Goal: Task Accomplishment & Management: Complete application form

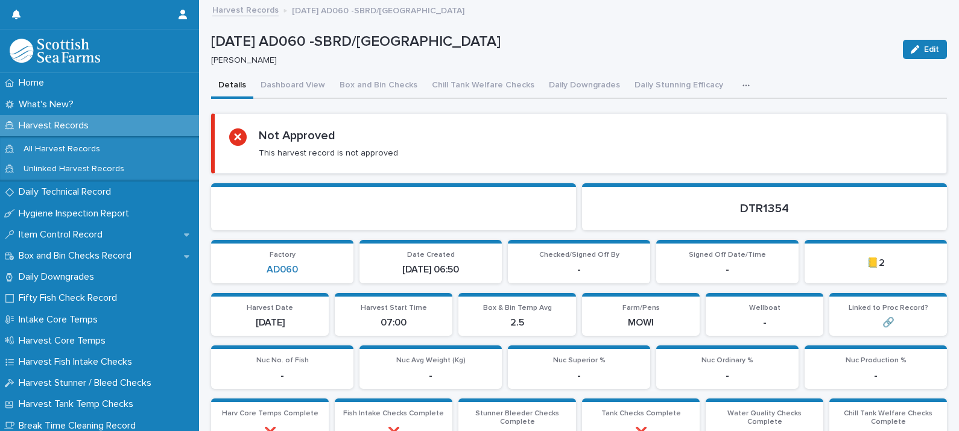
click at [742, 84] on div "button" at bounding box center [748, 85] width 12 height 8
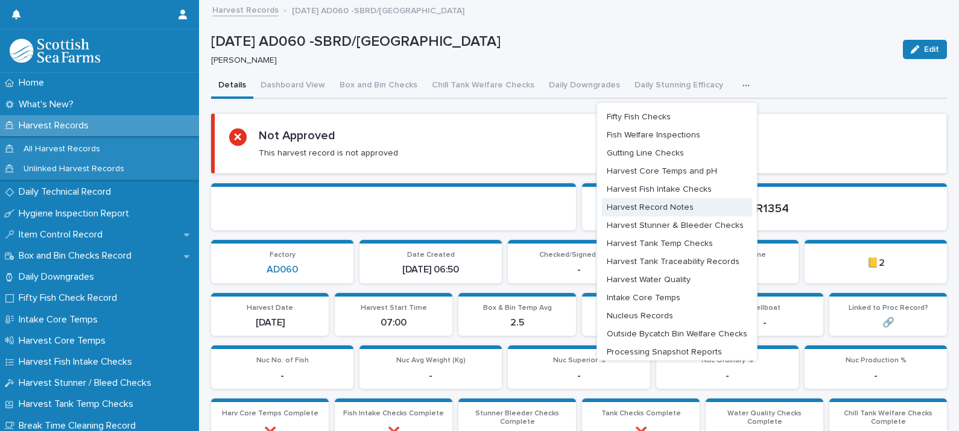
click at [651, 206] on span "Harvest Record Notes" at bounding box center [650, 207] width 87 height 8
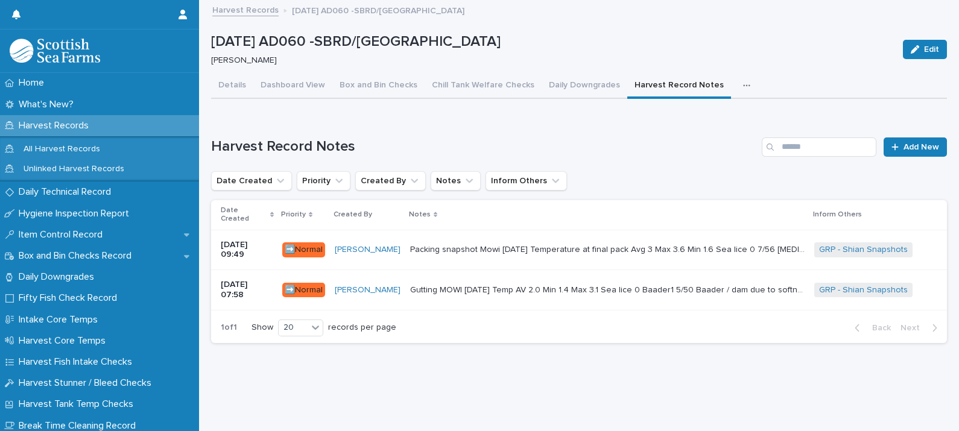
click at [581, 283] on p "Gutting MOWI 14-10-2025 Temp AV 2.0 Min 1.4 Max 3.1 Sea lice 0 Baader1 5/50 Baa…" at bounding box center [608, 289] width 397 height 13
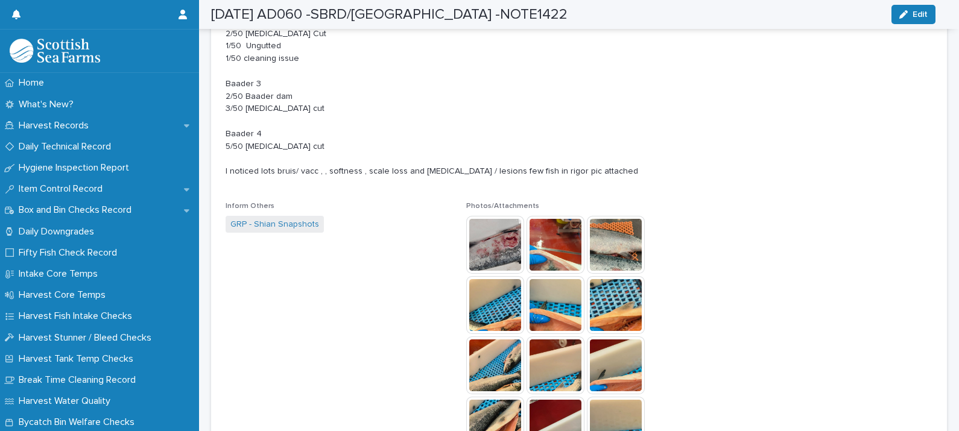
scroll to position [452, 0]
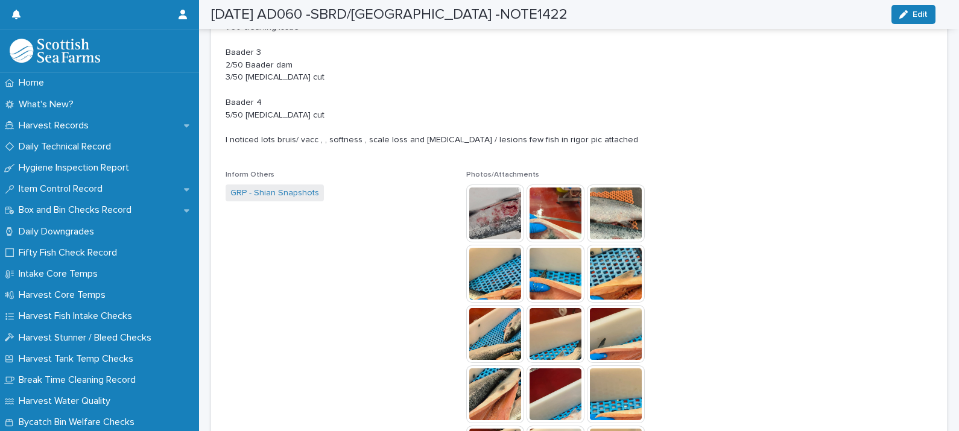
click at [487, 228] on img at bounding box center [495, 214] width 58 height 58
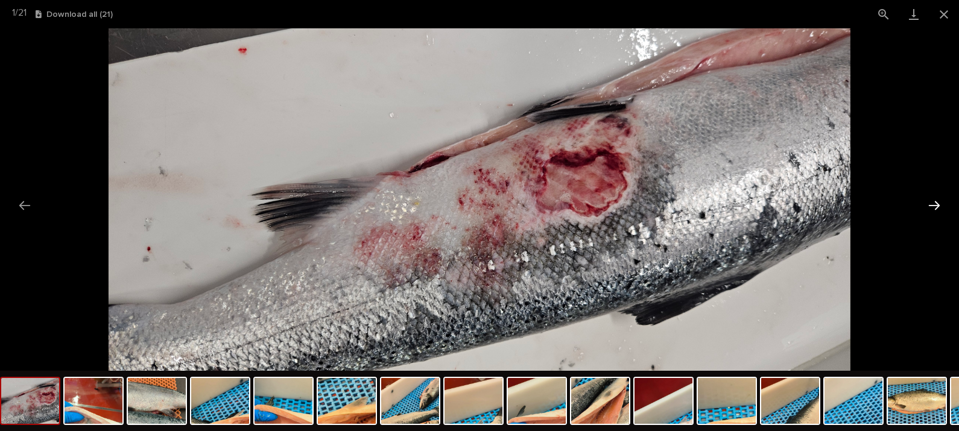
click at [932, 204] on button "Next slide" at bounding box center [933, 206] width 25 height 24
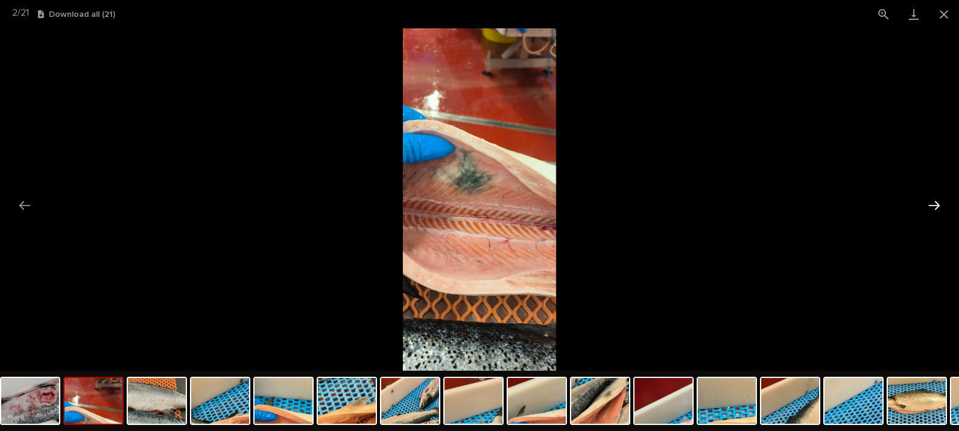
click at [932, 204] on button "Next slide" at bounding box center [933, 206] width 25 height 24
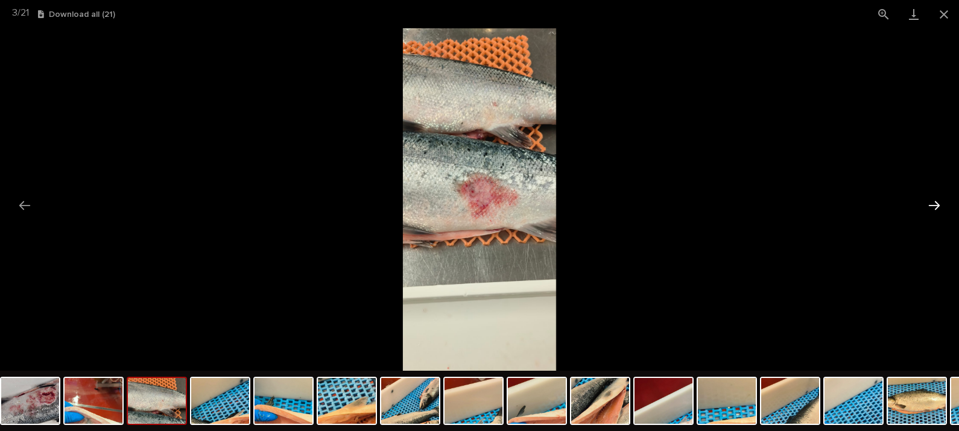
click at [932, 204] on button "Next slide" at bounding box center [933, 206] width 25 height 24
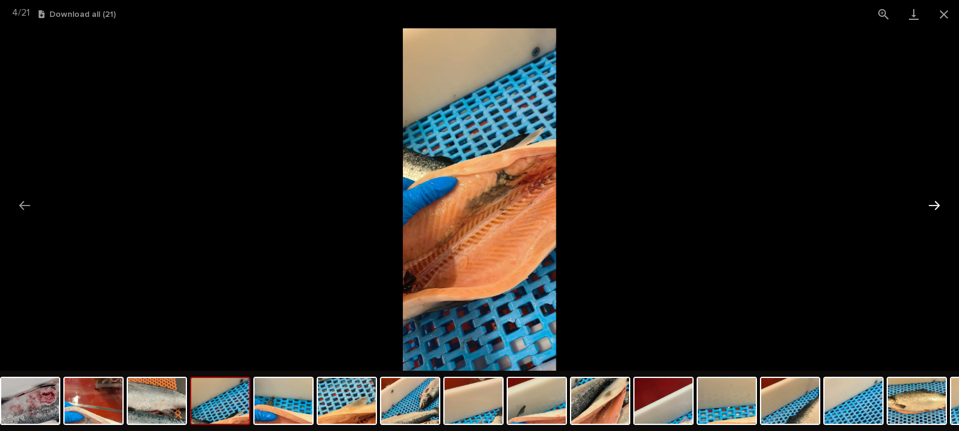
click at [932, 204] on button "Next slide" at bounding box center [933, 206] width 25 height 24
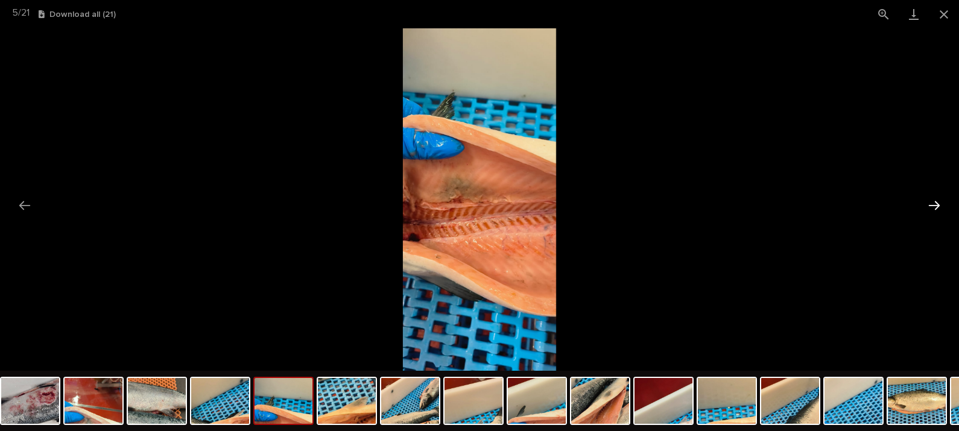
click at [932, 204] on button "Next slide" at bounding box center [933, 206] width 25 height 24
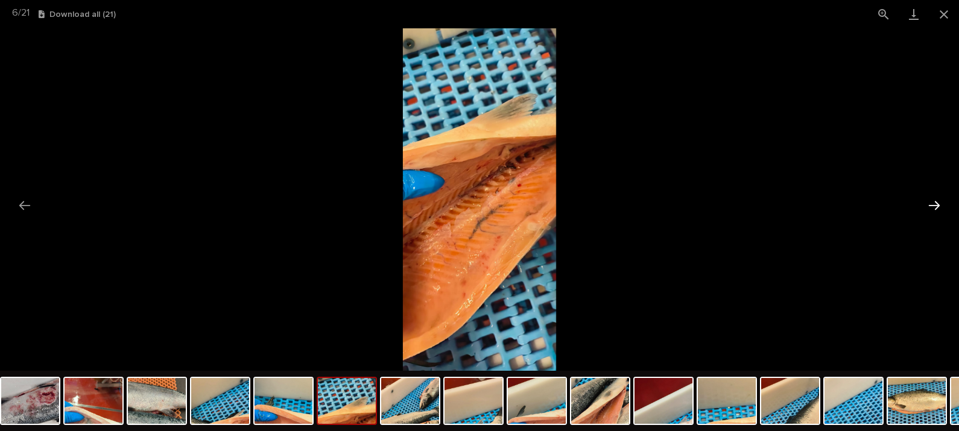
click at [932, 204] on button "Next slide" at bounding box center [933, 206] width 25 height 24
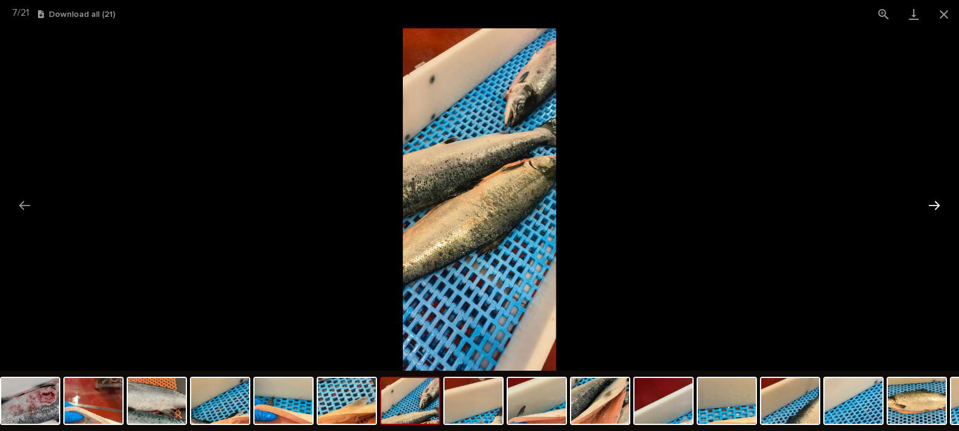
click at [932, 204] on button "Next slide" at bounding box center [933, 206] width 25 height 24
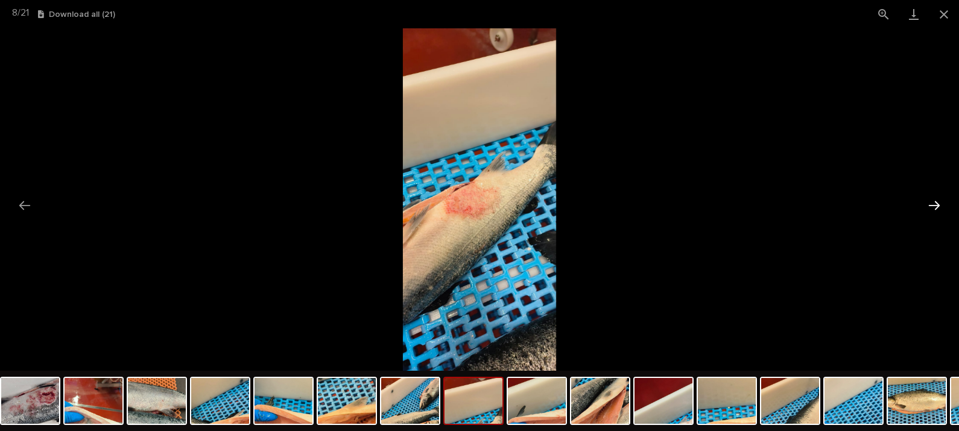
click at [932, 204] on button "Next slide" at bounding box center [933, 206] width 25 height 24
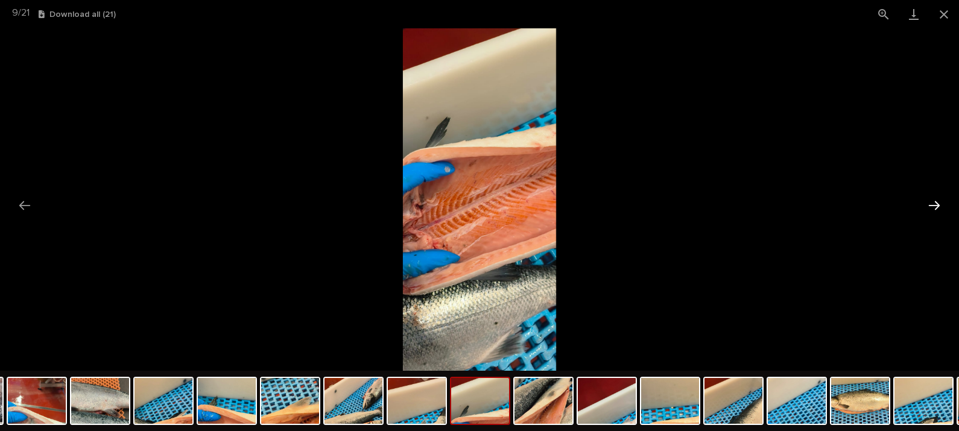
click at [932, 204] on button "Next slide" at bounding box center [933, 206] width 25 height 24
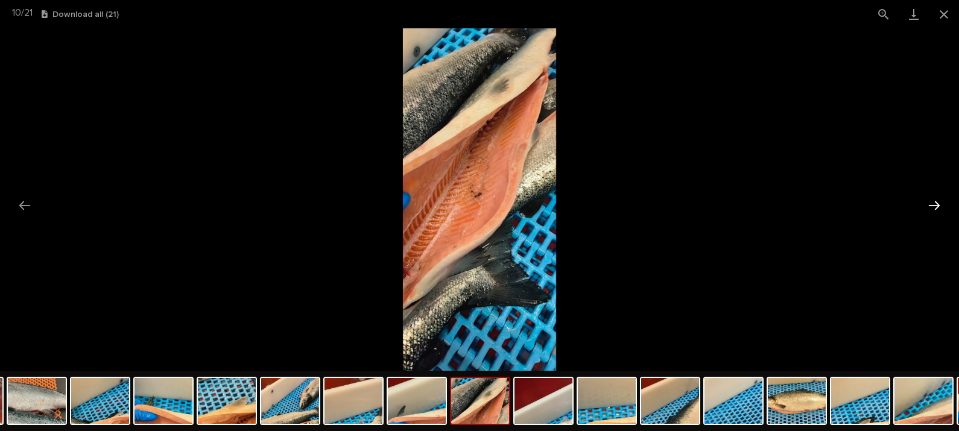
click at [932, 204] on button "Next slide" at bounding box center [933, 206] width 25 height 24
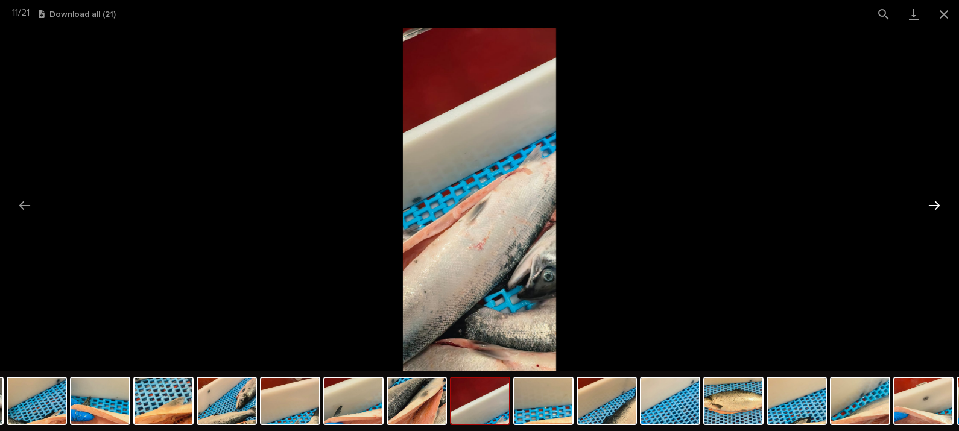
click at [932, 204] on button "Next slide" at bounding box center [933, 206] width 25 height 24
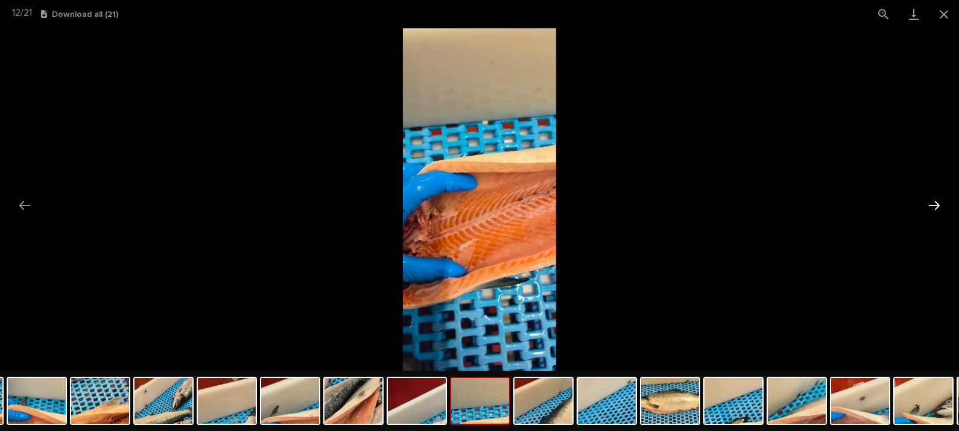
click at [932, 204] on button "Next slide" at bounding box center [933, 206] width 25 height 24
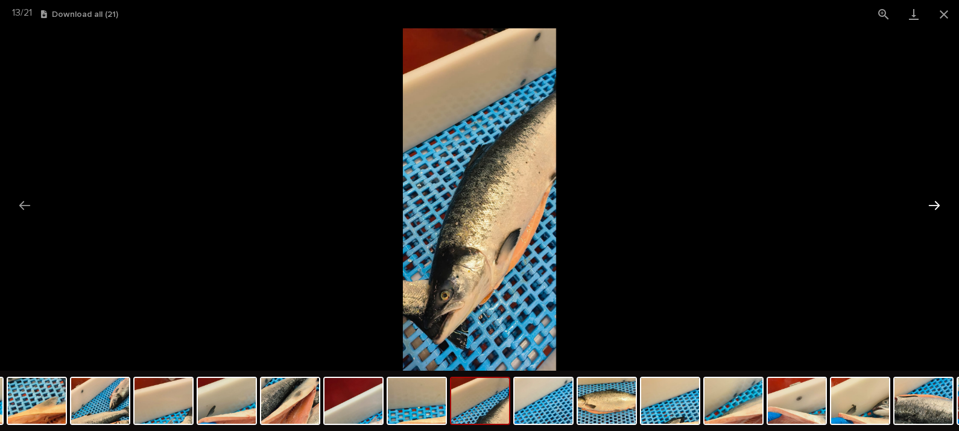
click at [932, 204] on button "Next slide" at bounding box center [933, 206] width 25 height 24
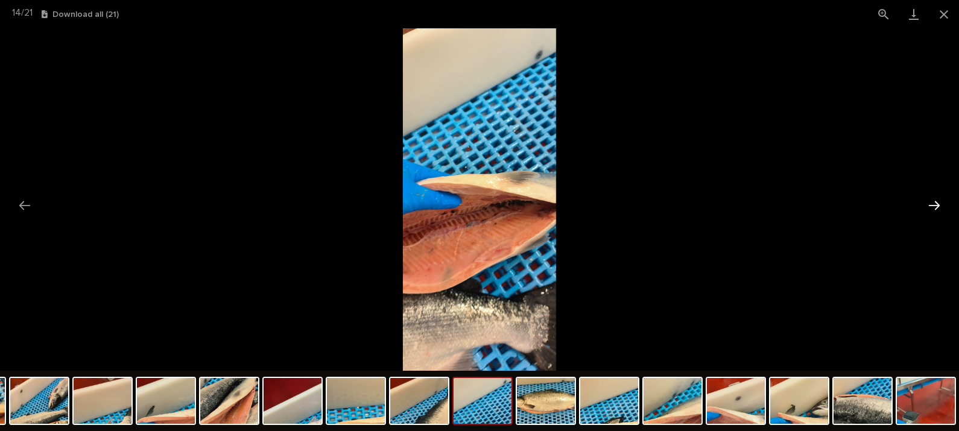
click at [932, 204] on button "Next slide" at bounding box center [933, 206] width 25 height 24
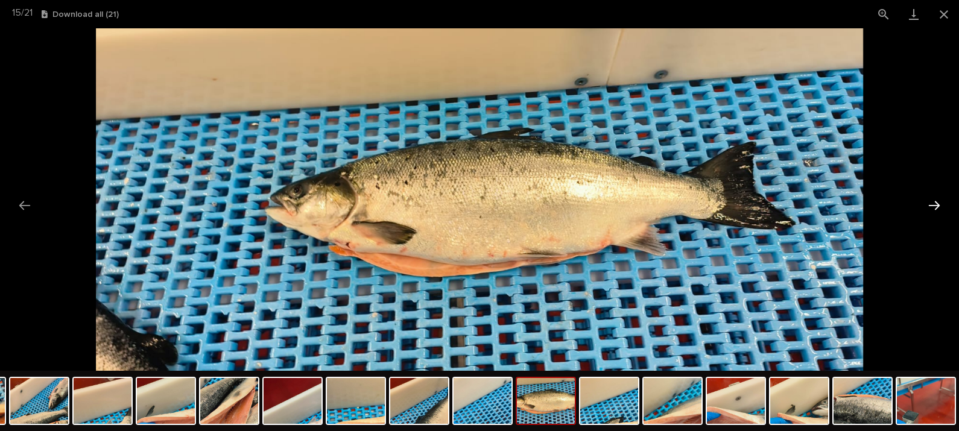
click at [932, 204] on button "Next slide" at bounding box center [933, 206] width 25 height 24
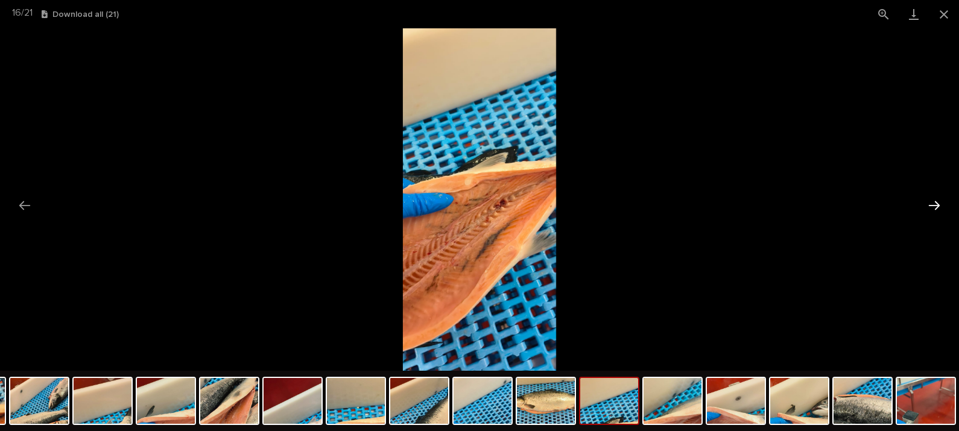
click at [927, 204] on button "Next slide" at bounding box center [933, 206] width 25 height 24
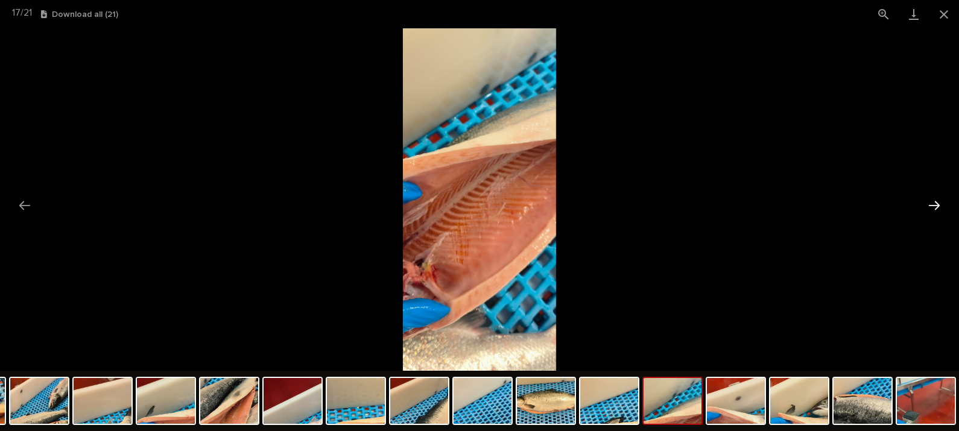
click at [927, 204] on button "Next slide" at bounding box center [933, 206] width 25 height 24
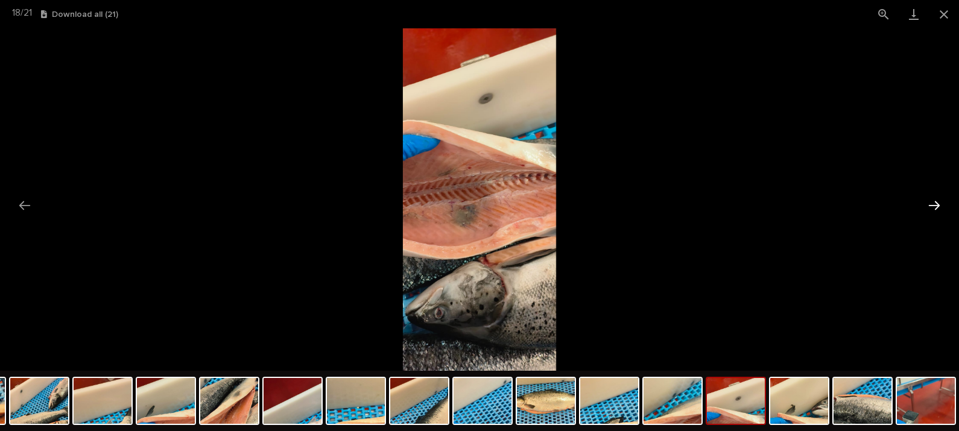
click at [927, 204] on button "Next slide" at bounding box center [933, 206] width 25 height 24
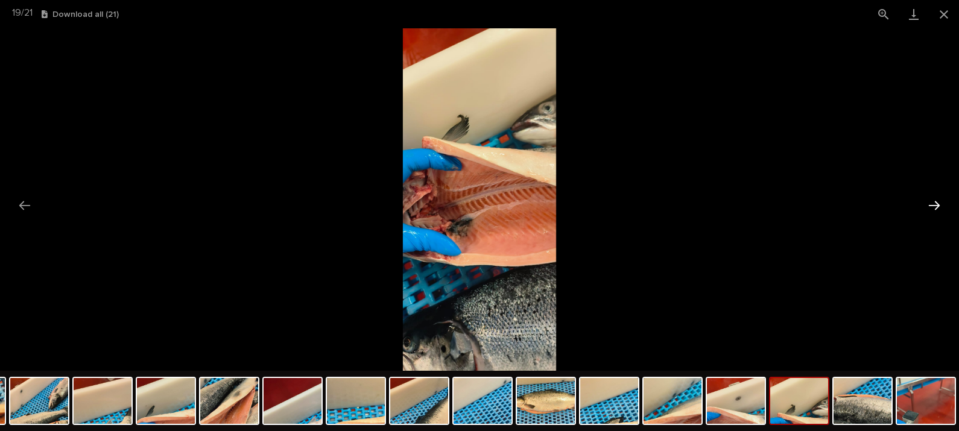
click at [927, 204] on button "Next slide" at bounding box center [933, 206] width 25 height 24
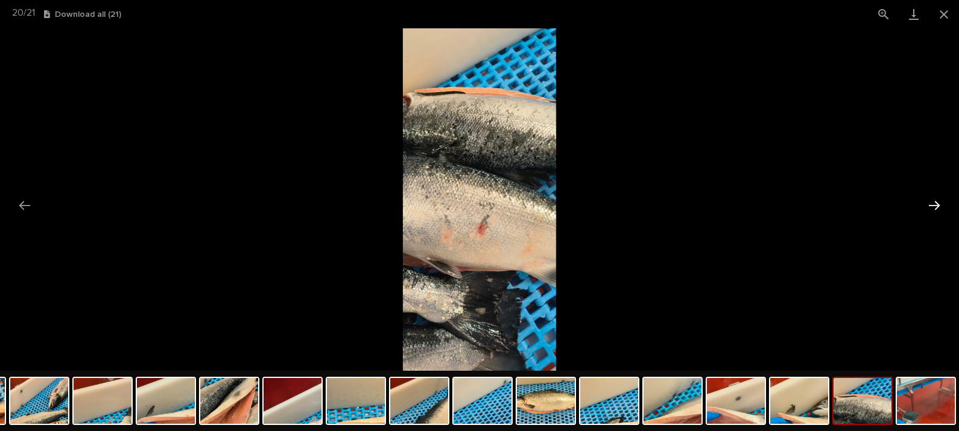
click at [927, 204] on button "Next slide" at bounding box center [933, 206] width 25 height 24
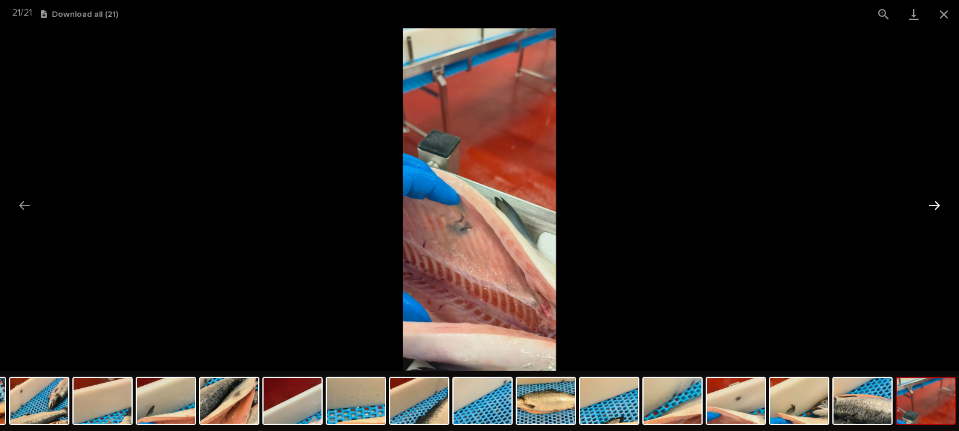
click at [927, 204] on button "Next slide" at bounding box center [933, 206] width 25 height 24
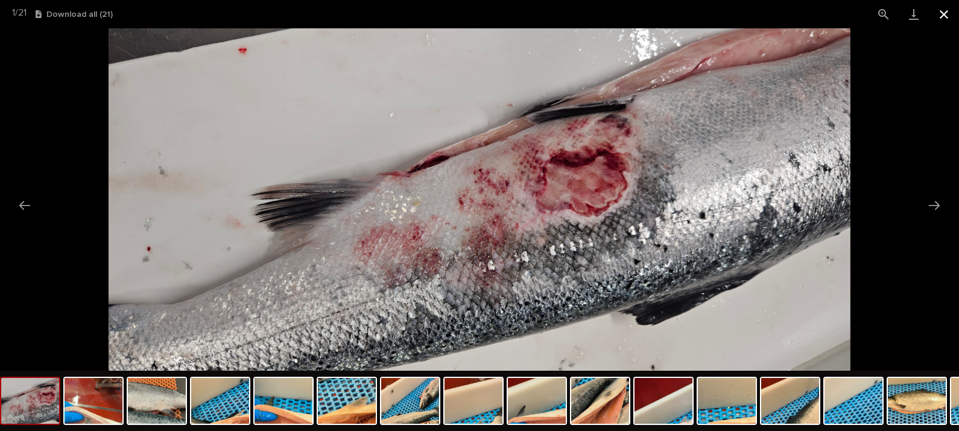
click at [942, 17] on button "Close gallery" at bounding box center [944, 14] width 30 height 28
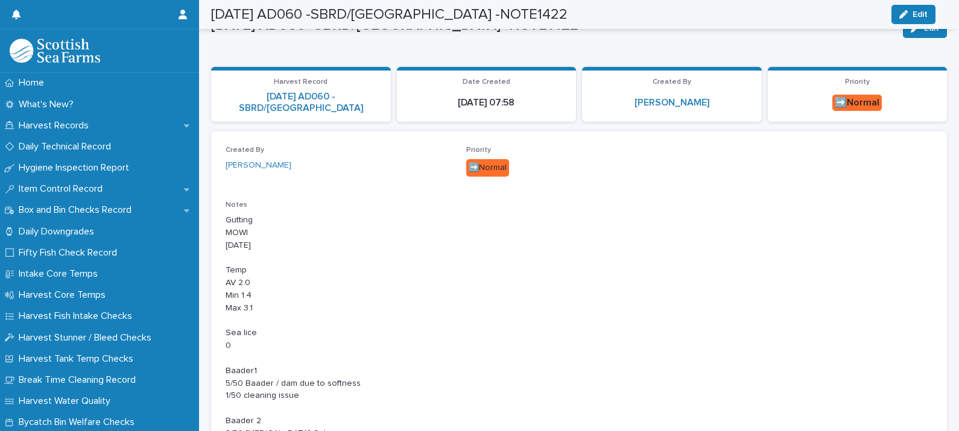
scroll to position [0, 0]
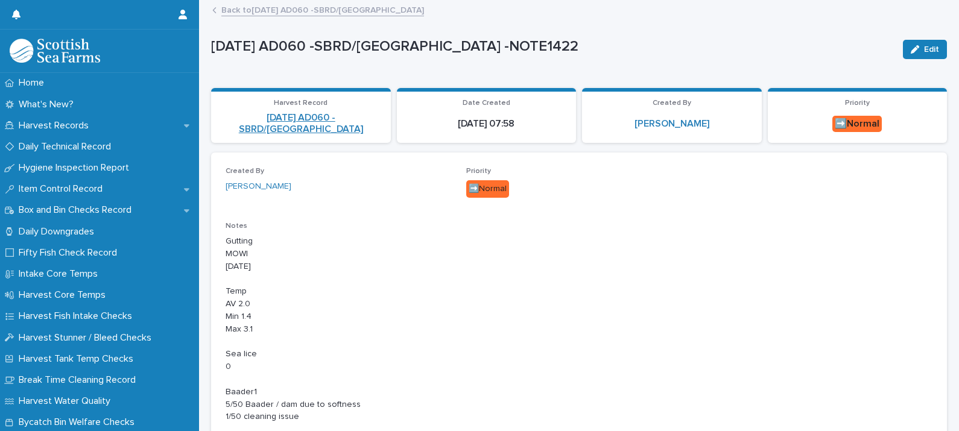
click at [304, 121] on link "[DATE] AD060 -SBRD/[GEOGRAPHIC_DATA]" at bounding box center [300, 123] width 165 height 23
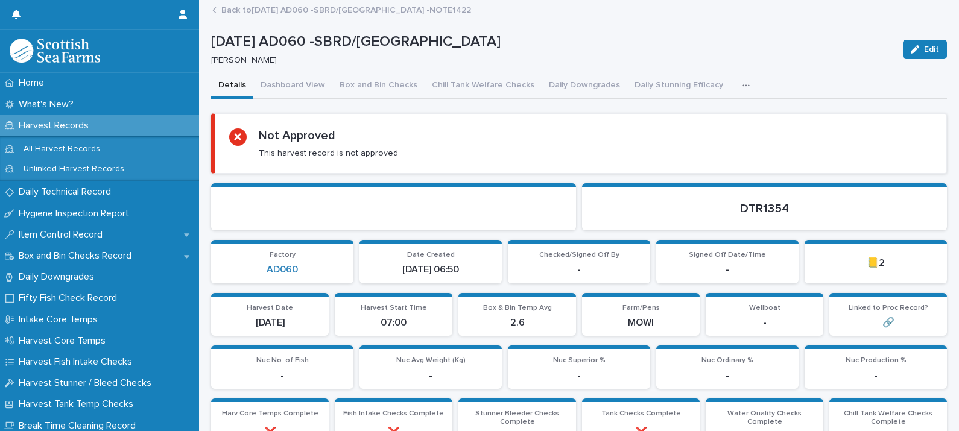
click at [742, 81] on icon "button" at bounding box center [745, 85] width 7 height 8
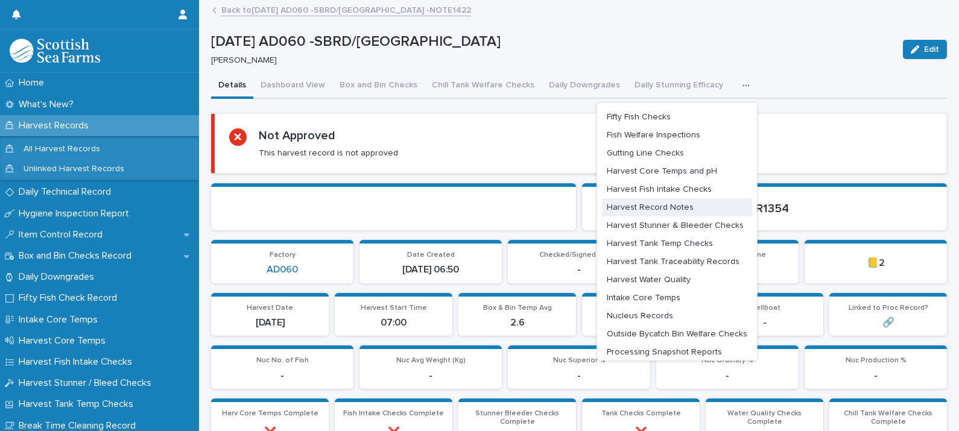
click at [644, 205] on span "Harvest Record Notes" at bounding box center [650, 207] width 87 height 8
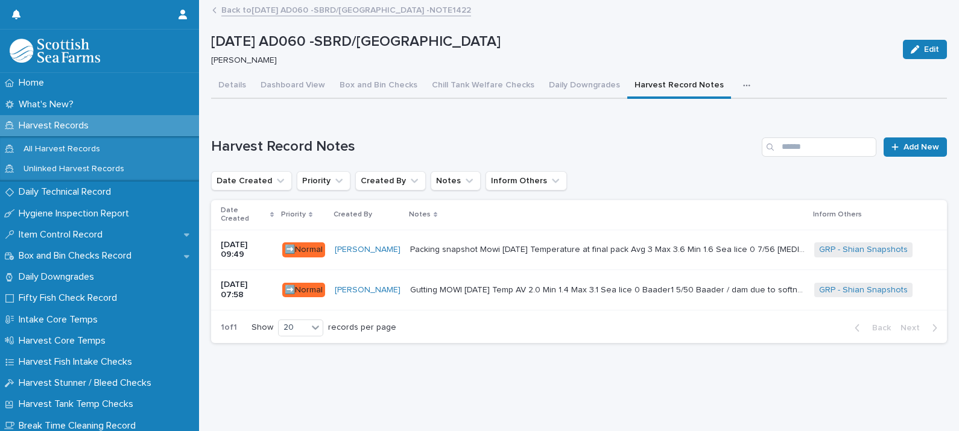
click at [563, 242] on p "Packing snapshot Mowi 14.10.2025 Temperature at final pack Avg 3 Max 3.6 Min 1.…" at bounding box center [608, 248] width 397 height 13
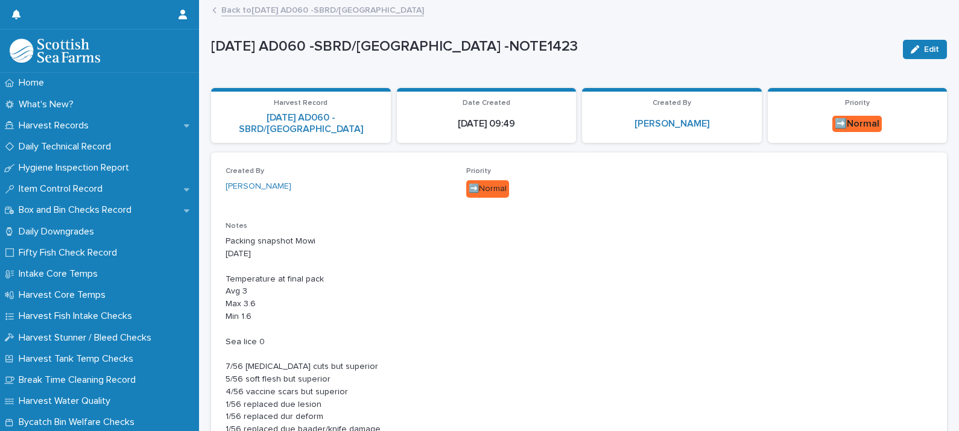
click at [260, 7] on link "Back to 14-10-2025 AD060 -SBRD/PORT MOWI" at bounding box center [322, 9] width 203 height 14
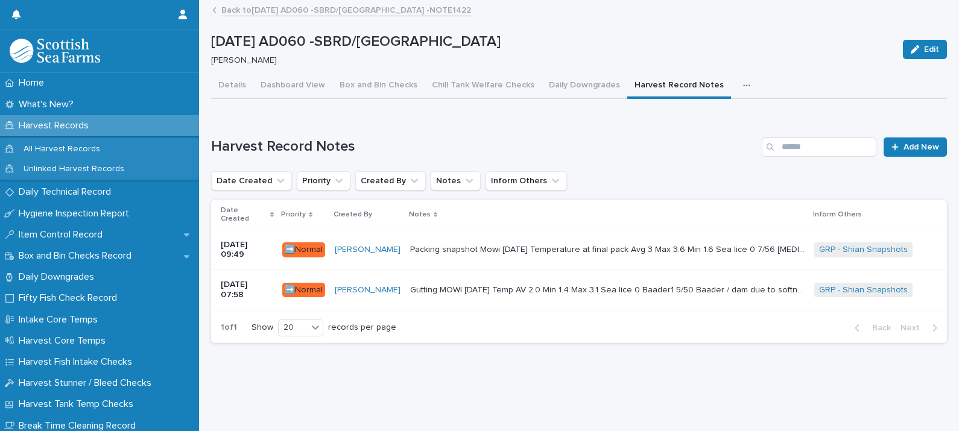
click at [609, 283] on p "Gutting MOWI 14-10-2025 Temp AV 2.0 Min 1.4 Max 3.1 Sea lice 0 Baader1 5/50 Baa…" at bounding box center [608, 289] width 397 height 13
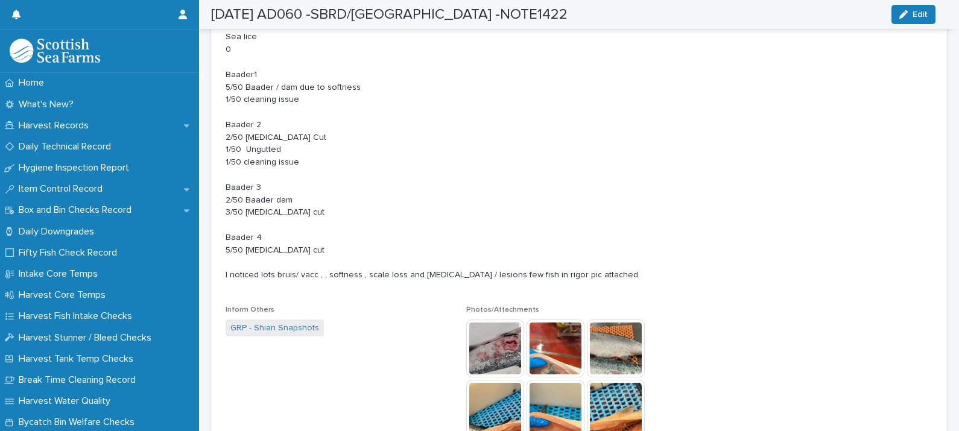
scroll to position [452, 0]
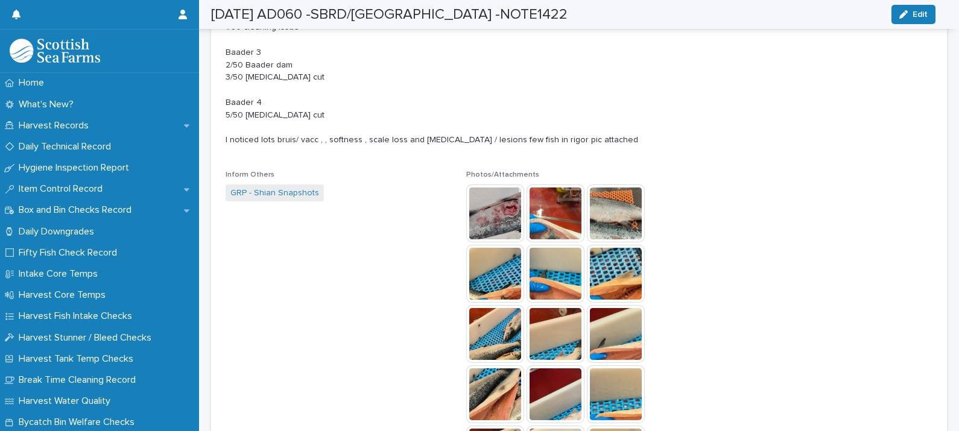
click at [482, 236] on img at bounding box center [495, 214] width 58 height 58
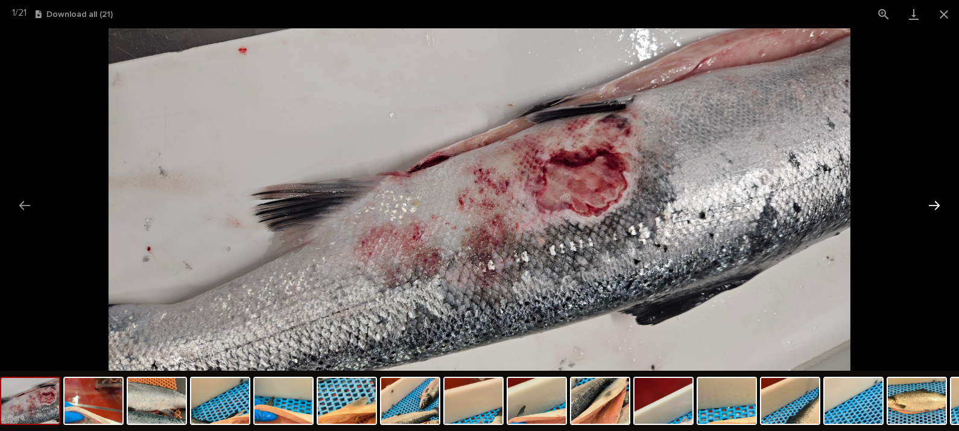
click at [935, 208] on button "Next slide" at bounding box center [933, 206] width 25 height 24
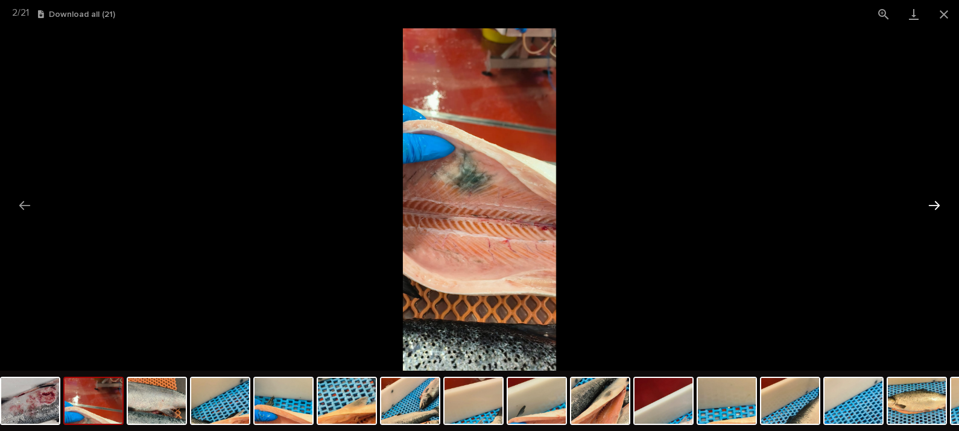
click at [932, 207] on button "Next slide" at bounding box center [933, 206] width 25 height 24
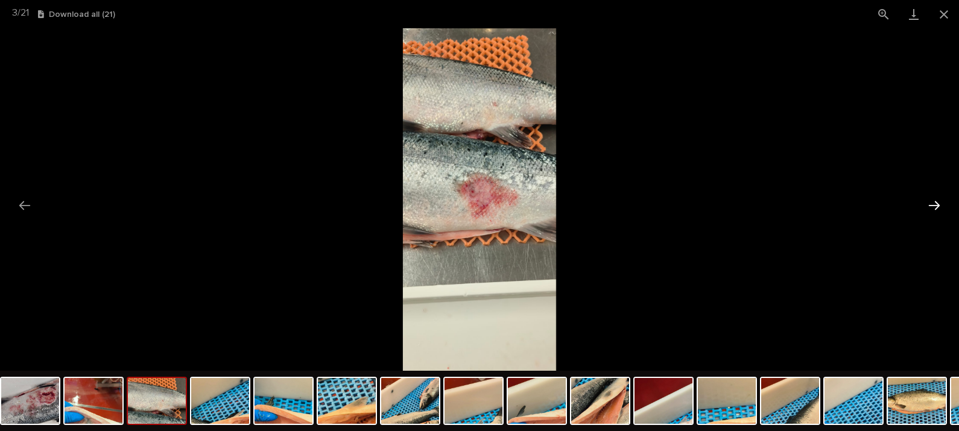
click at [932, 207] on button "Next slide" at bounding box center [933, 206] width 25 height 24
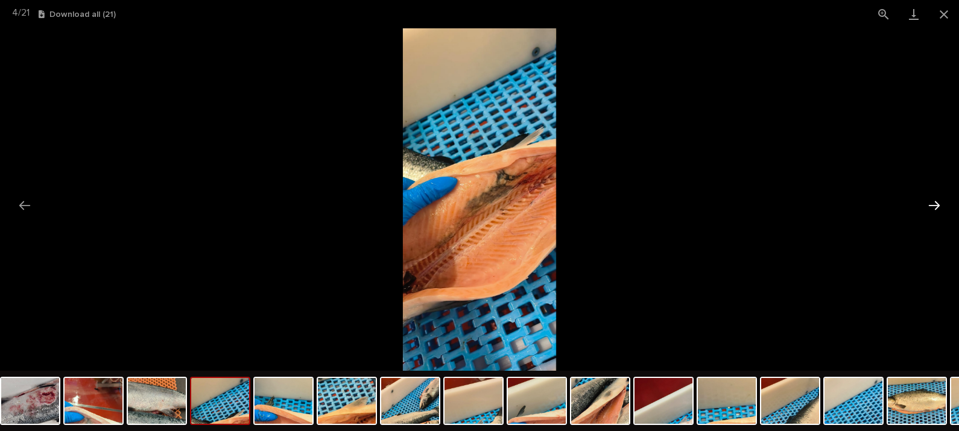
click at [932, 207] on button "Next slide" at bounding box center [933, 206] width 25 height 24
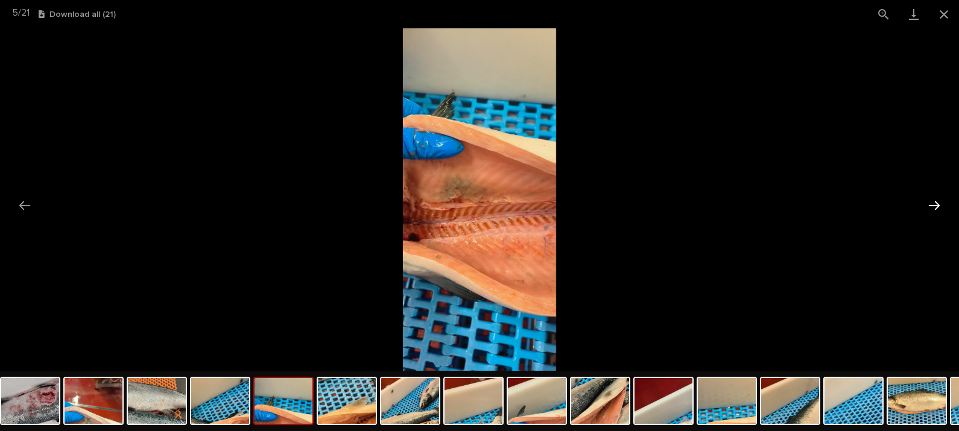
click at [932, 207] on button "Next slide" at bounding box center [933, 206] width 25 height 24
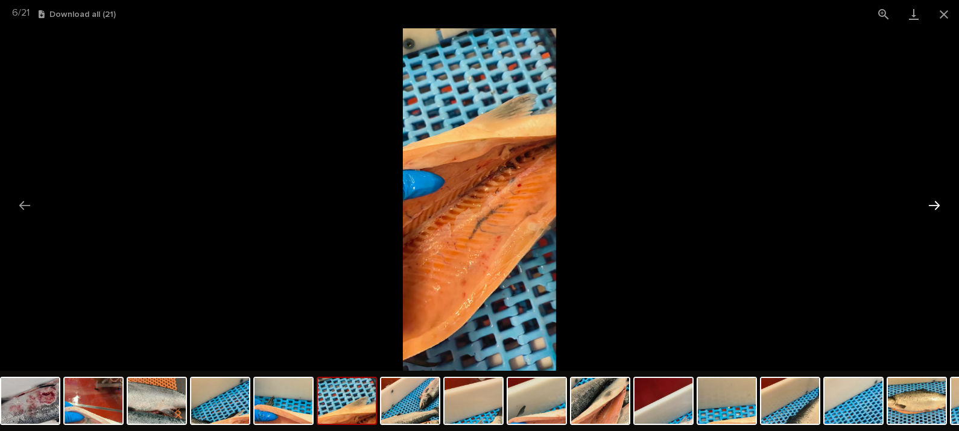
click at [932, 207] on button "Next slide" at bounding box center [933, 206] width 25 height 24
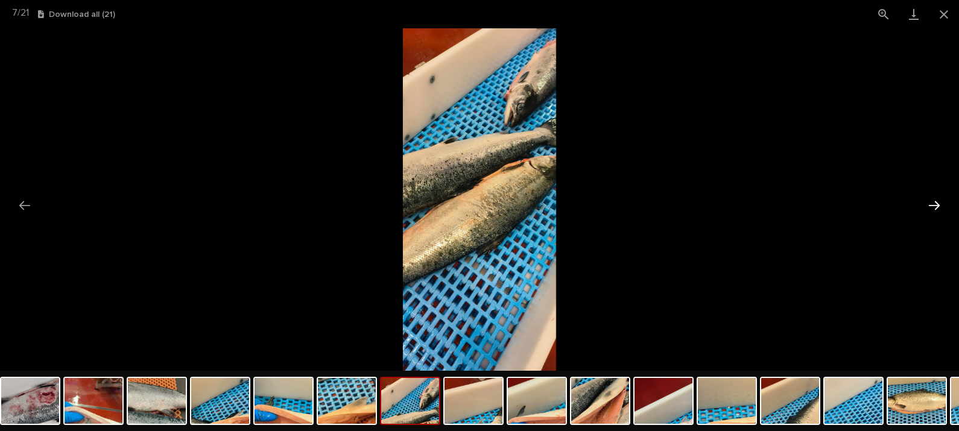
click at [932, 207] on button "Next slide" at bounding box center [933, 206] width 25 height 24
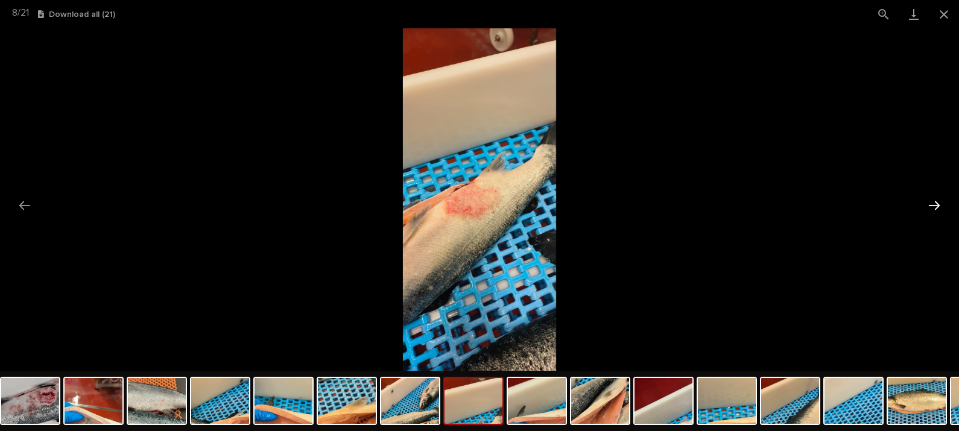
click at [932, 207] on button "Next slide" at bounding box center [933, 206] width 25 height 24
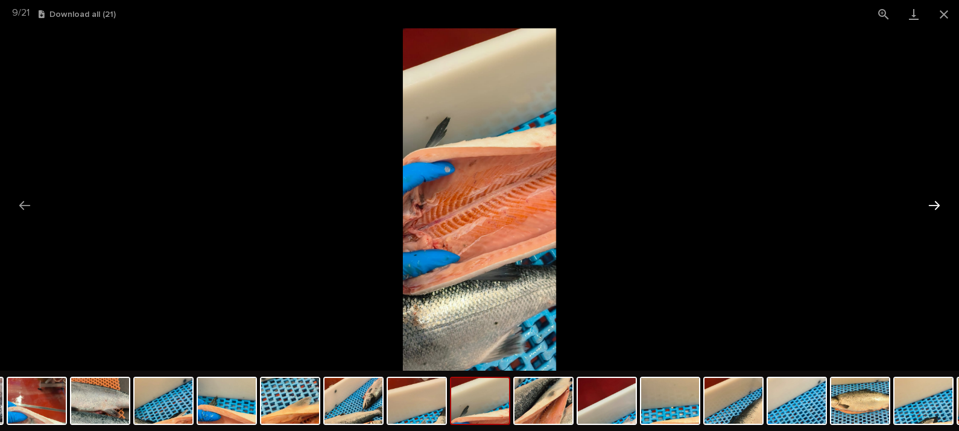
click at [932, 207] on button "Next slide" at bounding box center [933, 206] width 25 height 24
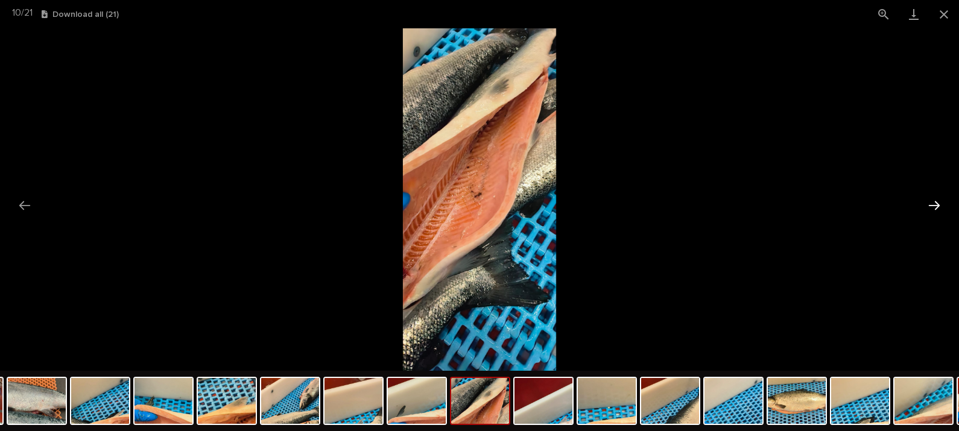
click at [932, 206] on button "Next slide" at bounding box center [933, 206] width 25 height 24
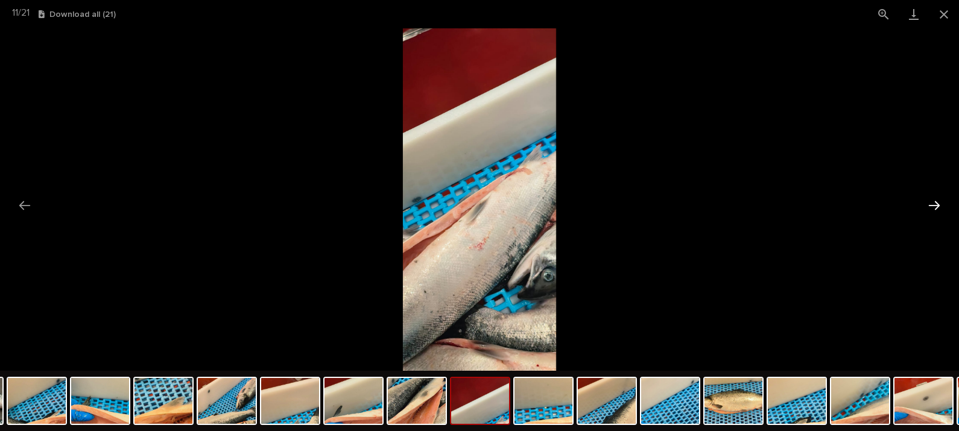
click at [921, 205] on button "Next slide" at bounding box center [933, 206] width 25 height 24
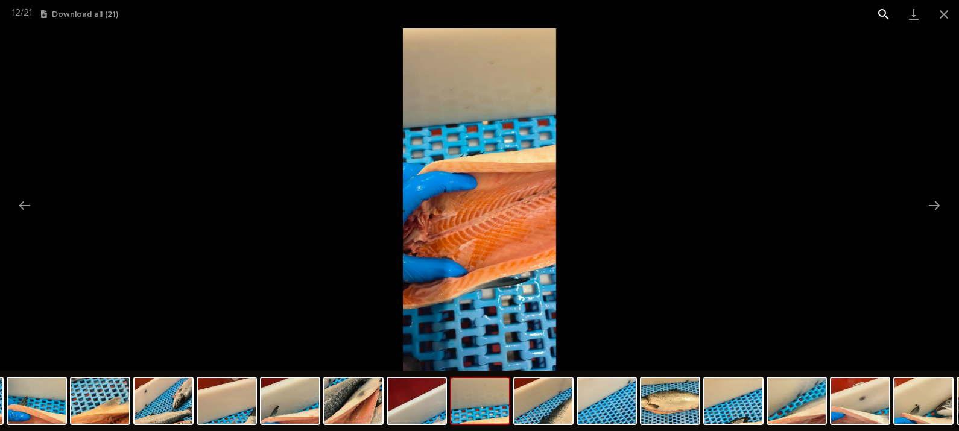
click at [877, 12] on button "View actual size" at bounding box center [883, 14] width 30 height 28
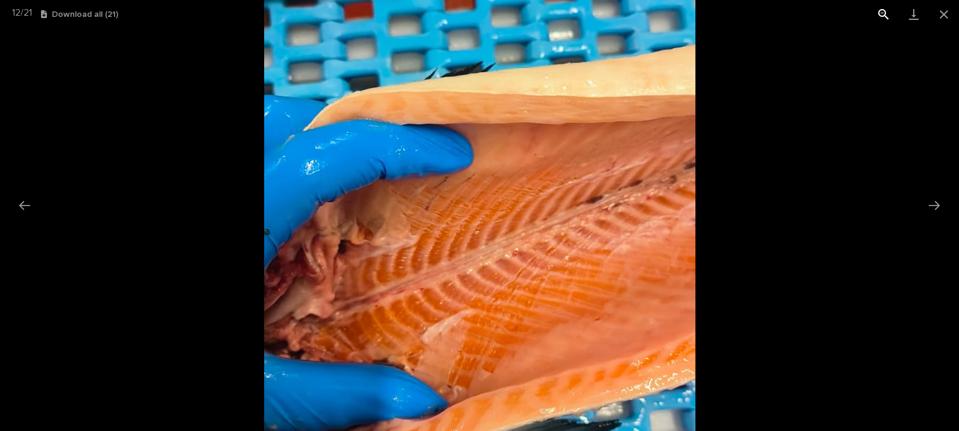
click at [885, 16] on button "View actual size" at bounding box center [883, 14] width 30 height 28
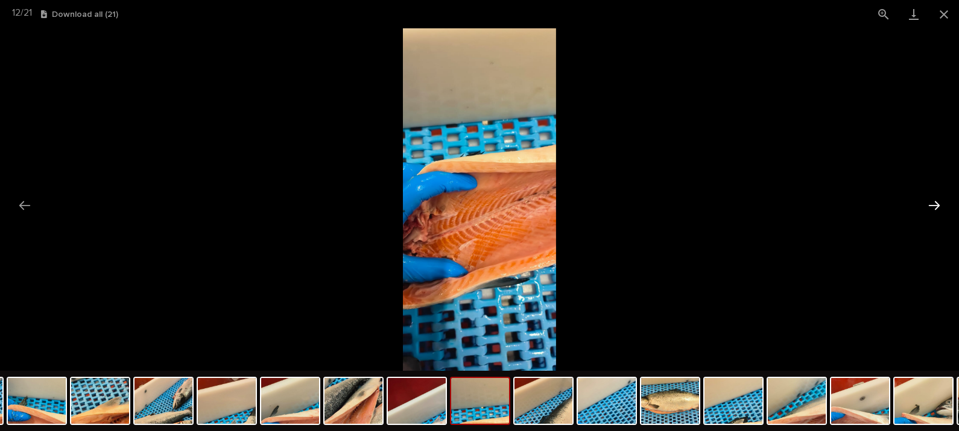
click at [930, 204] on button "Next slide" at bounding box center [933, 206] width 25 height 24
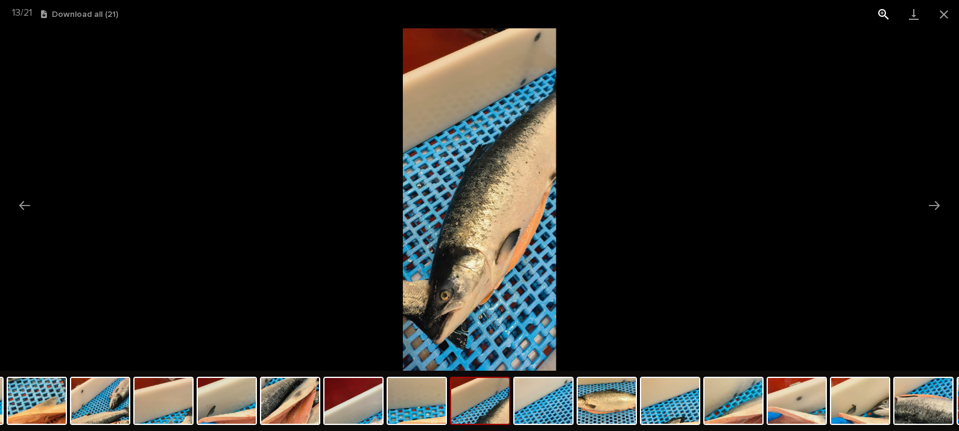
click at [881, 11] on button "View actual size" at bounding box center [883, 14] width 30 height 28
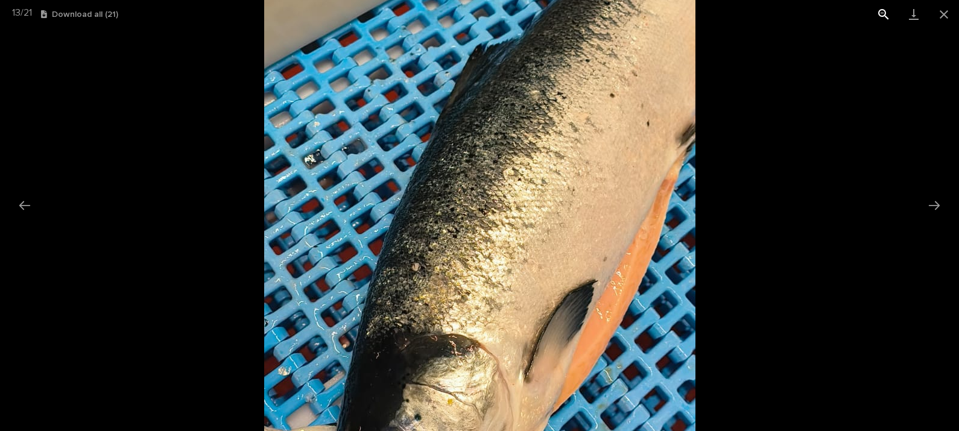
click at [883, 9] on button "View actual size" at bounding box center [883, 14] width 30 height 28
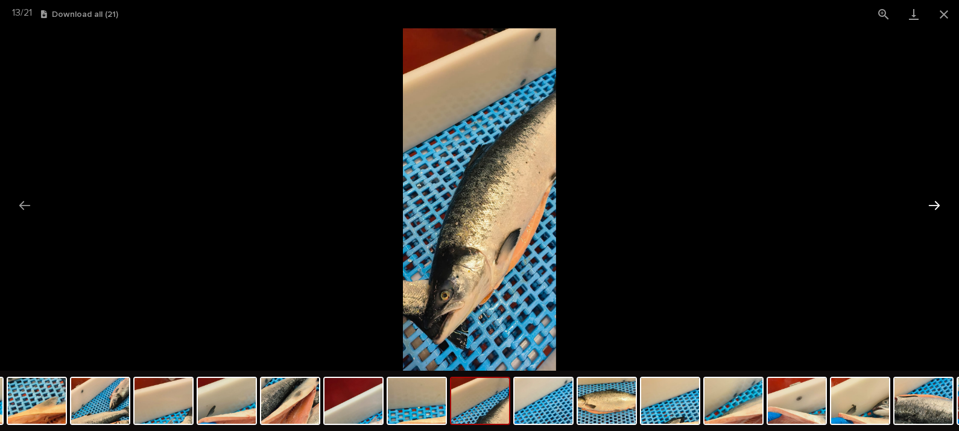
click at [934, 202] on button "Next slide" at bounding box center [933, 206] width 25 height 24
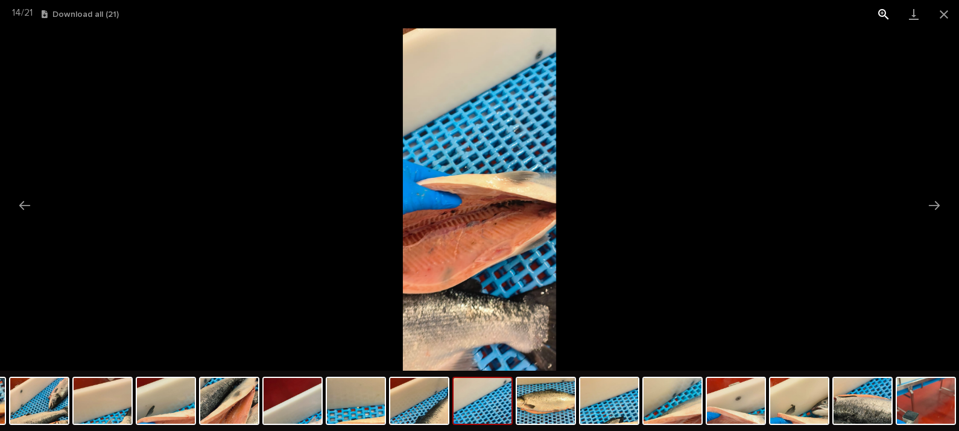
click at [886, 12] on button "View actual size" at bounding box center [883, 14] width 30 height 28
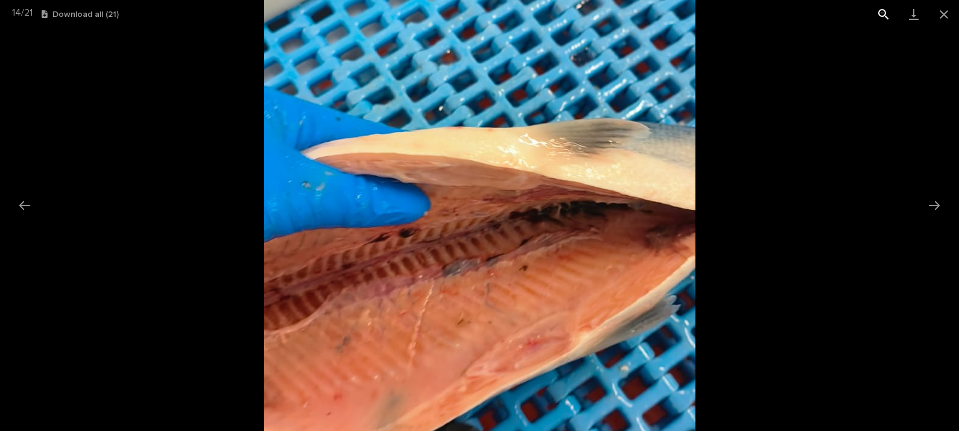
click at [882, 19] on button "View actual size" at bounding box center [883, 14] width 30 height 28
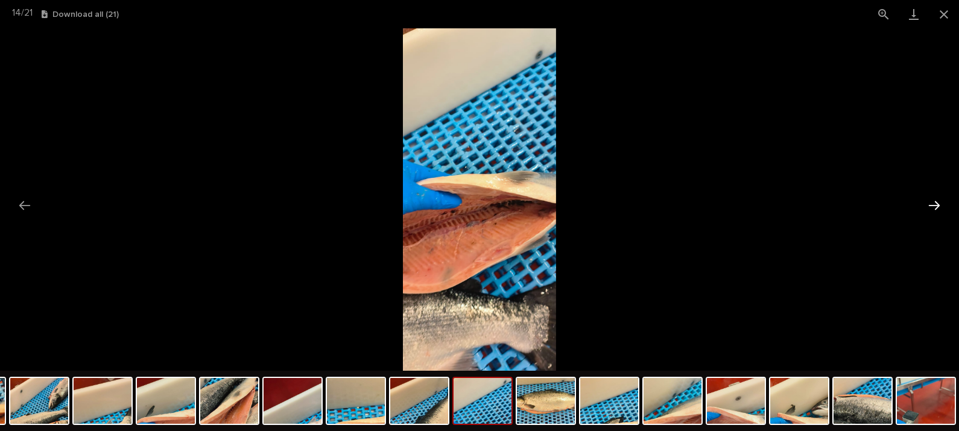
click at [929, 197] on button "Next slide" at bounding box center [933, 206] width 25 height 24
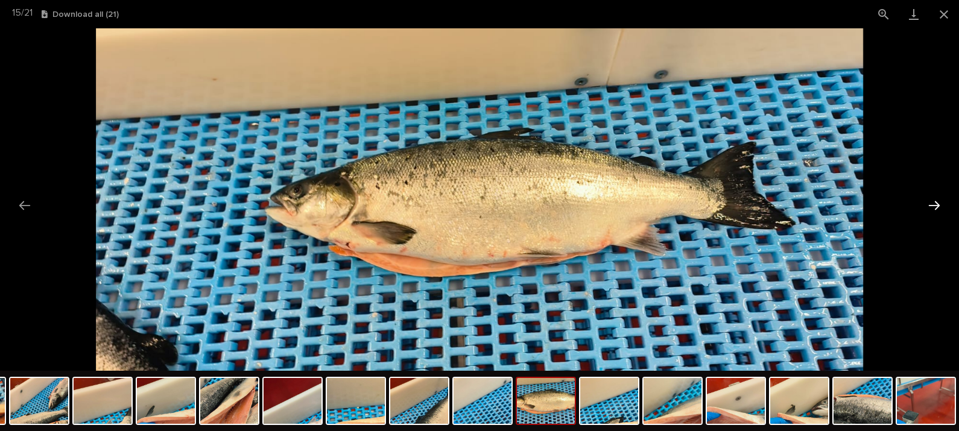
click at [933, 203] on button "Next slide" at bounding box center [933, 206] width 25 height 24
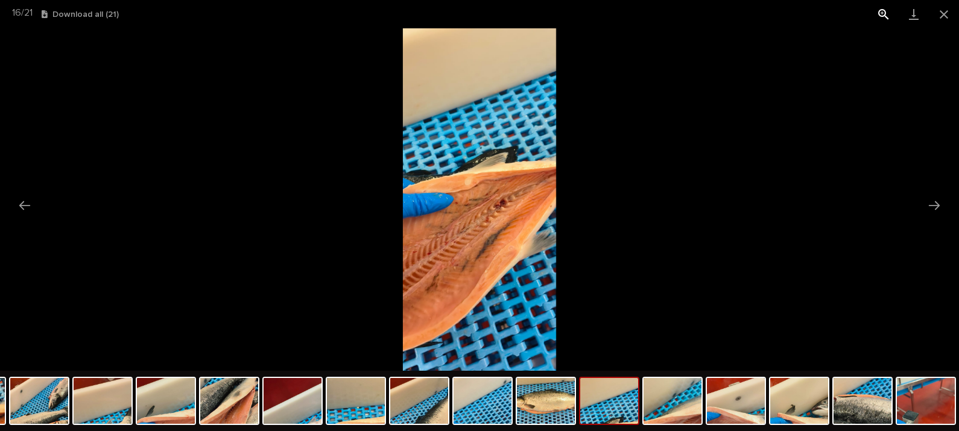
click at [880, 12] on button "View actual size" at bounding box center [883, 14] width 30 height 28
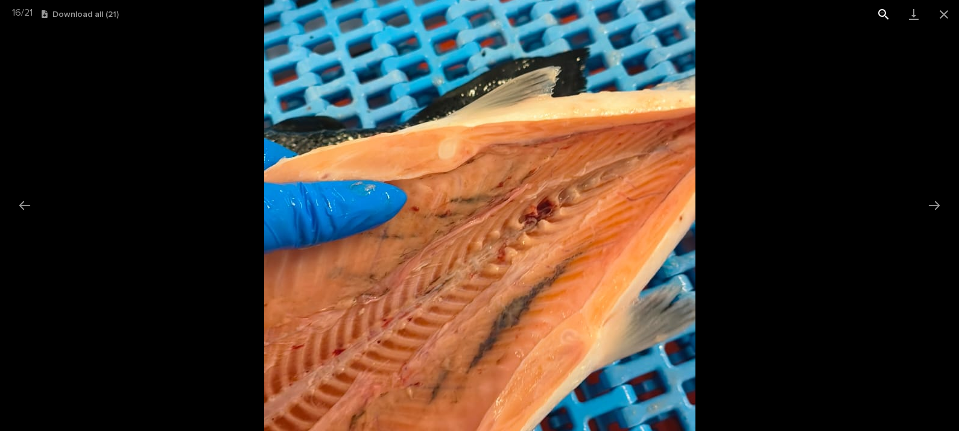
click at [883, 13] on button "View actual size" at bounding box center [883, 14] width 30 height 28
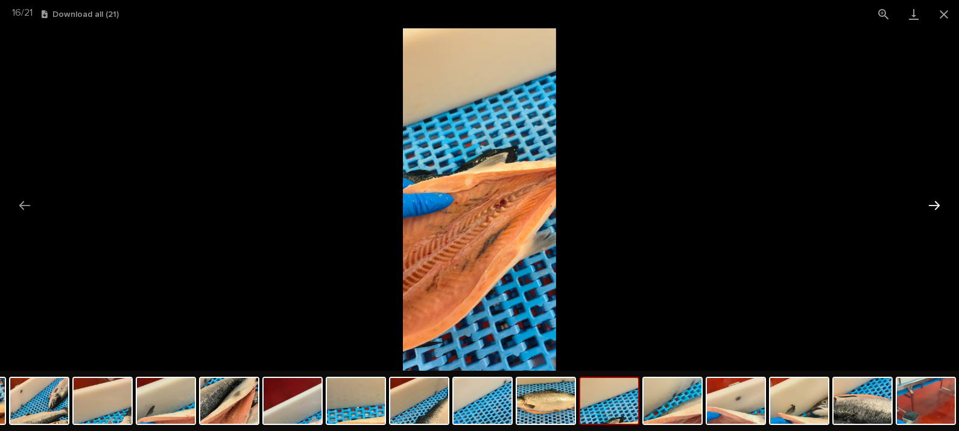
click at [927, 206] on button "Next slide" at bounding box center [933, 206] width 25 height 24
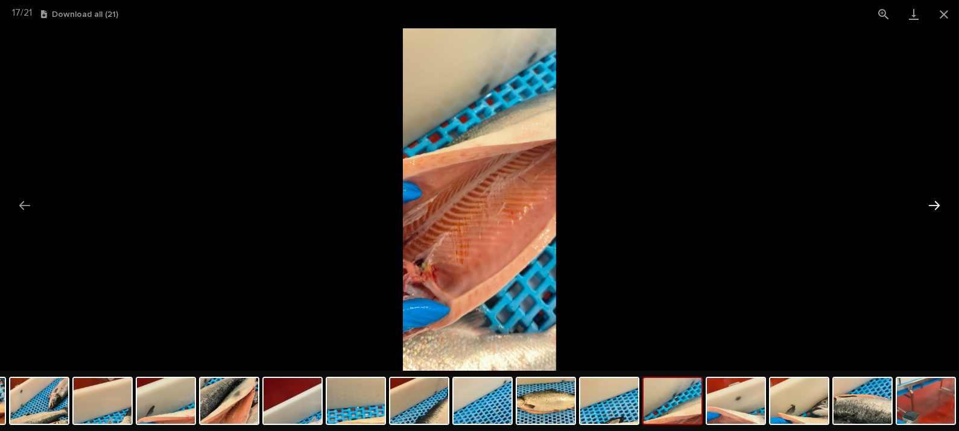
click at [927, 206] on button "Next slide" at bounding box center [933, 206] width 25 height 24
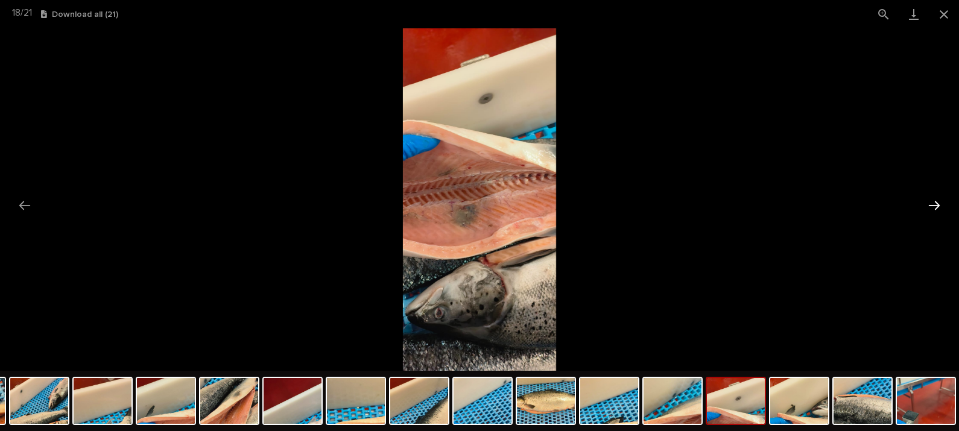
click at [927, 206] on button "Next slide" at bounding box center [933, 206] width 25 height 24
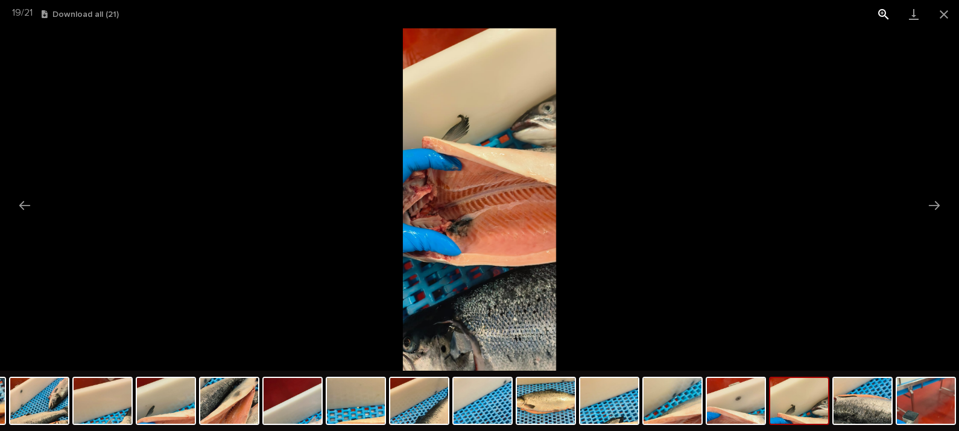
click at [880, 12] on button "View actual size" at bounding box center [883, 14] width 30 height 28
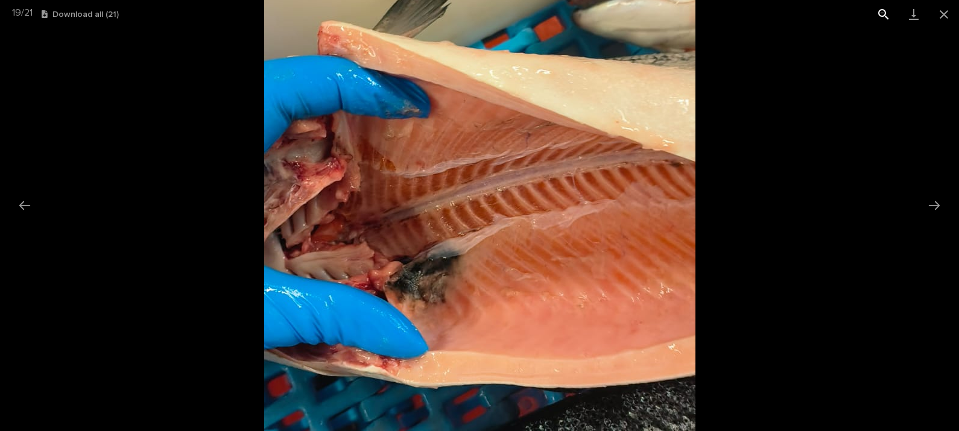
click at [881, 5] on button "View actual size" at bounding box center [883, 14] width 30 height 28
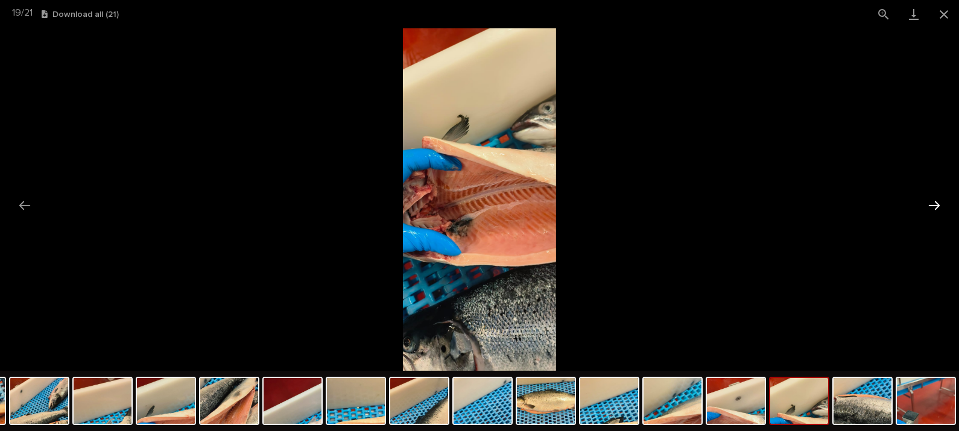
click at [937, 200] on button "Next slide" at bounding box center [933, 206] width 25 height 24
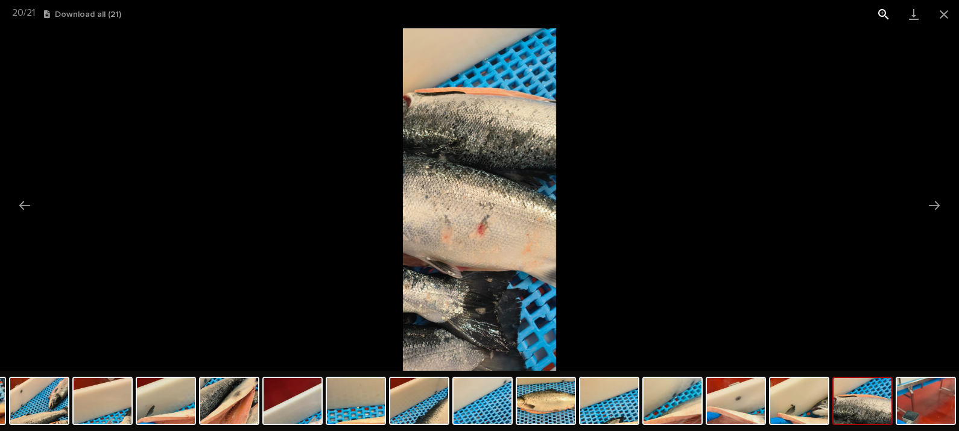
click at [881, 13] on button "View actual size" at bounding box center [883, 14] width 30 height 28
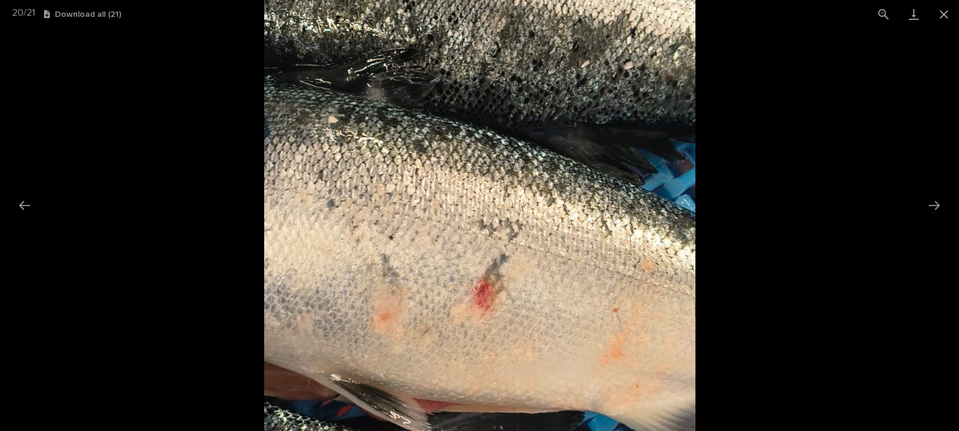
drag, startPoint x: 536, startPoint y: 205, endPoint x: 537, endPoint y: 216, distance: 10.9
click at [537, 216] on img at bounding box center [479, 211] width 431 height 965
click at [879, 7] on button "View actual size" at bounding box center [883, 14] width 30 height 28
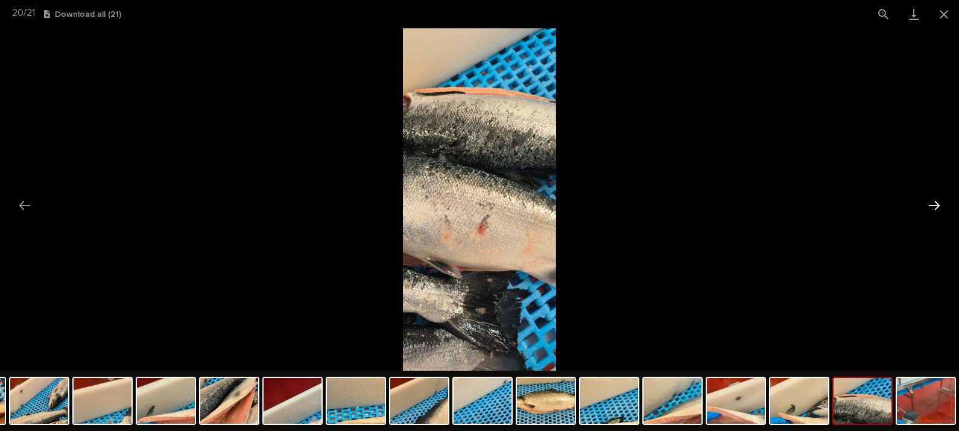
click at [938, 209] on button "Next slide" at bounding box center [933, 206] width 25 height 24
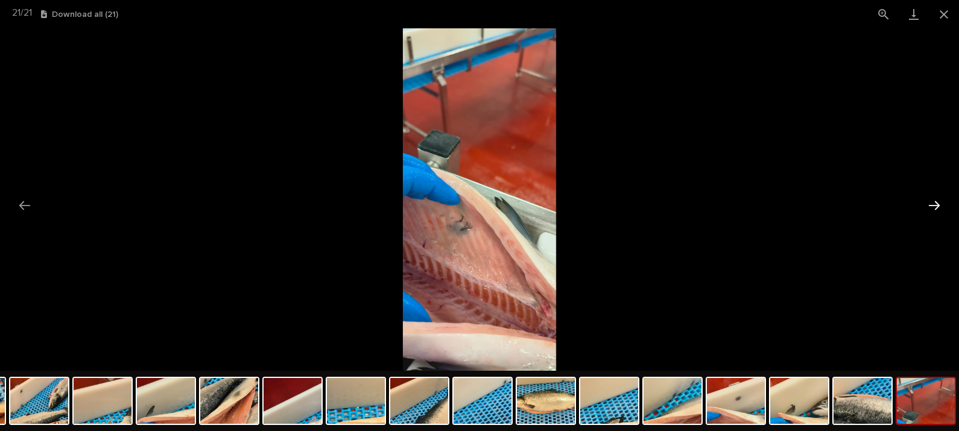
click at [939, 205] on button "Next slide" at bounding box center [933, 206] width 25 height 24
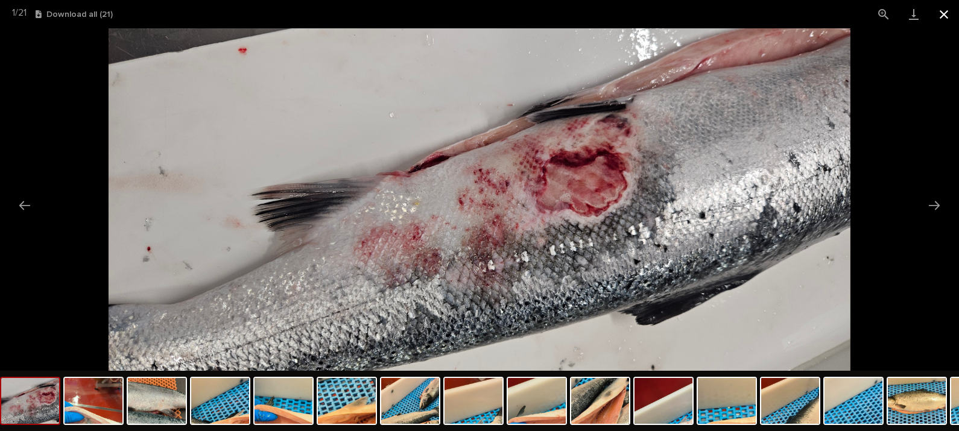
click at [944, 11] on button "Close gallery" at bounding box center [944, 14] width 30 height 28
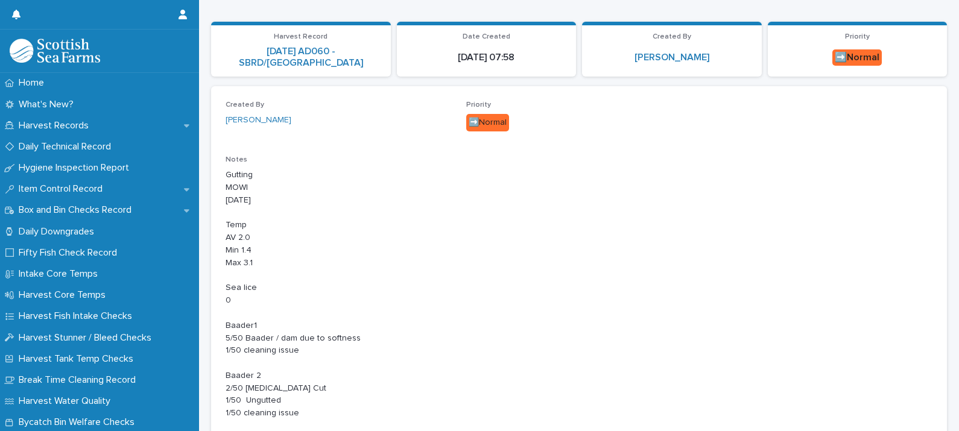
scroll to position [0, 0]
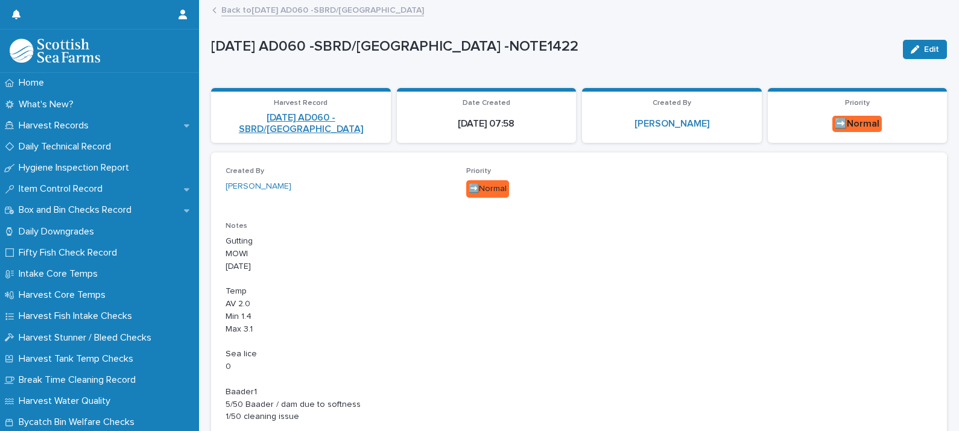
click at [298, 127] on link "[DATE] AD060 -SBRD/[GEOGRAPHIC_DATA]" at bounding box center [300, 123] width 165 height 23
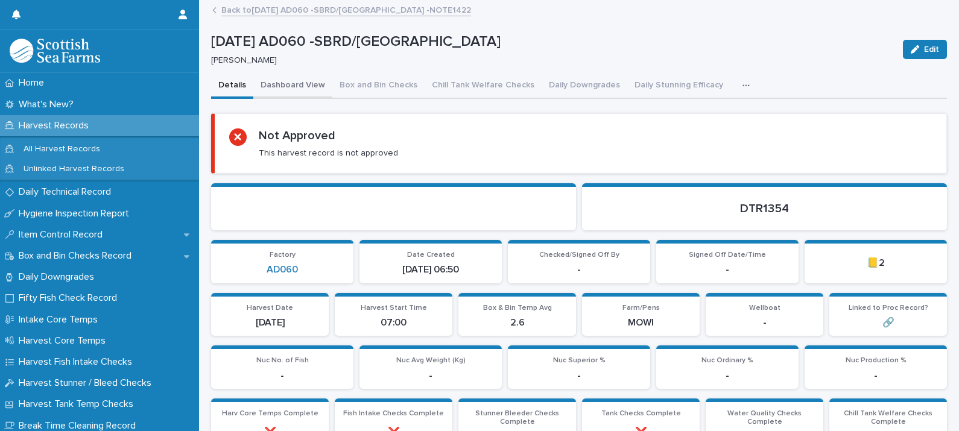
click at [295, 81] on button "Dashboard View" at bounding box center [292, 86] width 79 height 25
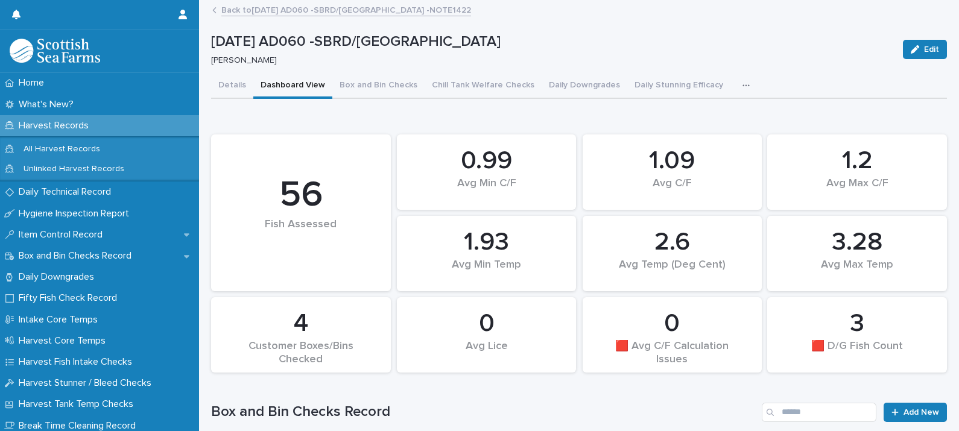
click at [742, 87] on icon "button" at bounding box center [745, 85] width 7 height 8
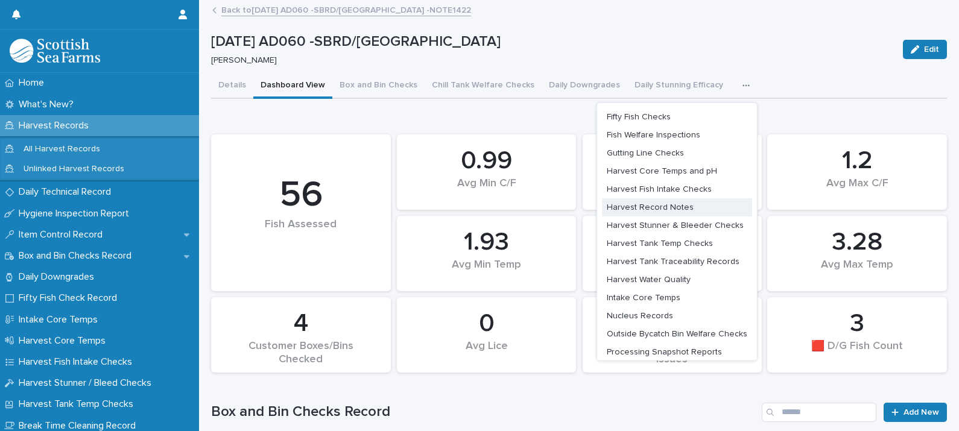
click at [634, 206] on span "Harvest Record Notes" at bounding box center [650, 207] width 87 height 8
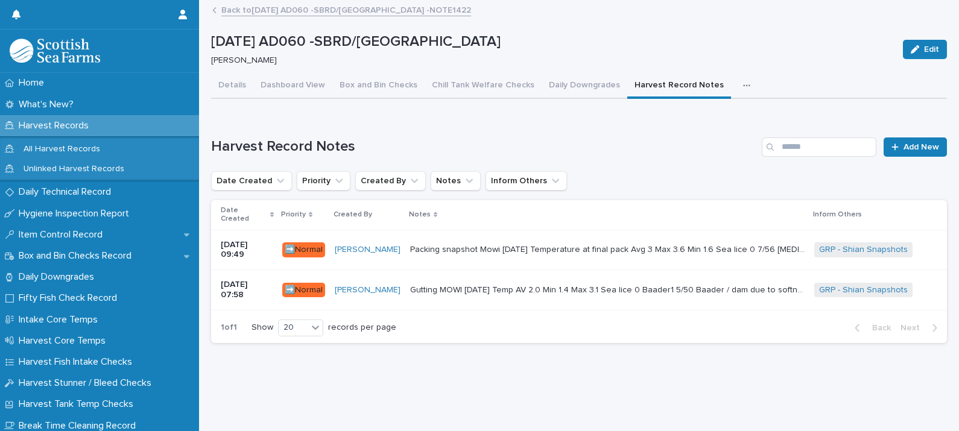
click at [532, 283] on p "Gutting MOWI 14-10-2025 Temp AV 2.0 Min 1.4 Max 3.1 Sea lice 0 Baader1 5/50 Baa…" at bounding box center [608, 289] width 397 height 13
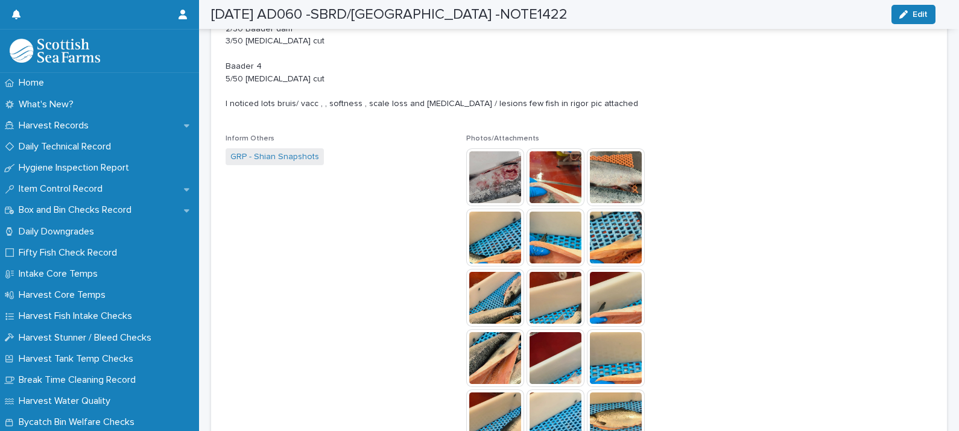
scroll to position [527, 0]
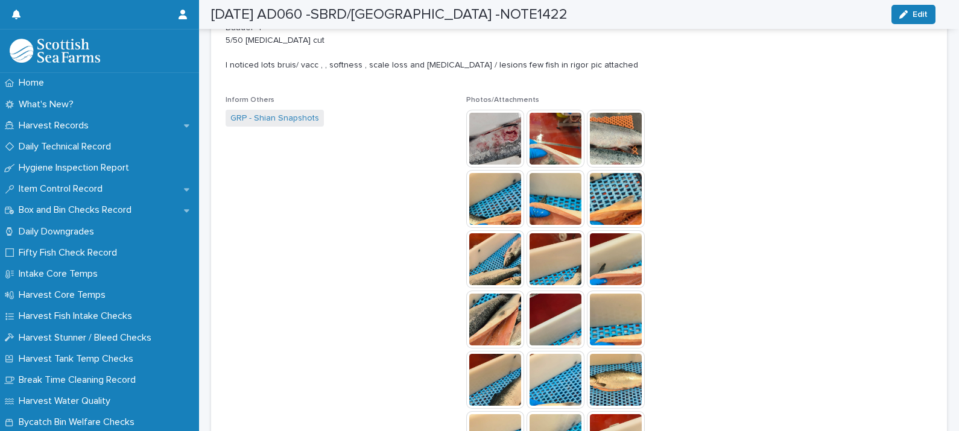
click at [488, 147] on img at bounding box center [495, 139] width 58 height 58
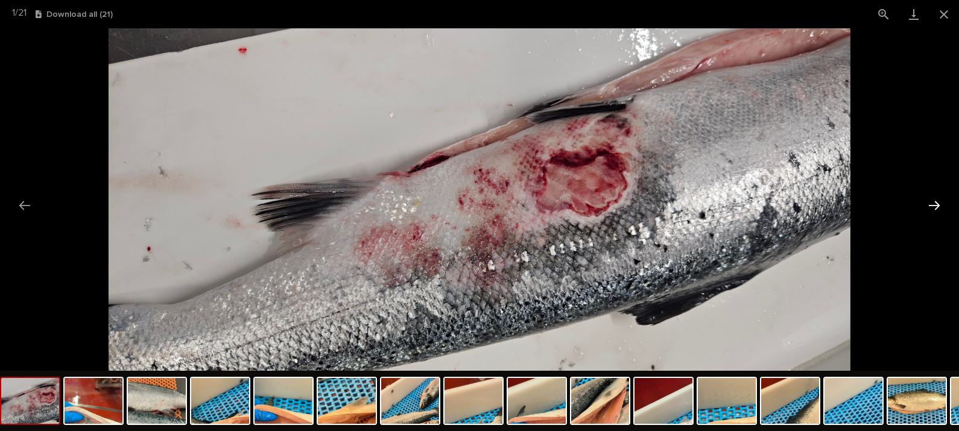
click at [935, 203] on button "Next slide" at bounding box center [933, 206] width 25 height 24
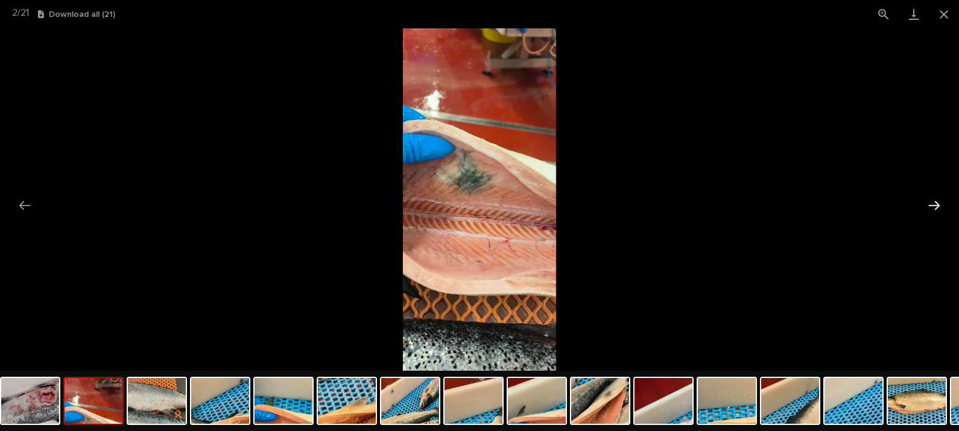
click at [935, 202] on button "Next slide" at bounding box center [933, 206] width 25 height 24
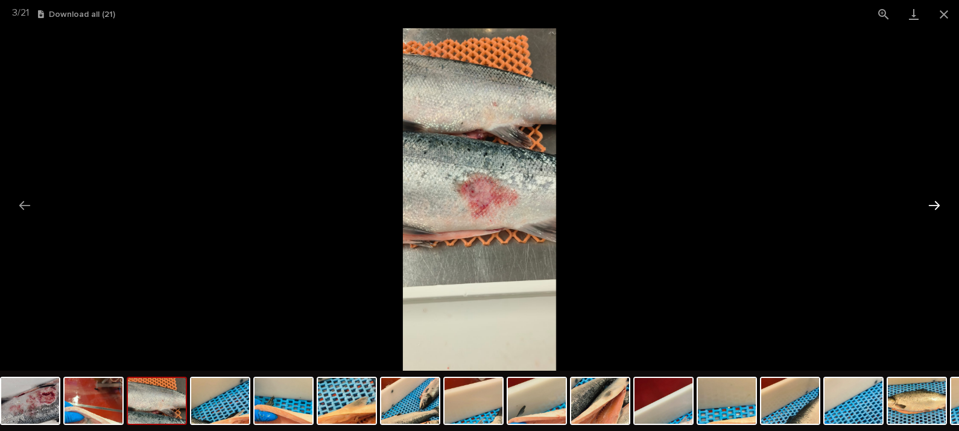
click at [938, 201] on button "Next slide" at bounding box center [933, 206] width 25 height 24
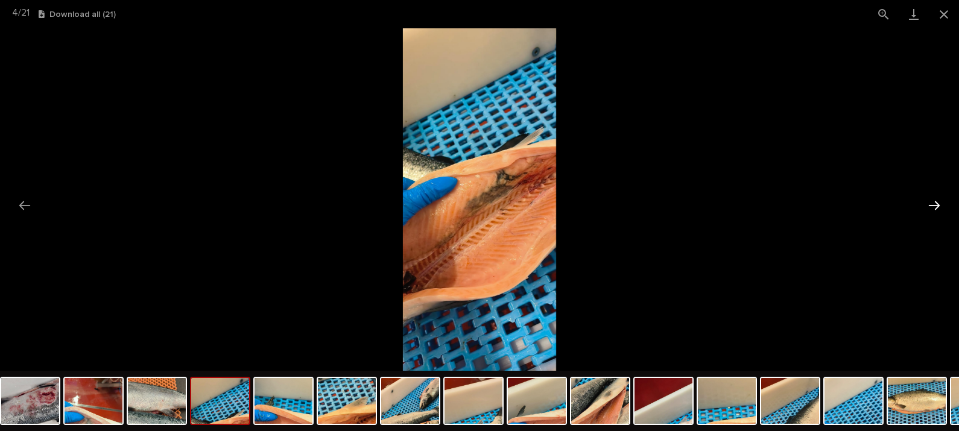
click at [938, 201] on button "Next slide" at bounding box center [933, 206] width 25 height 24
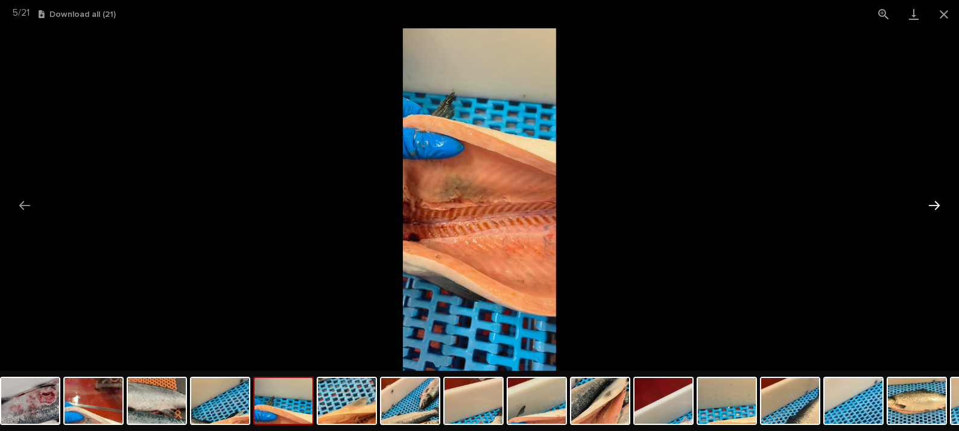
click at [938, 201] on button "Next slide" at bounding box center [933, 206] width 25 height 24
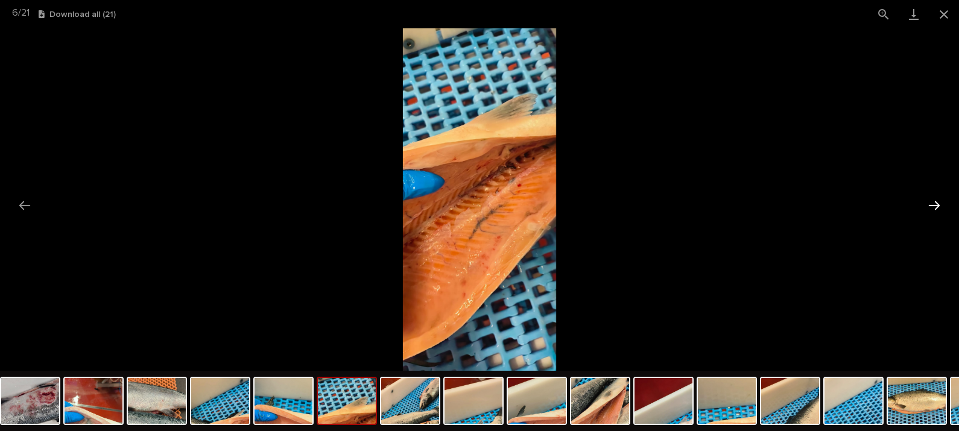
click at [938, 201] on button "Next slide" at bounding box center [933, 206] width 25 height 24
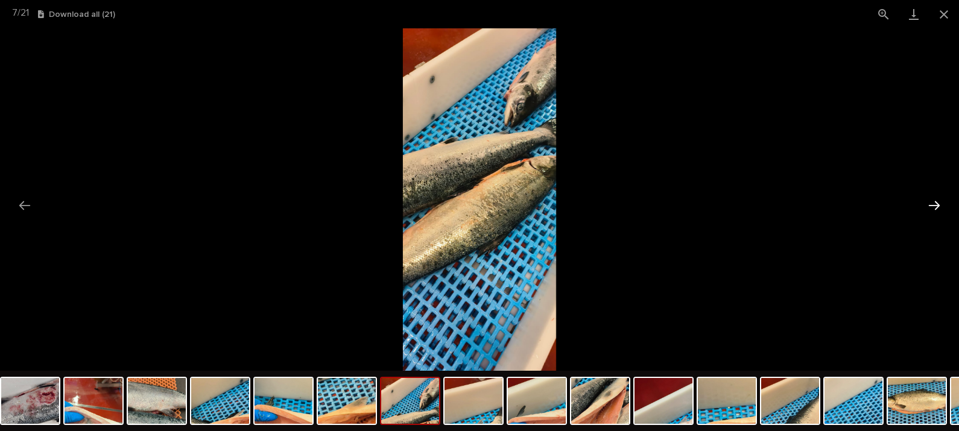
click at [938, 201] on button "Next slide" at bounding box center [933, 206] width 25 height 24
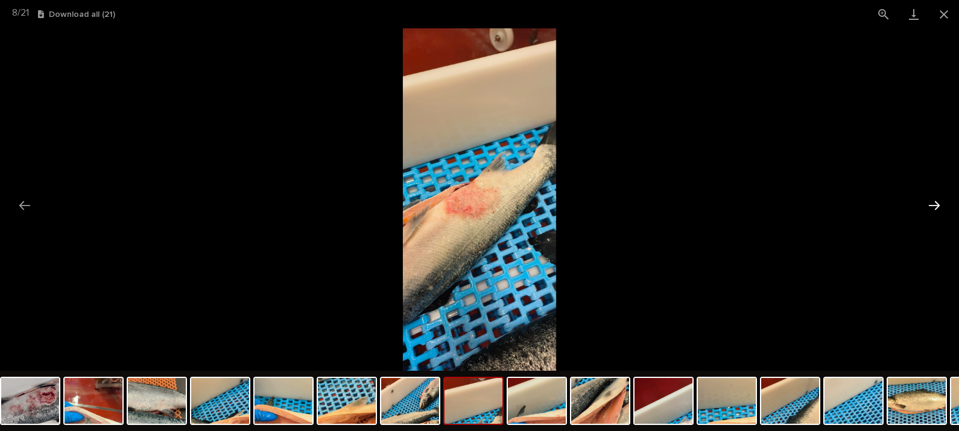
click at [938, 201] on button "Next slide" at bounding box center [933, 206] width 25 height 24
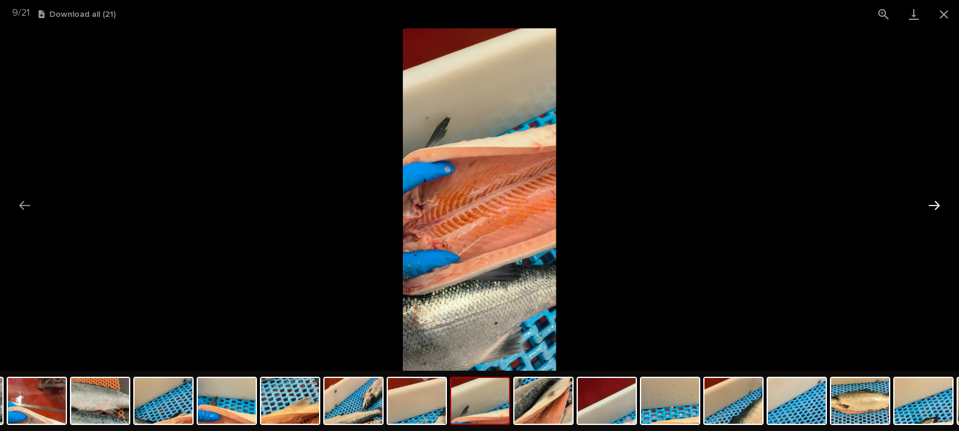
click at [938, 201] on button "Next slide" at bounding box center [933, 206] width 25 height 24
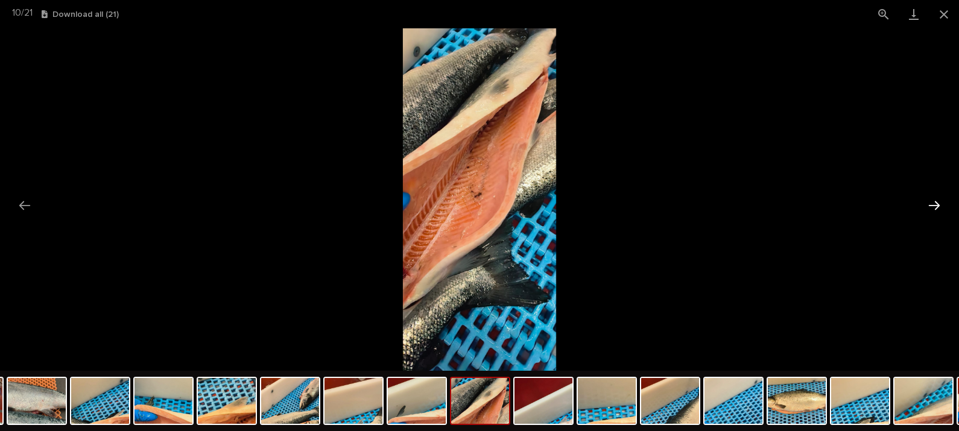
click at [938, 201] on button "Next slide" at bounding box center [933, 206] width 25 height 24
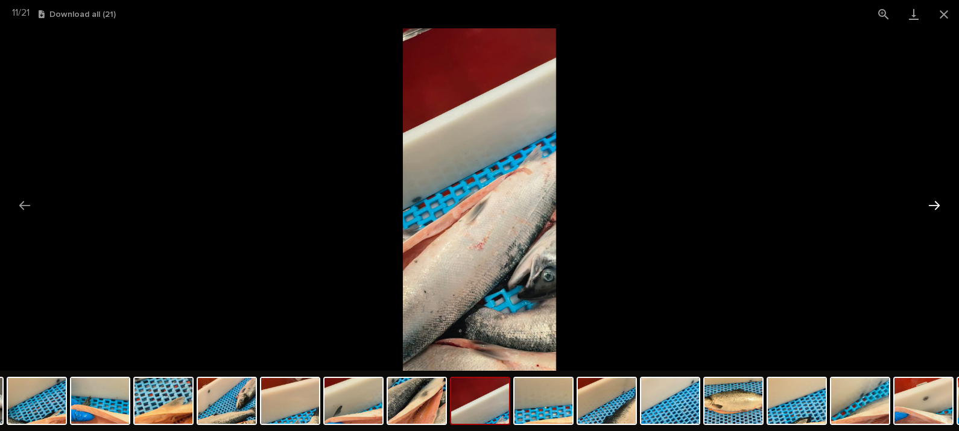
click at [938, 201] on button "Next slide" at bounding box center [933, 206] width 25 height 24
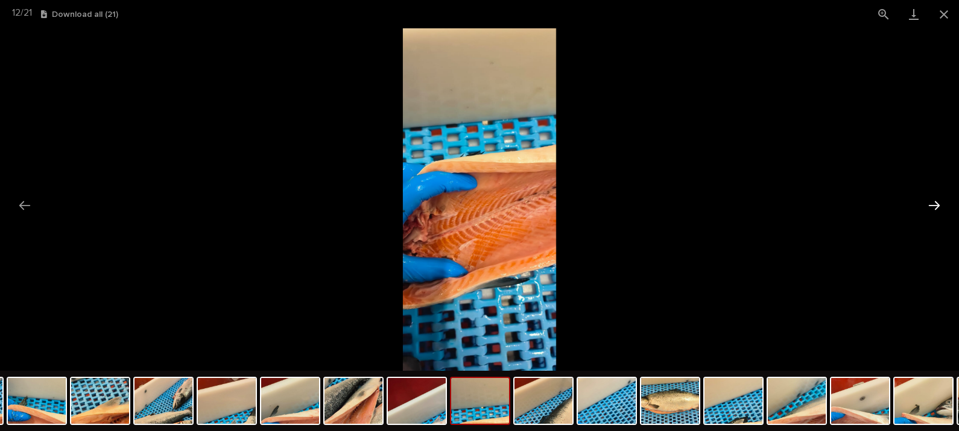
click at [938, 201] on button "Next slide" at bounding box center [933, 206] width 25 height 24
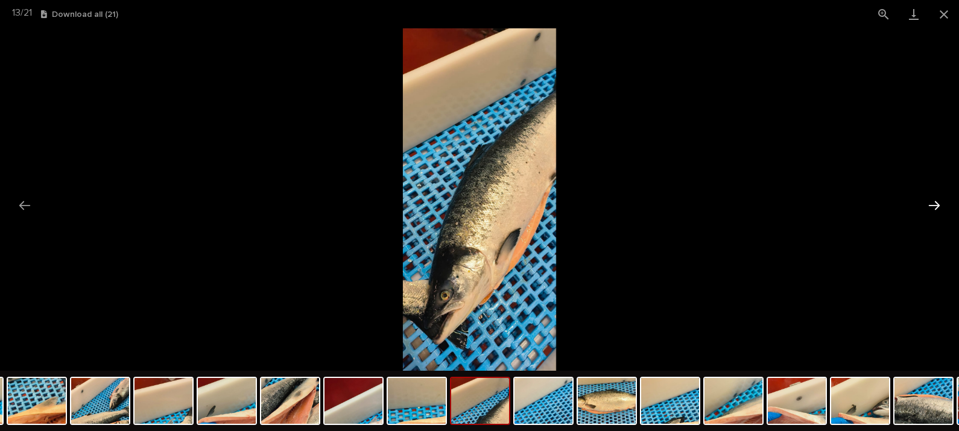
click at [938, 201] on button "Next slide" at bounding box center [933, 206] width 25 height 24
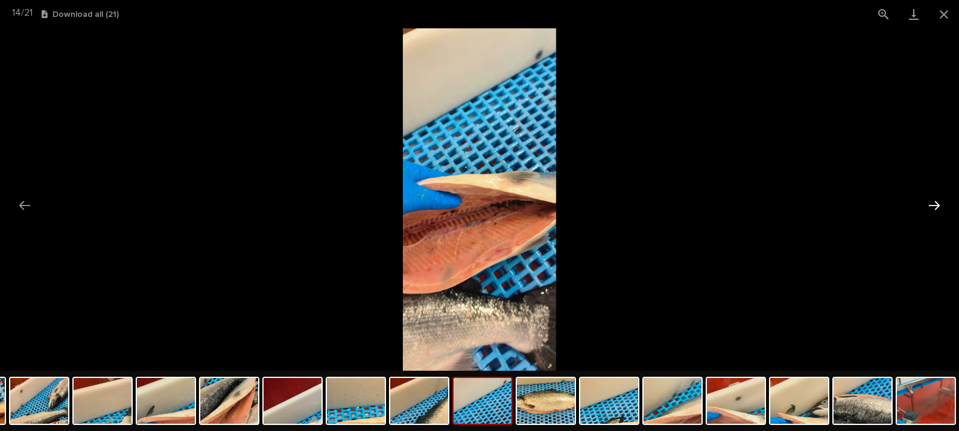
click at [938, 201] on button "Next slide" at bounding box center [933, 206] width 25 height 24
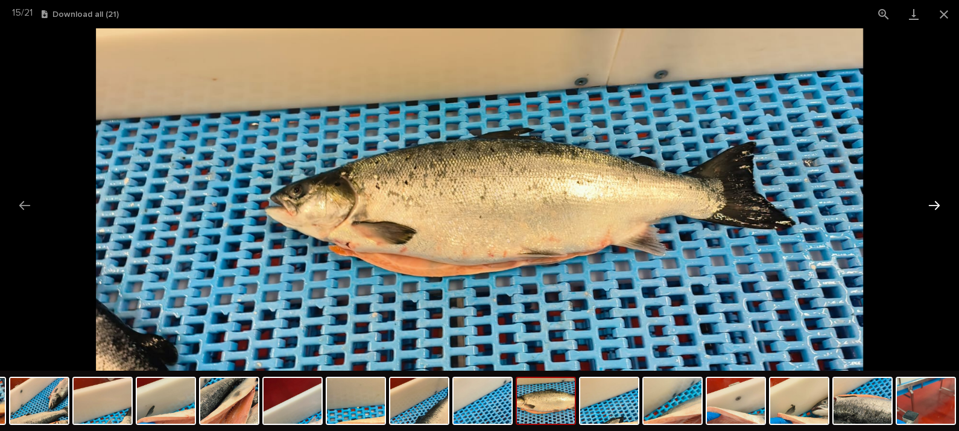
click at [938, 201] on button "Next slide" at bounding box center [933, 206] width 25 height 24
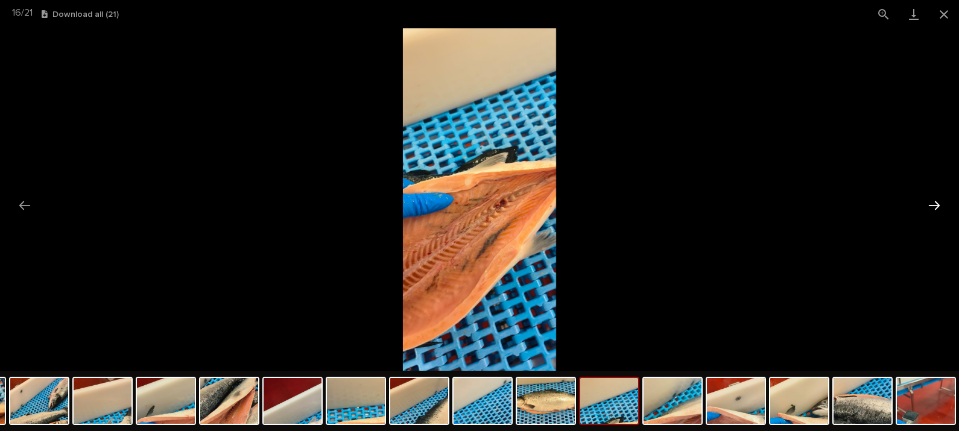
click at [938, 201] on button "Next slide" at bounding box center [933, 206] width 25 height 24
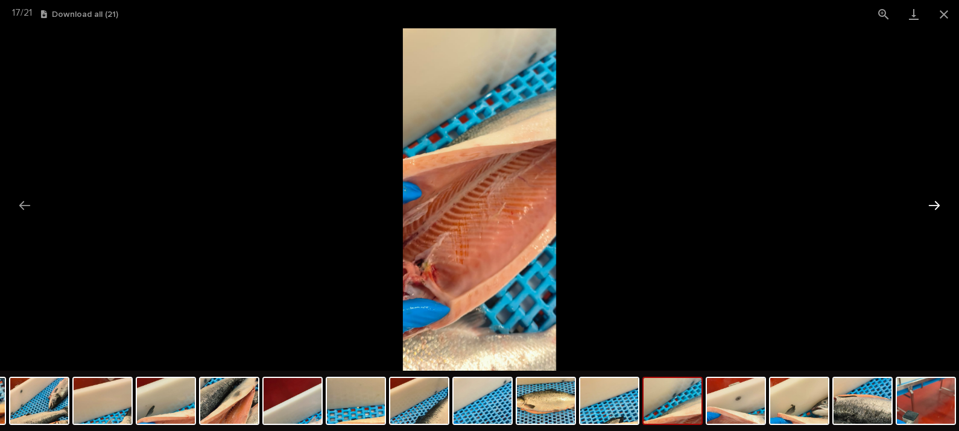
click at [933, 204] on button "Next slide" at bounding box center [933, 206] width 25 height 24
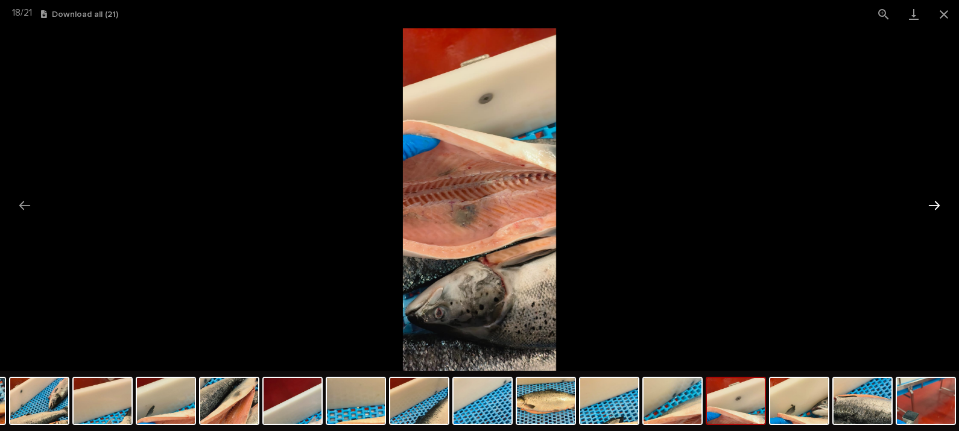
click at [933, 204] on button "Next slide" at bounding box center [933, 206] width 25 height 24
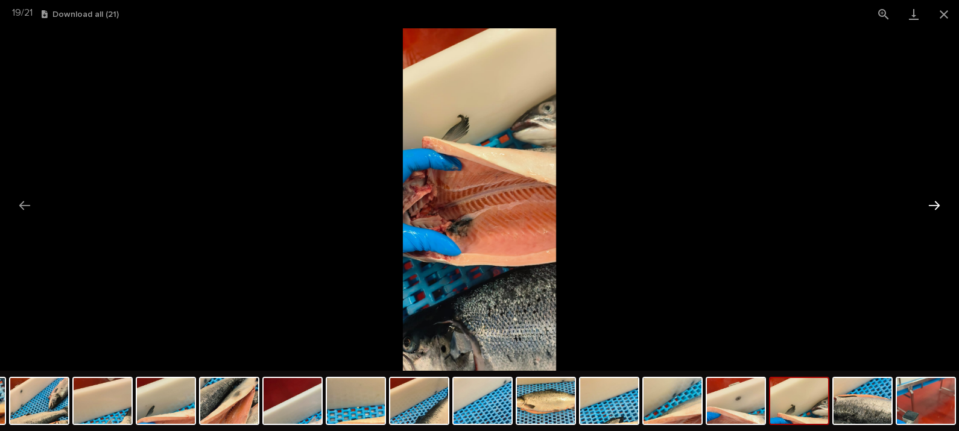
click at [933, 204] on button "Next slide" at bounding box center [933, 206] width 25 height 24
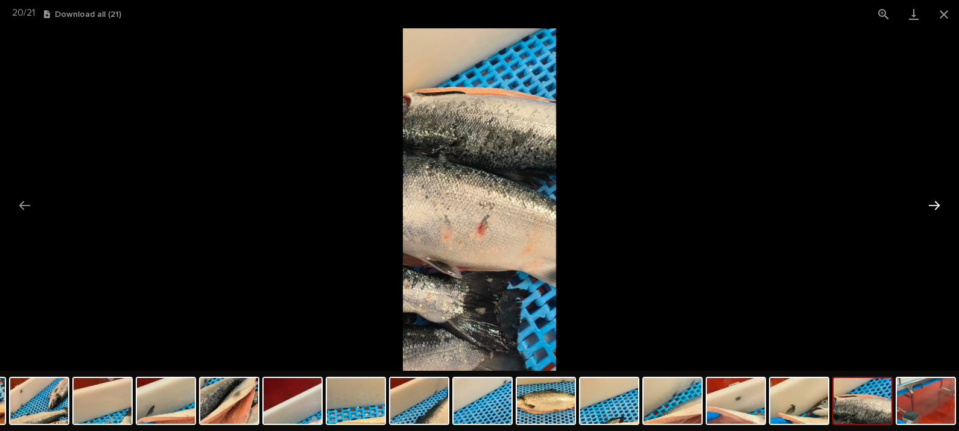
click at [933, 204] on button "Next slide" at bounding box center [933, 206] width 25 height 24
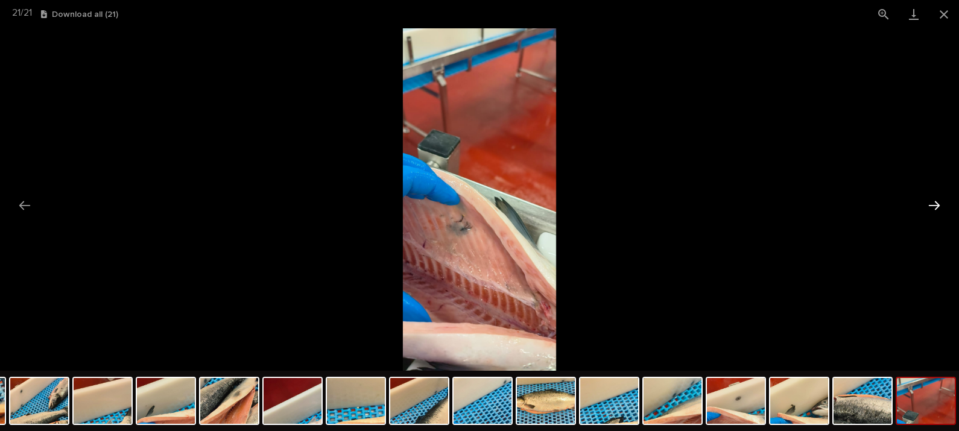
click at [933, 204] on button "Next slide" at bounding box center [933, 206] width 25 height 24
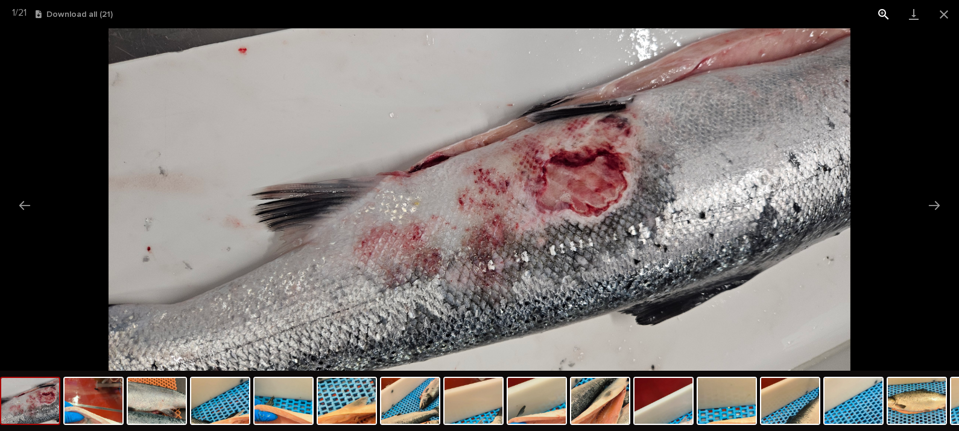
click at [873, 10] on button "View actual size" at bounding box center [883, 14] width 30 height 28
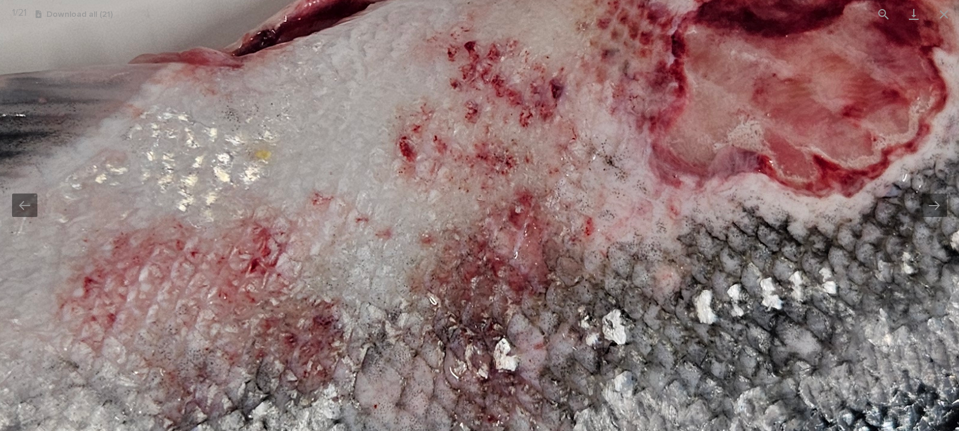
drag, startPoint x: 759, startPoint y: 309, endPoint x: 742, endPoint y: 252, distance: 59.0
click at [744, 252] on img at bounding box center [467, 142] width 2412 height 1114
click at [950, 27] on button "Close gallery" at bounding box center [944, 14] width 30 height 28
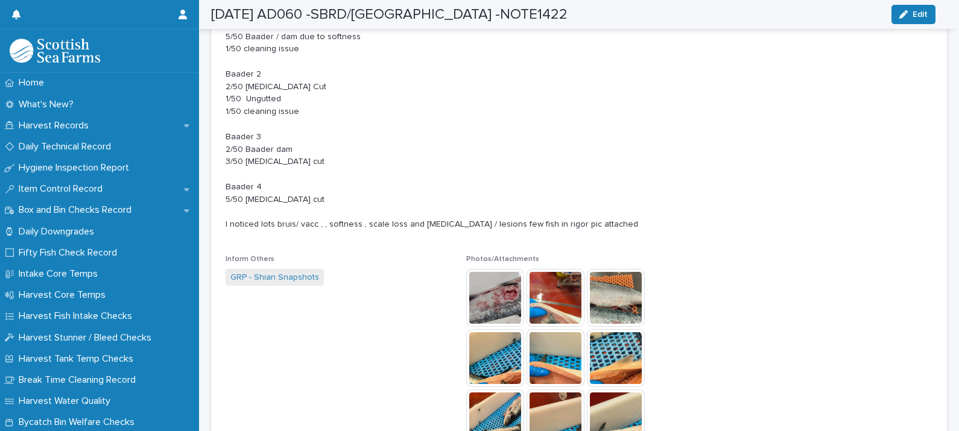
scroll to position [0, 0]
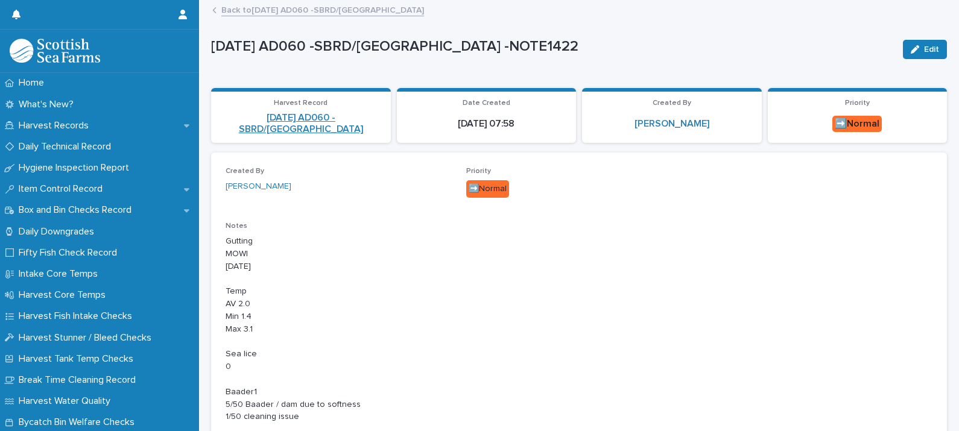
click at [289, 116] on link "[DATE] AD060 -SBRD/[GEOGRAPHIC_DATA]" at bounding box center [300, 123] width 165 height 23
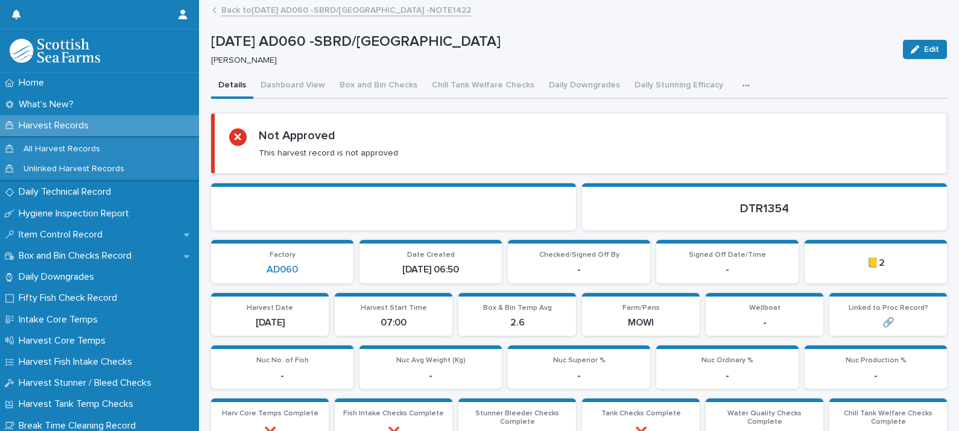
click at [735, 81] on button "button" at bounding box center [748, 86] width 27 height 24
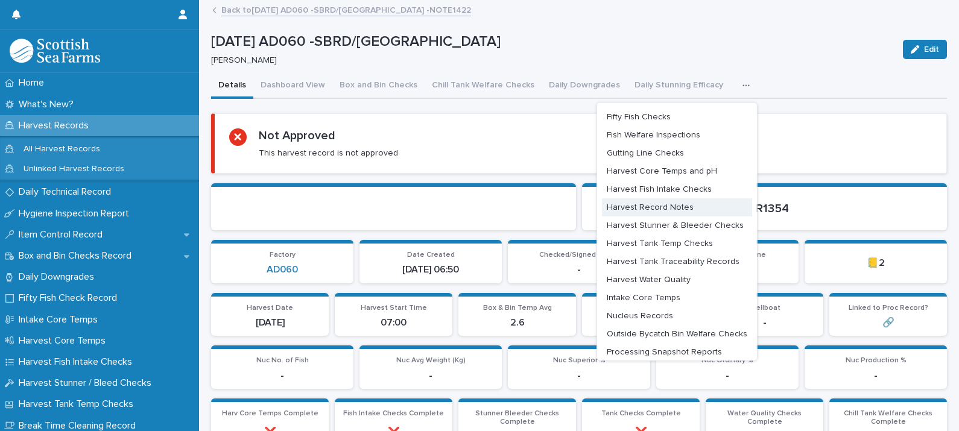
click at [630, 207] on span "Harvest Record Notes" at bounding box center [650, 207] width 87 height 8
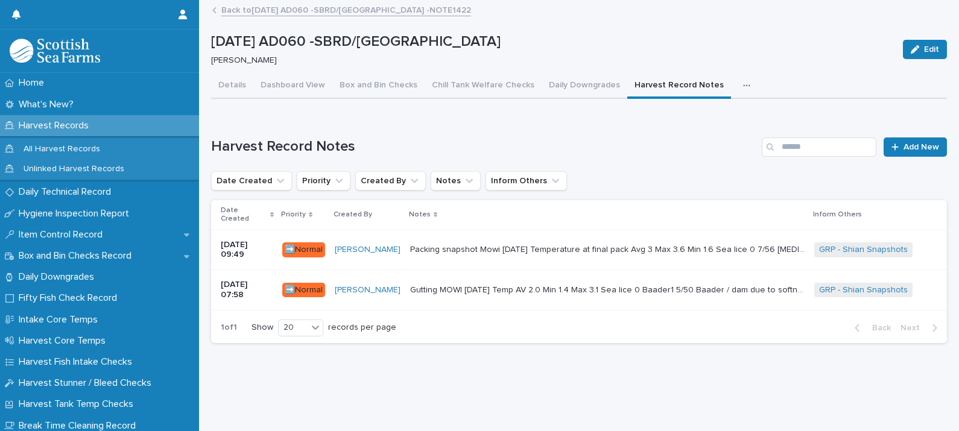
click at [542, 283] on p "Gutting MOWI 14-10-2025 Temp AV 2.0 Min 1.4 Max 3.1 Sea lice 0 Baader1 5/50 Baa…" at bounding box center [608, 289] width 397 height 13
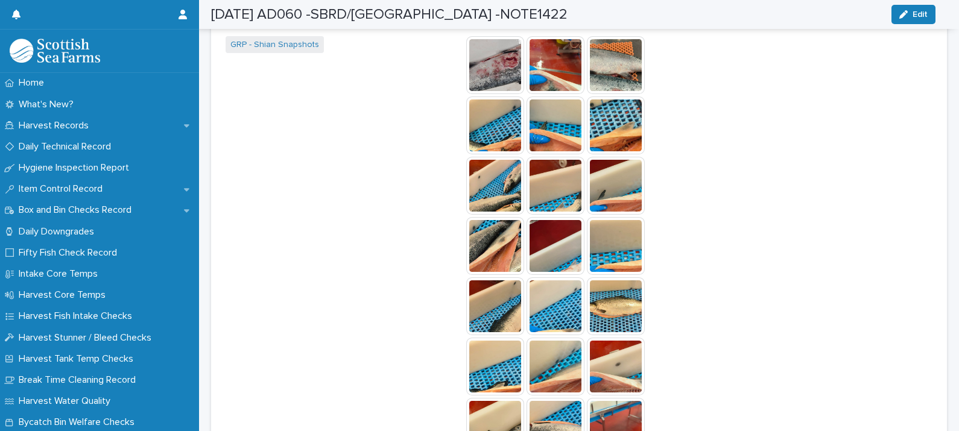
scroll to position [602, 0]
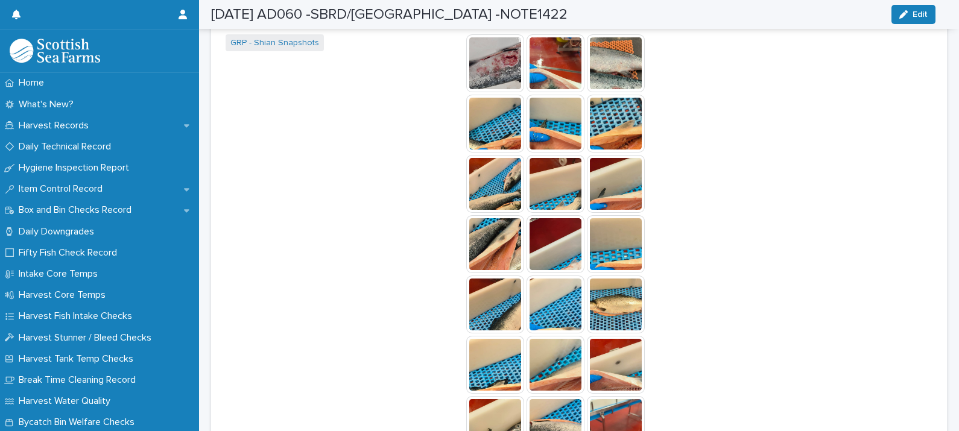
click at [475, 78] on img at bounding box center [495, 63] width 58 height 58
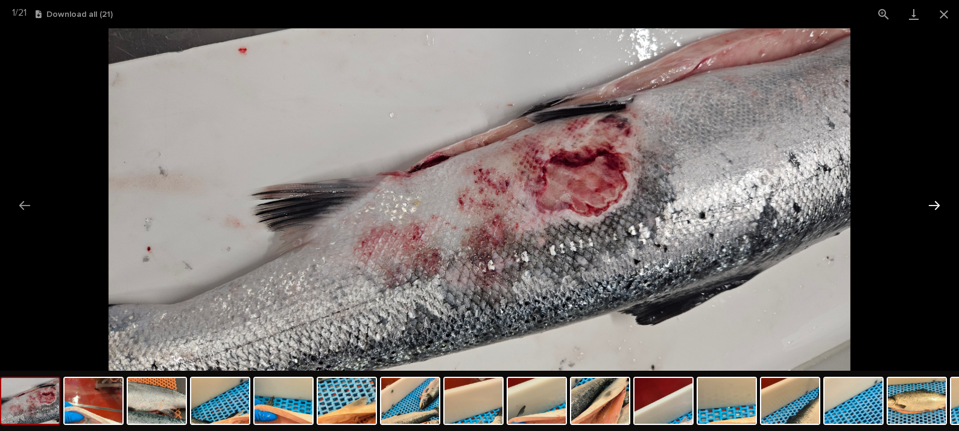
click at [939, 205] on button "Next slide" at bounding box center [933, 206] width 25 height 24
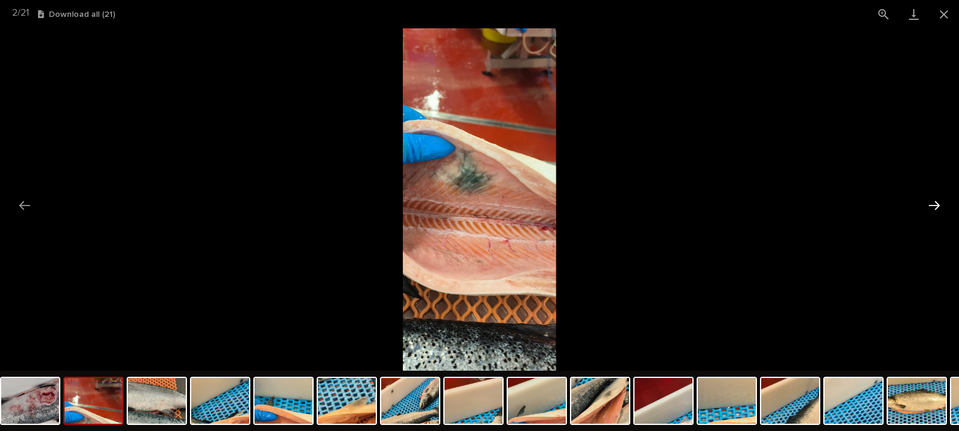
click at [935, 205] on button "Next slide" at bounding box center [933, 206] width 25 height 24
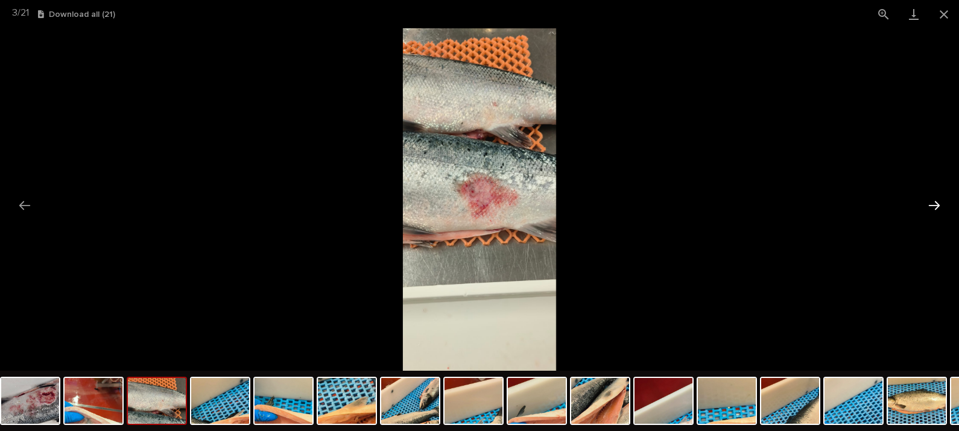
click at [930, 205] on button "Next slide" at bounding box center [933, 206] width 25 height 24
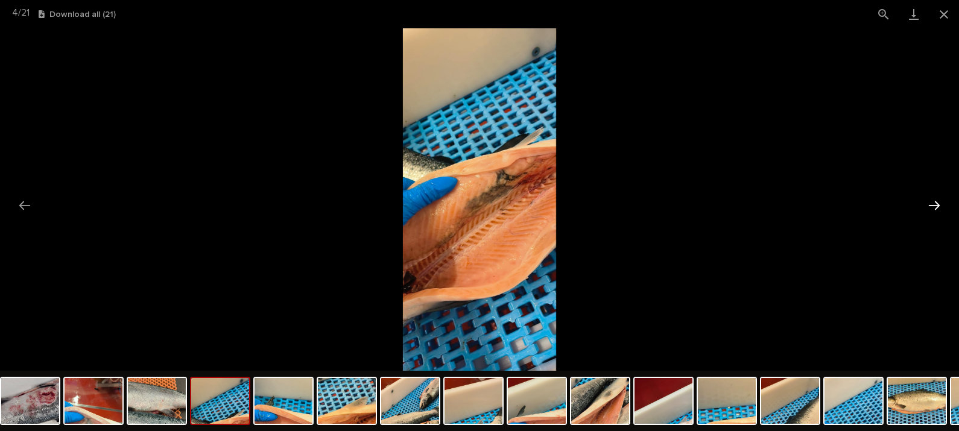
click at [930, 205] on button "Next slide" at bounding box center [933, 206] width 25 height 24
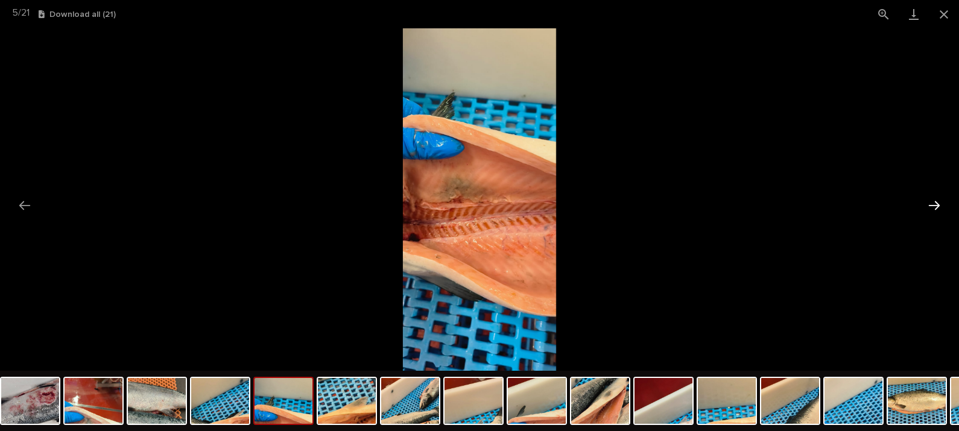
click at [930, 205] on button "Next slide" at bounding box center [933, 206] width 25 height 24
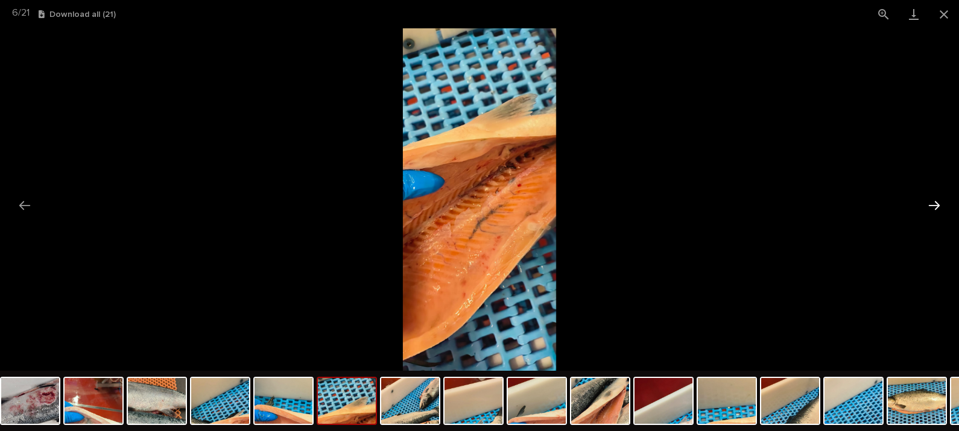
click at [930, 205] on button "Next slide" at bounding box center [933, 206] width 25 height 24
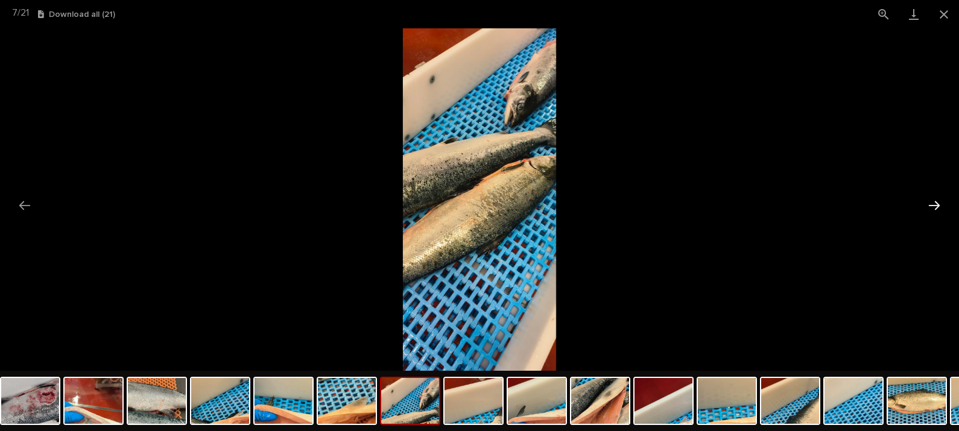
click at [930, 205] on button "Next slide" at bounding box center [933, 206] width 25 height 24
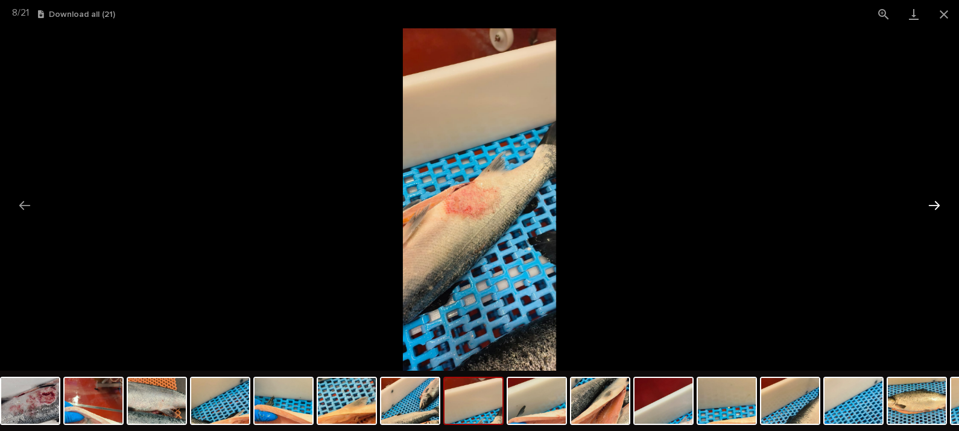
click at [930, 205] on button "Next slide" at bounding box center [933, 206] width 25 height 24
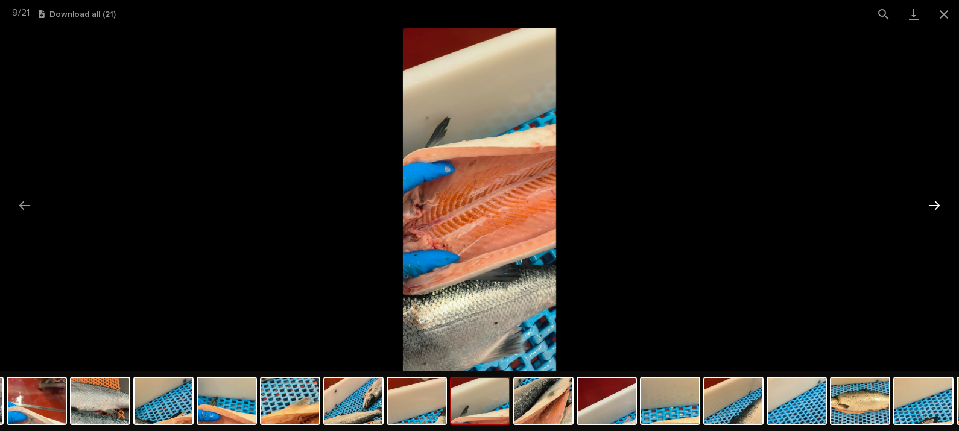
click at [930, 205] on button "Next slide" at bounding box center [933, 206] width 25 height 24
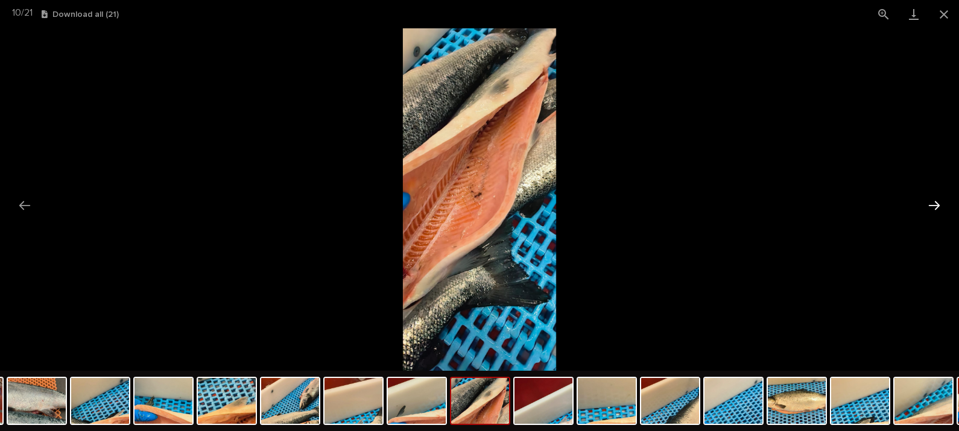
click at [930, 205] on button "Next slide" at bounding box center [933, 206] width 25 height 24
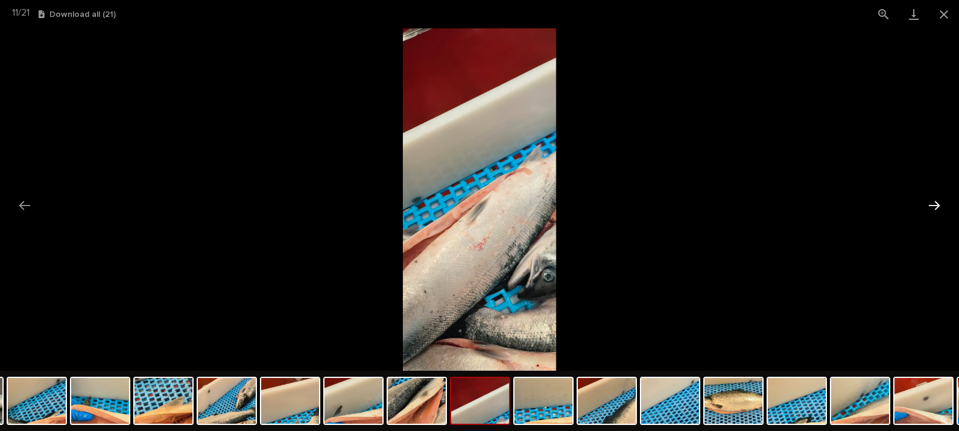
click at [930, 205] on button "Next slide" at bounding box center [933, 206] width 25 height 24
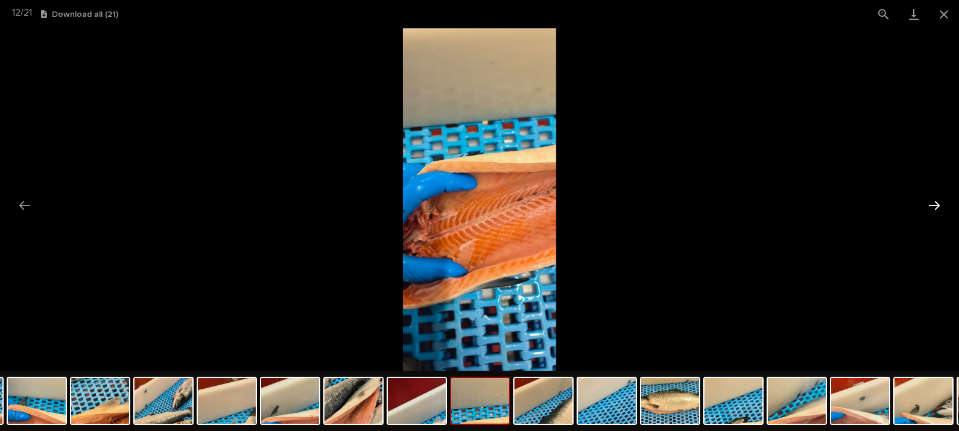
click at [930, 205] on button "Next slide" at bounding box center [933, 206] width 25 height 24
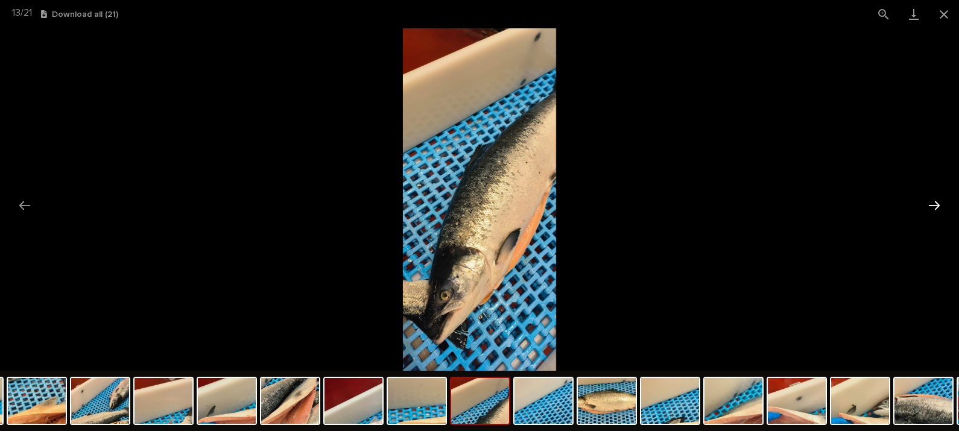
click at [930, 205] on button "Next slide" at bounding box center [933, 206] width 25 height 24
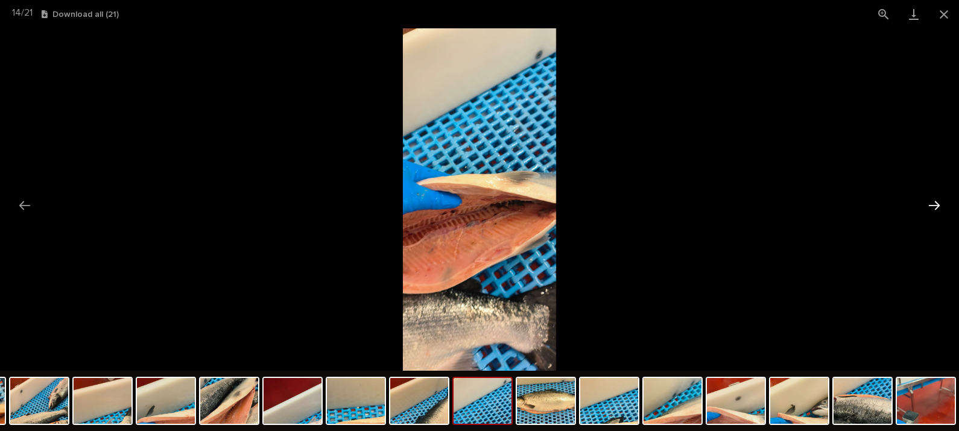
click at [930, 205] on button "Next slide" at bounding box center [933, 206] width 25 height 24
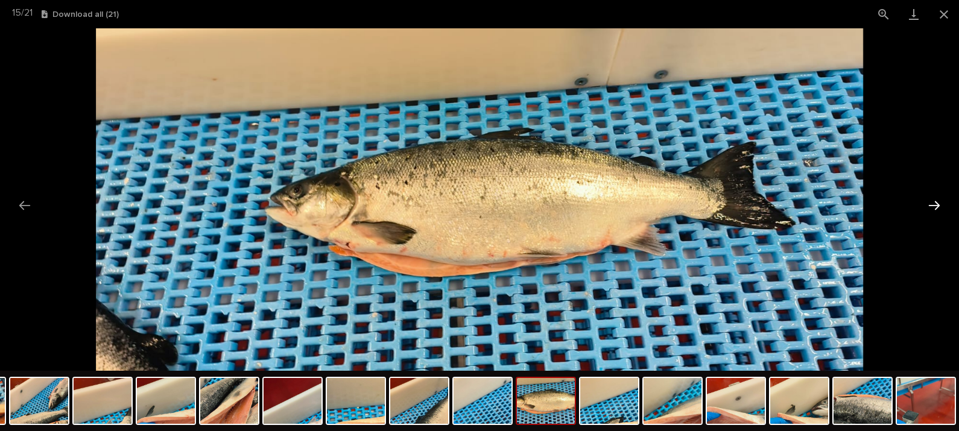
click at [930, 205] on button "Next slide" at bounding box center [933, 206] width 25 height 24
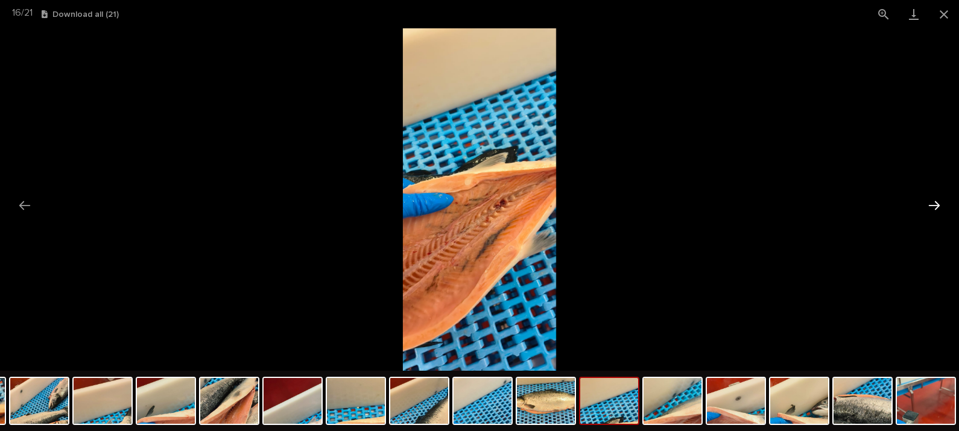
click at [930, 207] on button "Next slide" at bounding box center [933, 206] width 25 height 24
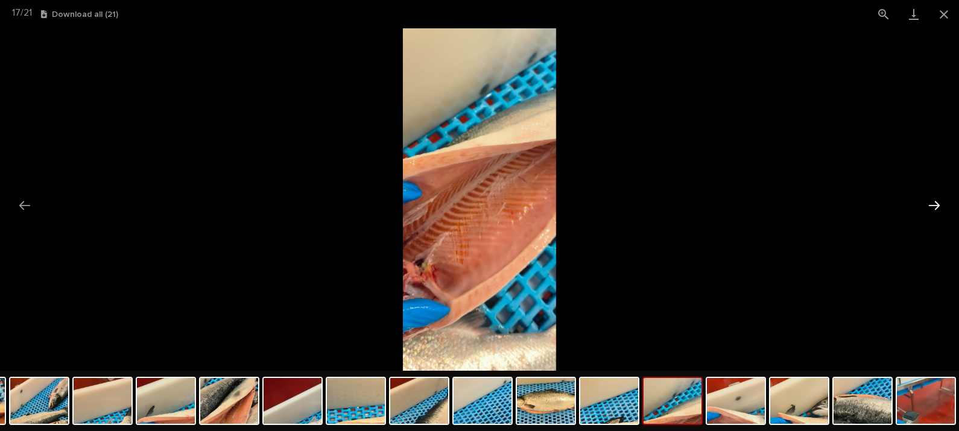
click at [929, 202] on button "Next slide" at bounding box center [933, 206] width 25 height 24
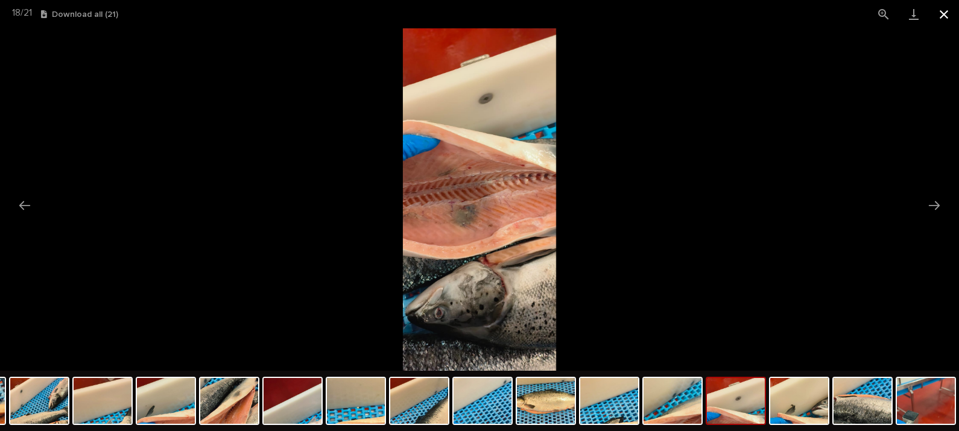
click at [947, 15] on button "Close gallery" at bounding box center [944, 14] width 30 height 28
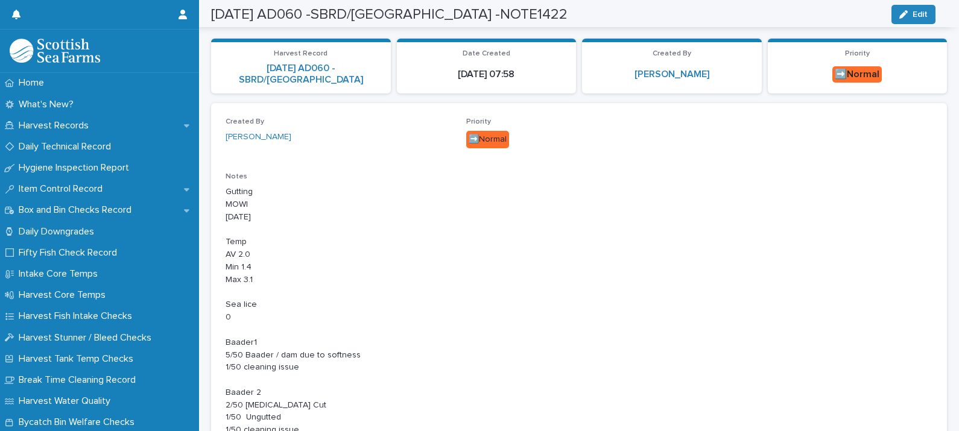
scroll to position [0, 0]
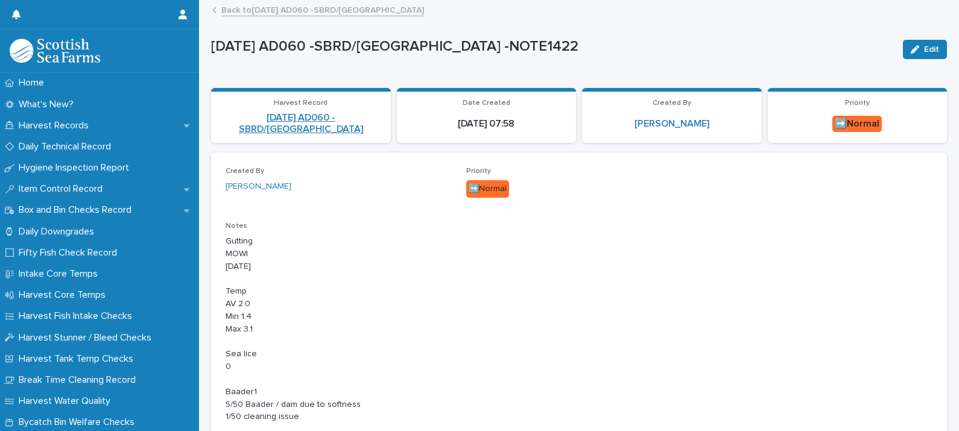
click at [281, 126] on link "[DATE] AD060 -SBRD/[GEOGRAPHIC_DATA]" at bounding box center [300, 123] width 165 height 23
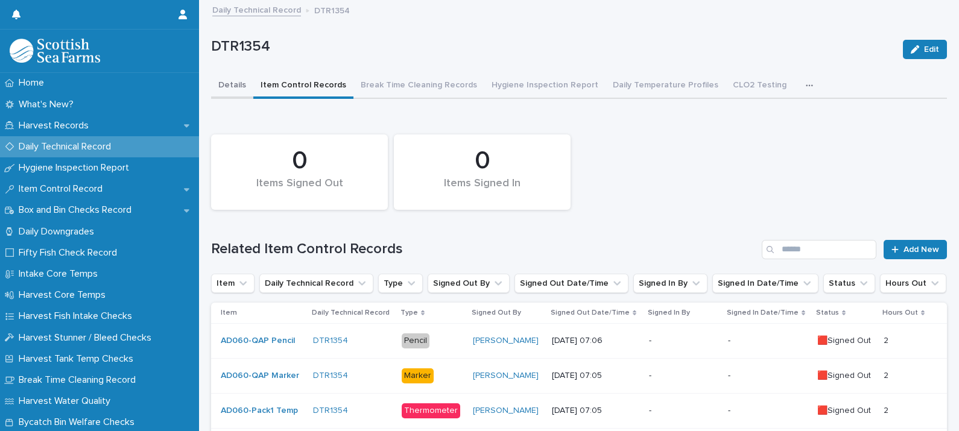
click at [238, 82] on button "Details" at bounding box center [232, 86] width 42 height 25
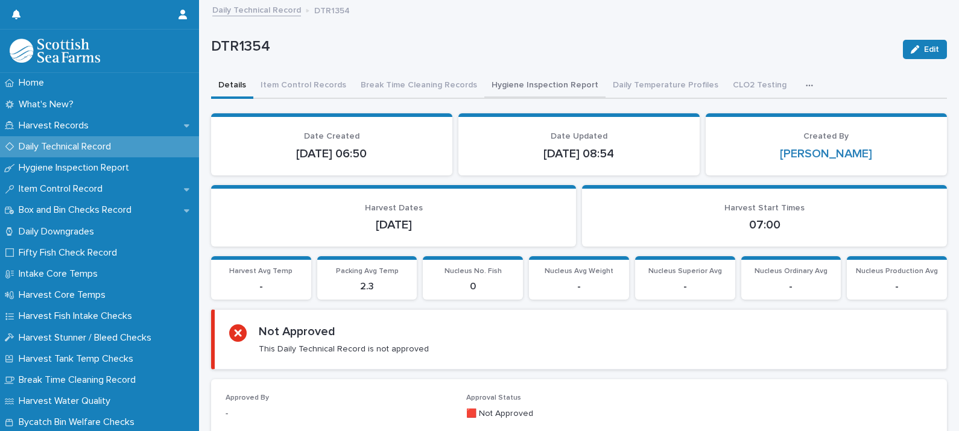
click at [536, 84] on button "Hygiene Inspection Report" at bounding box center [544, 86] width 121 height 25
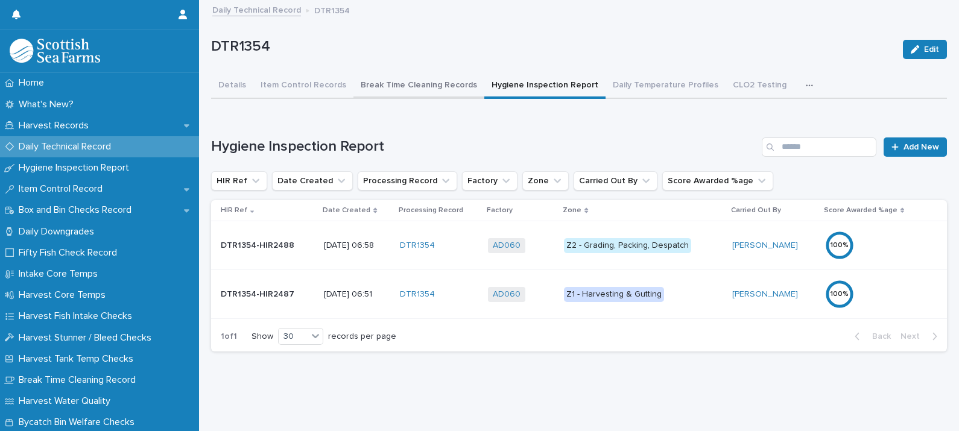
click at [405, 81] on button "Break Time Cleaning Records" at bounding box center [418, 86] width 131 height 25
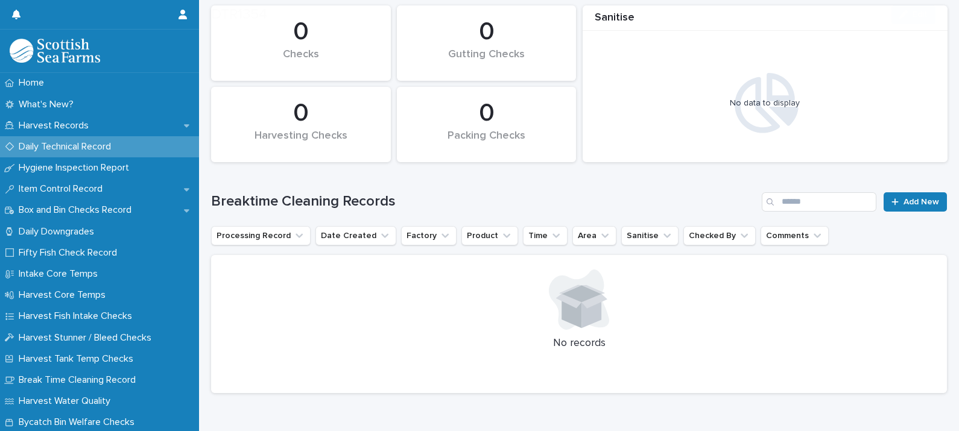
scroll to position [137, 0]
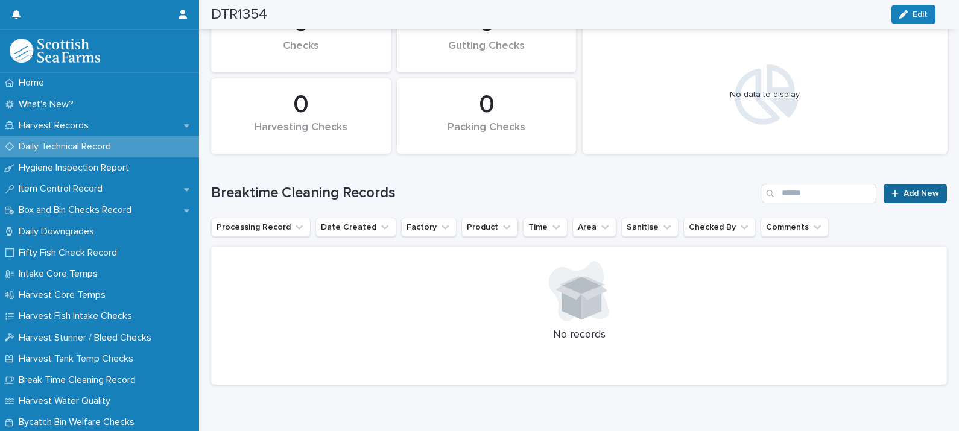
click at [903, 192] on span "Add New" at bounding box center [921, 193] width 36 height 8
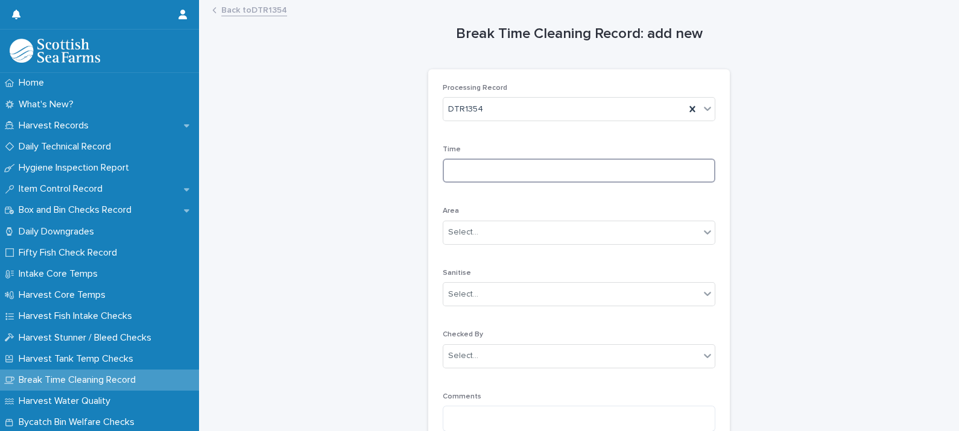
click at [491, 175] on input at bounding box center [579, 171] width 273 height 24
type input "*"
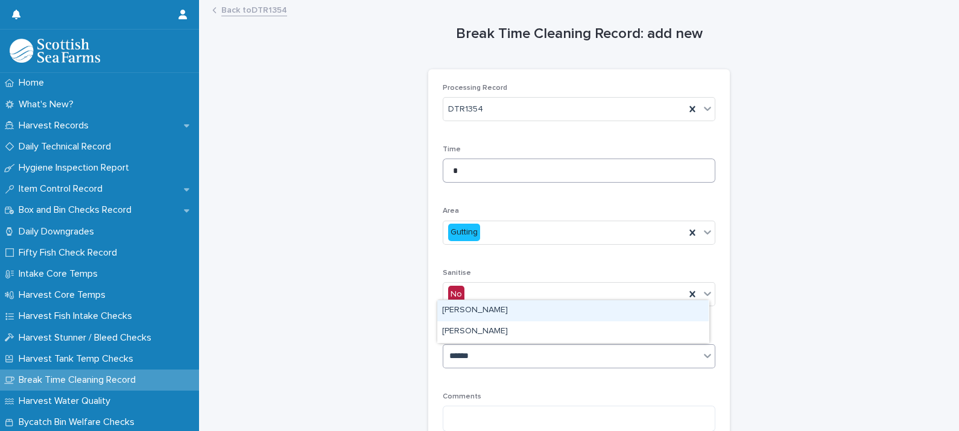
type input "*******"
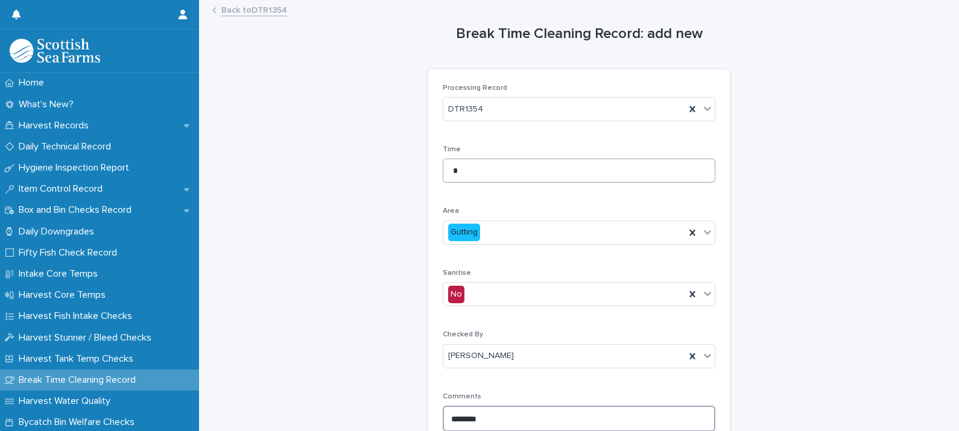
type textarea "********"
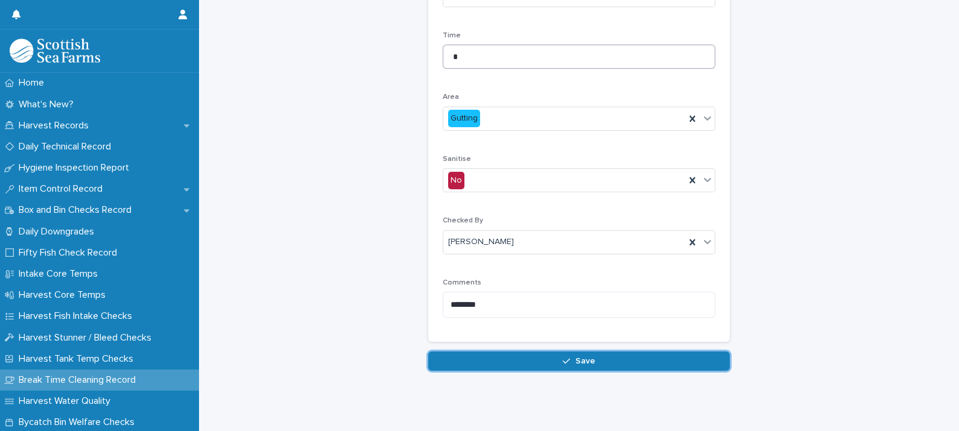
click at [428, 352] on button "Save" at bounding box center [579, 361] width 302 height 19
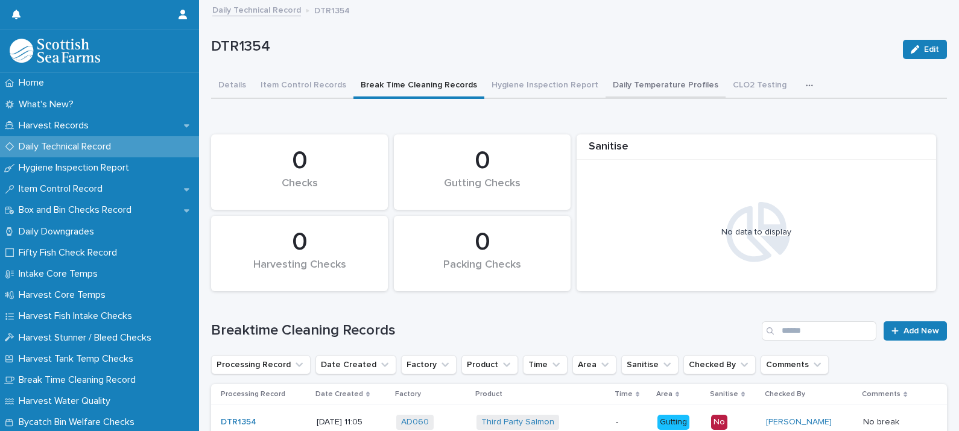
click at [646, 90] on button "Daily Temperature Profiles" at bounding box center [665, 86] width 120 height 25
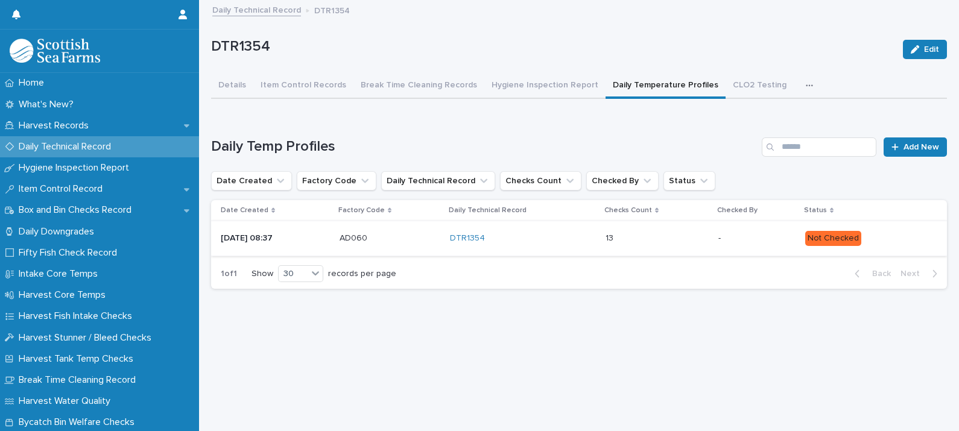
scroll to position [11, 0]
click at [690, 232] on div "13 13" at bounding box center [656, 239] width 103 height 20
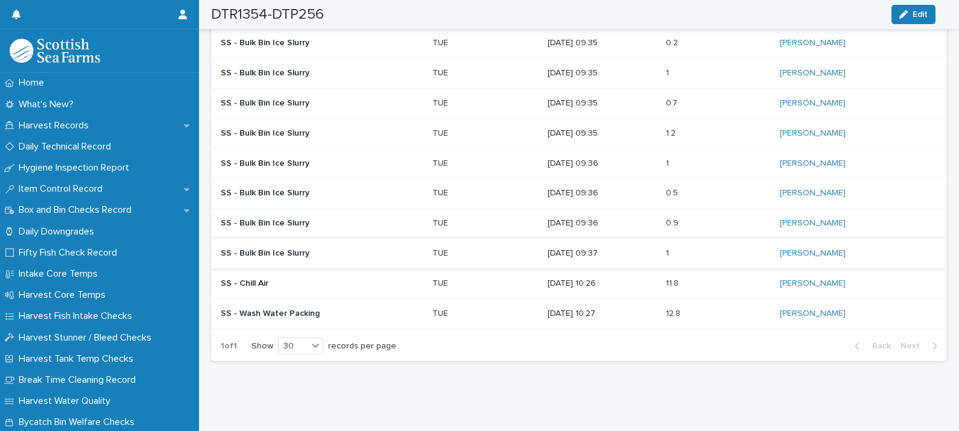
scroll to position [136, 0]
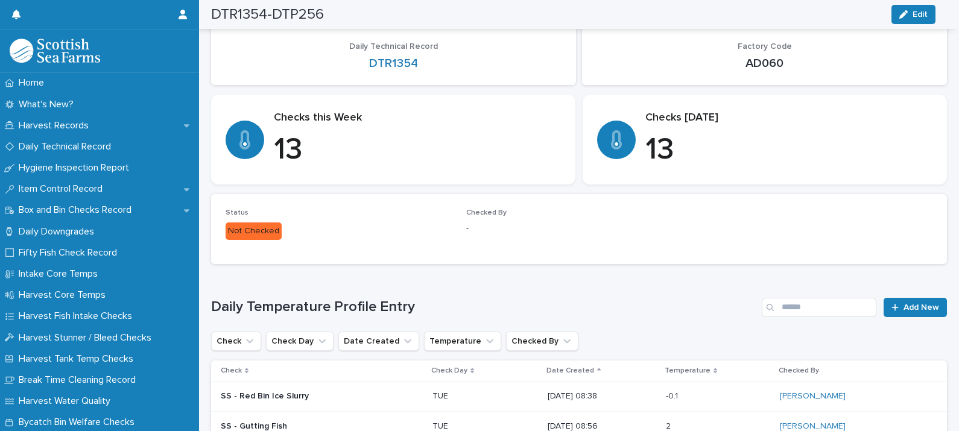
drag, startPoint x: 612, startPoint y: 230, endPoint x: 590, endPoint y: 298, distance: 72.3
click at [590, 298] on h1 "Daily Temperature Profile Entry" at bounding box center [484, 306] width 546 height 17
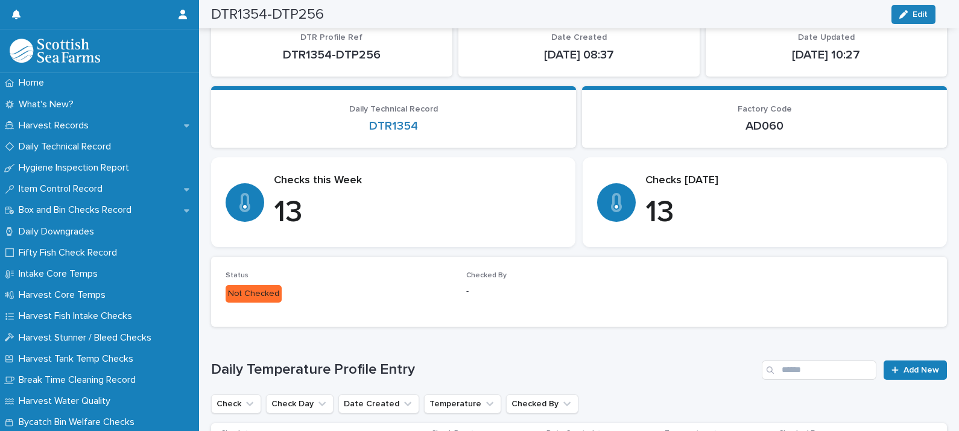
scroll to position [0, 0]
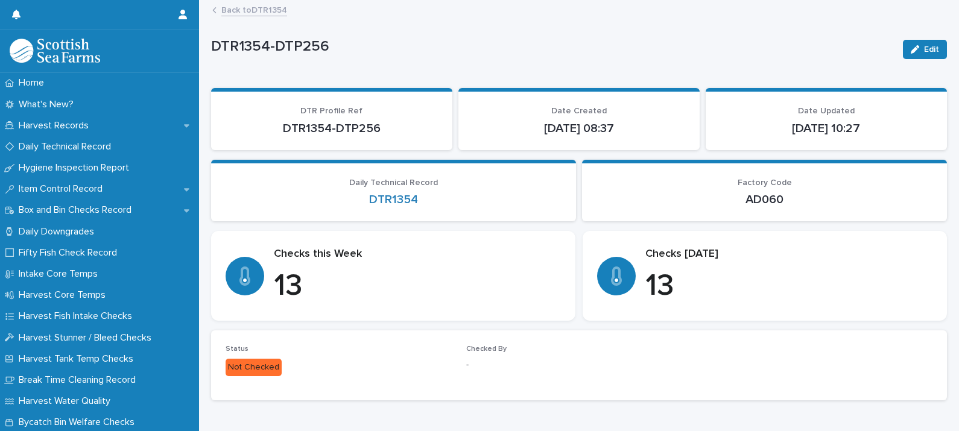
click at [247, 12] on link "Back to DTR1354" at bounding box center [254, 9] width 66 height 14
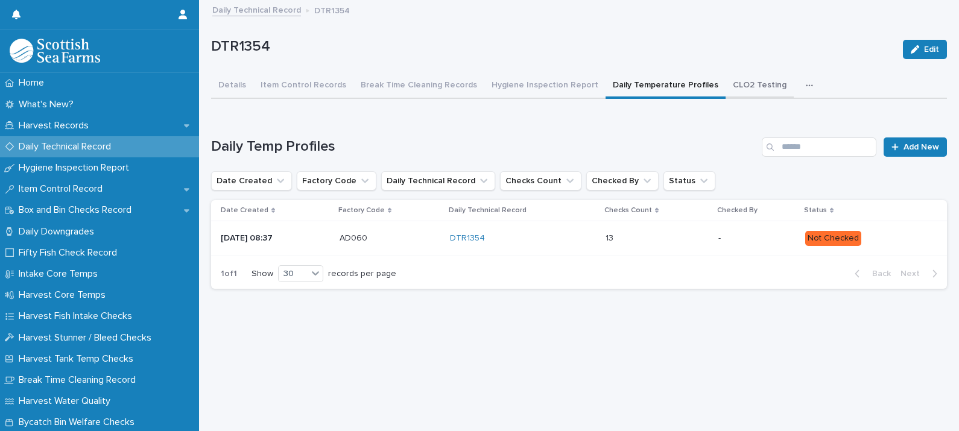
click at [758, 80] on button "CLO2 Testing" at bounding box center [759, 86] width 68 height 25
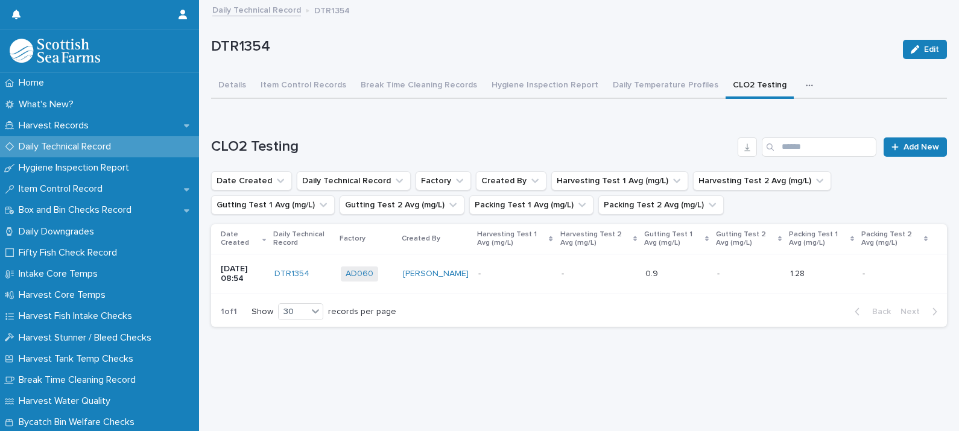
click at [806, 83] on div "button" at bounding box center [812, 85] width 12 height 8
click at [703, 39] on p "DTR1354" at bounding box center [552, 46] width 682 height 17
click at [232, 85] on button "Details" at bounding box center [232, 86] width 42 height 25
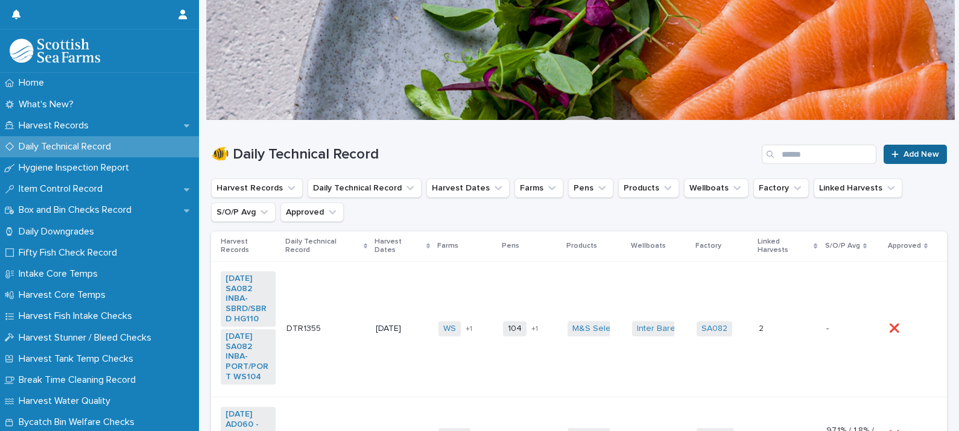
click at [903, 150] on span "Add New" at bounding box center [921, 154] width 36 height 8
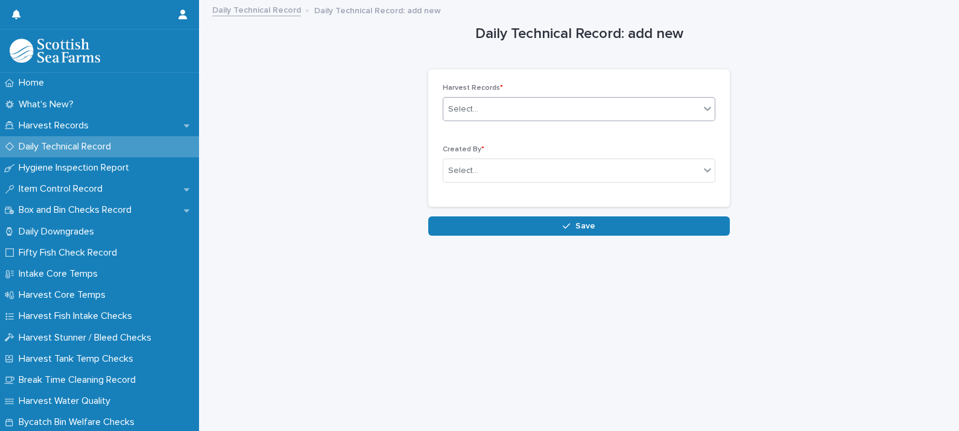
click at [479, 106] on div "Select..." at bounding box center [571, 109] width 256 height 20
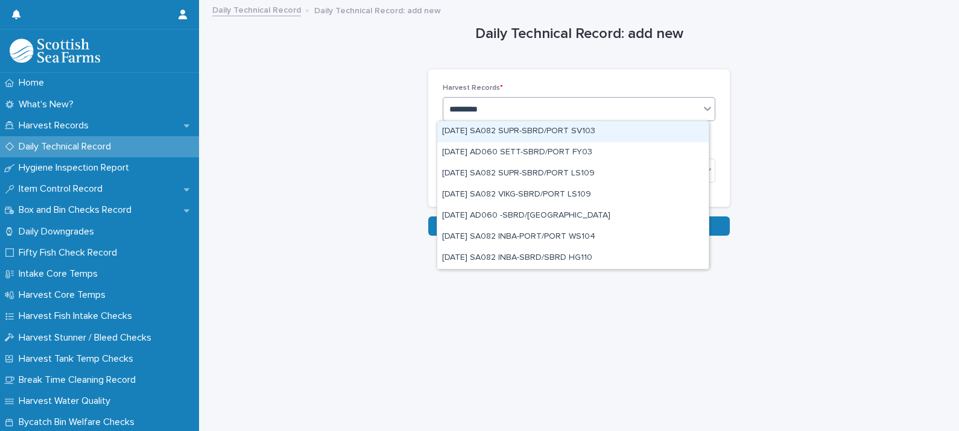
type input "**********"
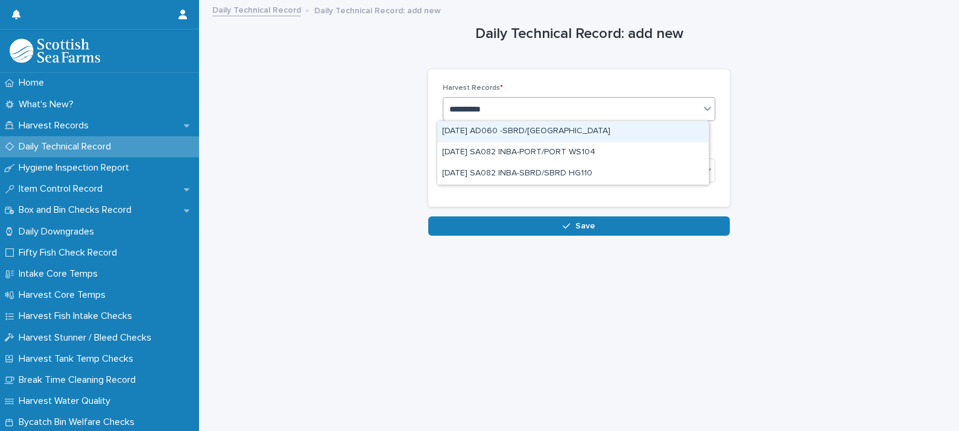
click at [561, 131] on div "15-10-2025 AD060 -SBRD/PORT MOWI" at bounding box center [572, 131] width 271 height 21
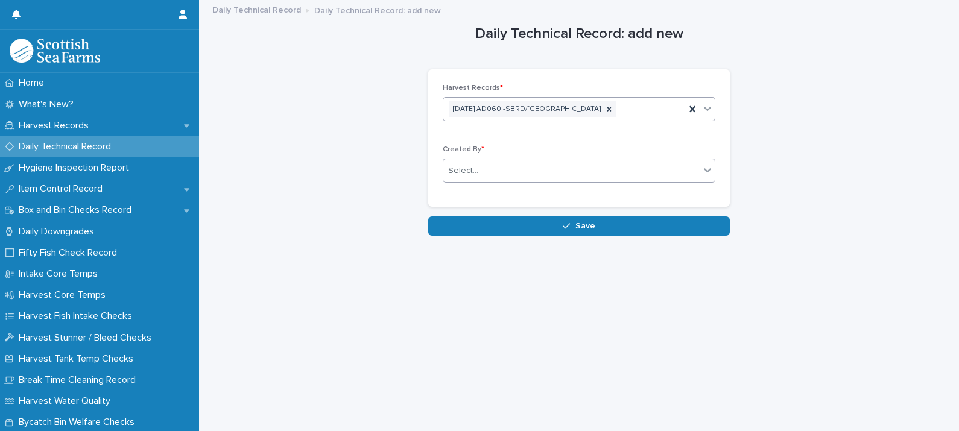
click at [467, 169] on div "Select..." at bounding box center [463, 171] width 30 height 13
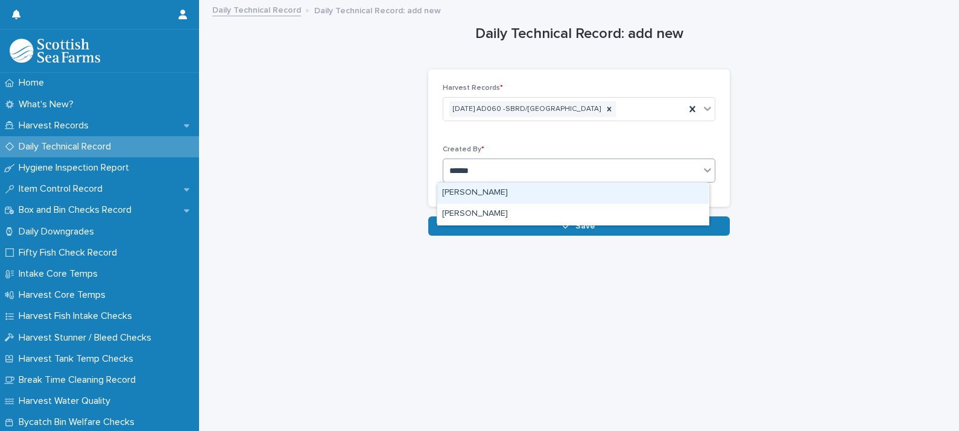
type input "*******"
click at [482, 191] on div "[PERSON_NAME]" at bounding box center [572, 193] width 271 height 21
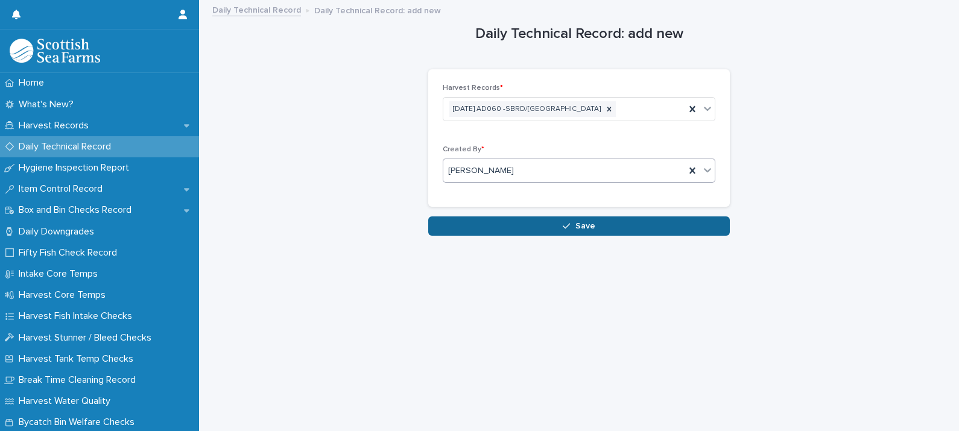
click at [546, 228] on button "Save" at bounding box center [579, 225] width 302 height 19
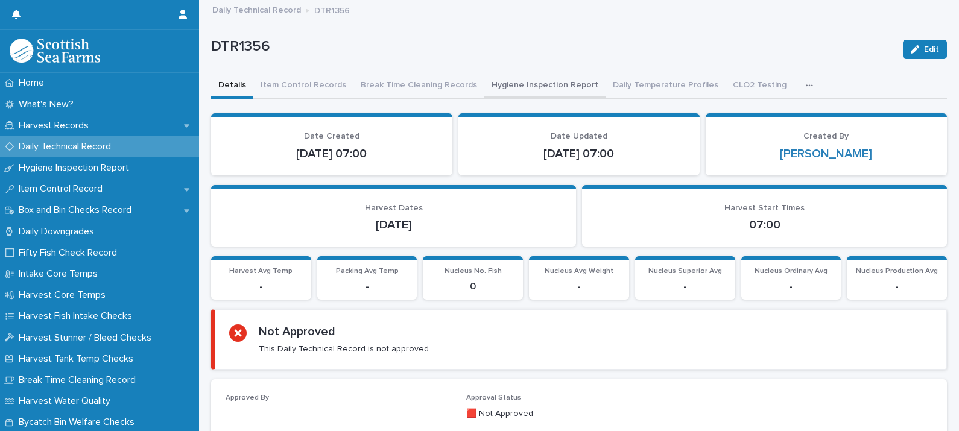
click at [531, 84] on button "Hygiene Inspection Report" at bounding box center [544, 86] width 121 height 25
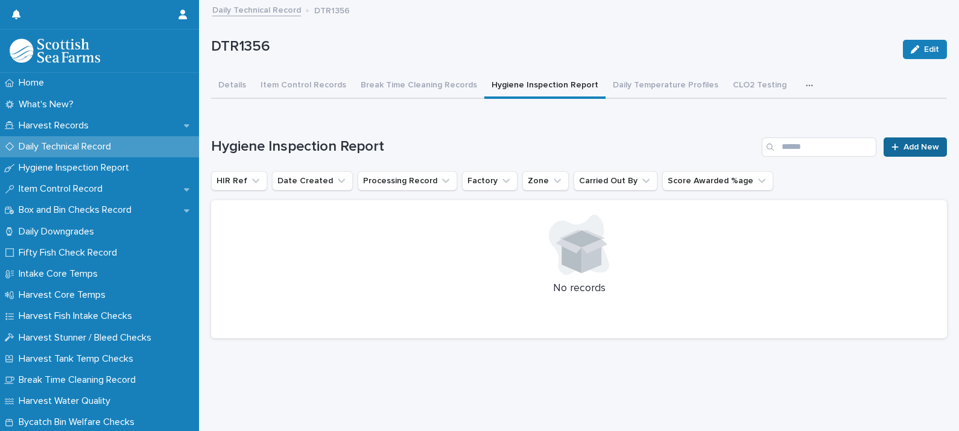
click at [911, 147] on span "Add New" at bounding box center [921, 147] width 36 height 8
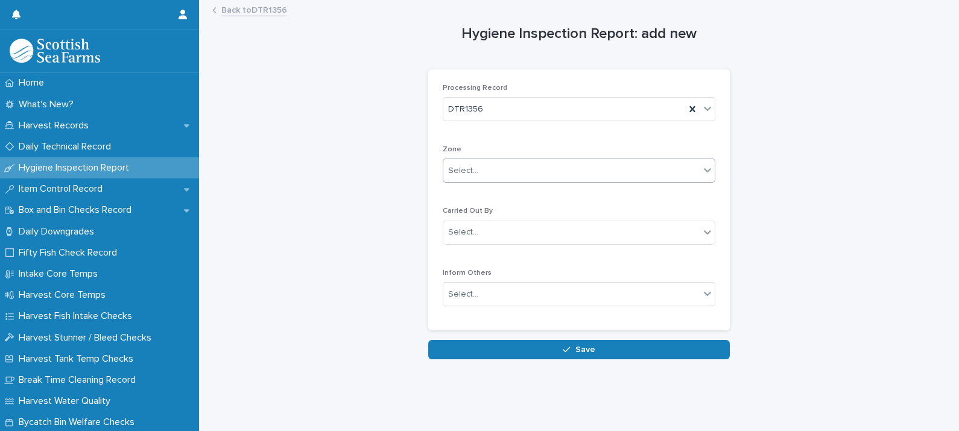
click at [482, 169] on div "Select..." at bounding box center [571, 171] width 256 height 20
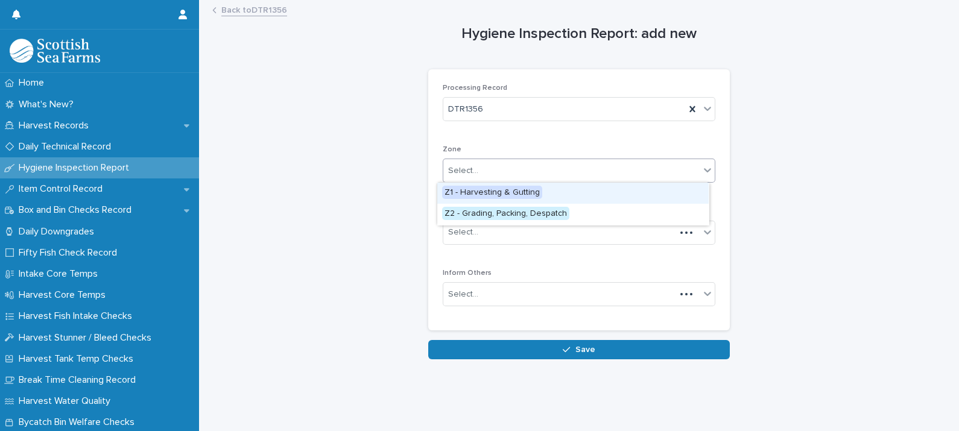
click at [498, 190] on span "Z1 - Harvesting & Gutting" at bounding box center [492, 192] width 100 height 13
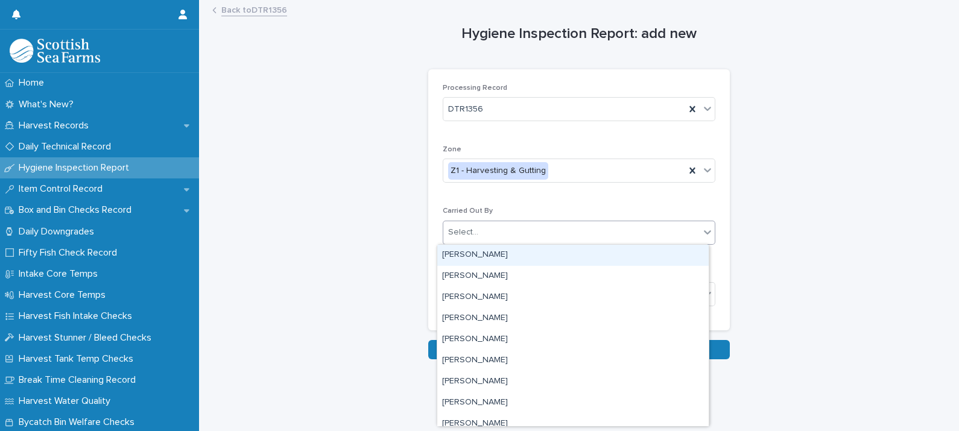
click at [497, 235] on div "Select..." at bounding box center [571, 233] width 256 height 20
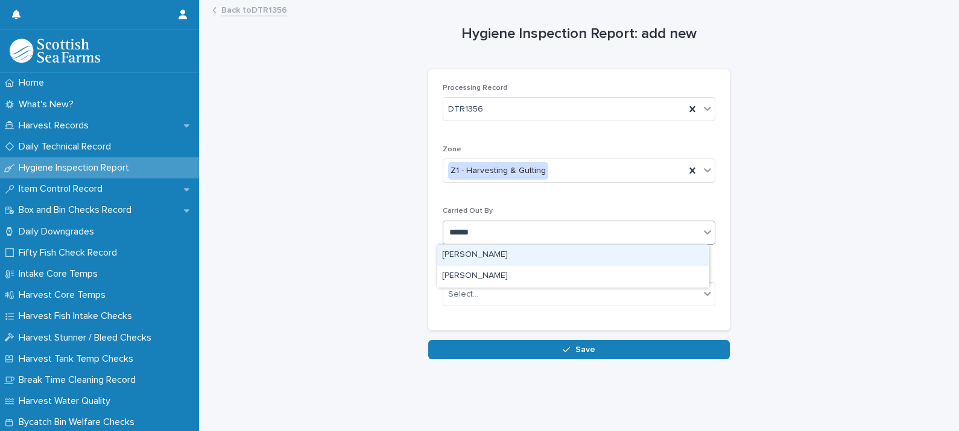
type input "*******"
click at [505, 255] on div "[PERSON_NAME]" at bounding box center [572, 255] width 271 height 21
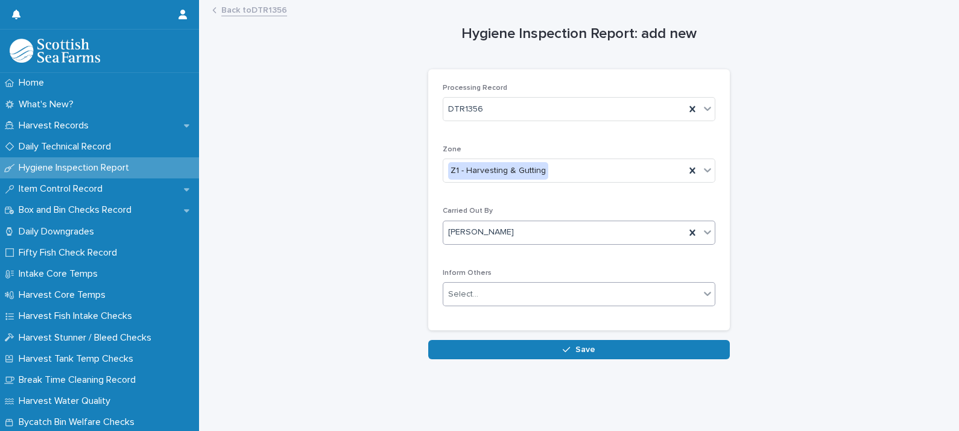
click at [494, 290] on div "Select..." at bounding box center [571, 295] width 256 height 20
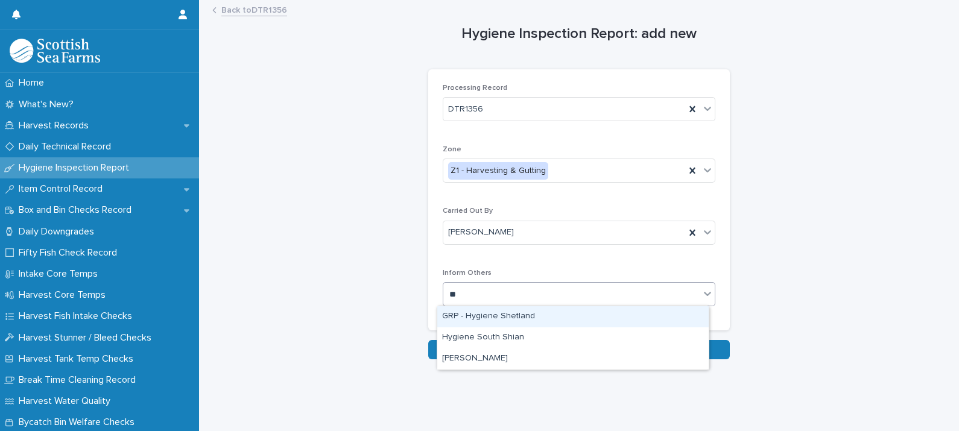
type input "***"
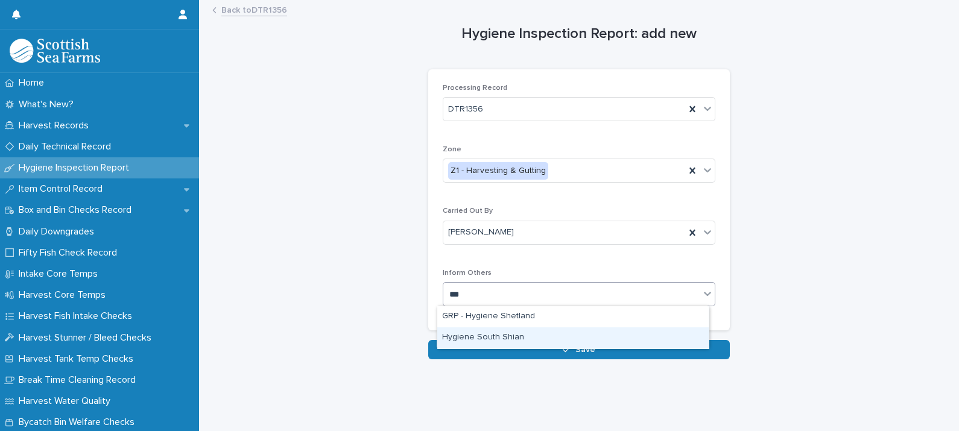
click at [507, 337] on div "Hygiene South Shian" at bounding box center [572, 337] width 271 height 21
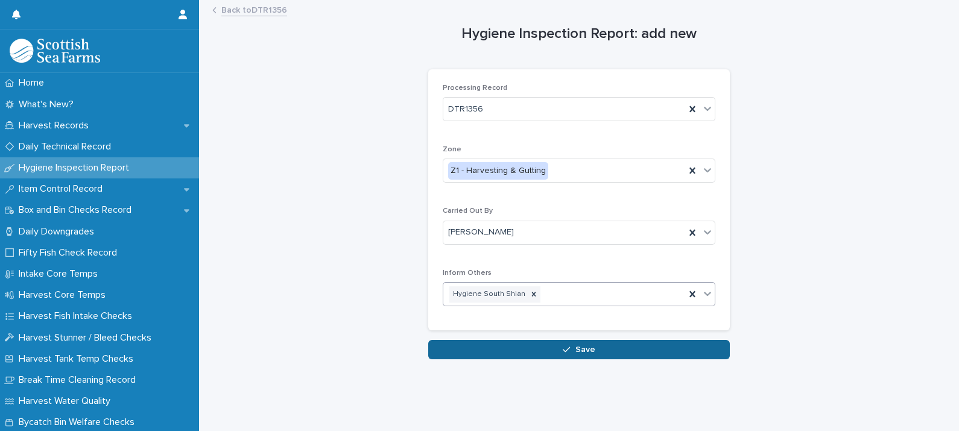
click at [518, 348] on button "Save" at bounding box center [579, 349] width 302 height 19
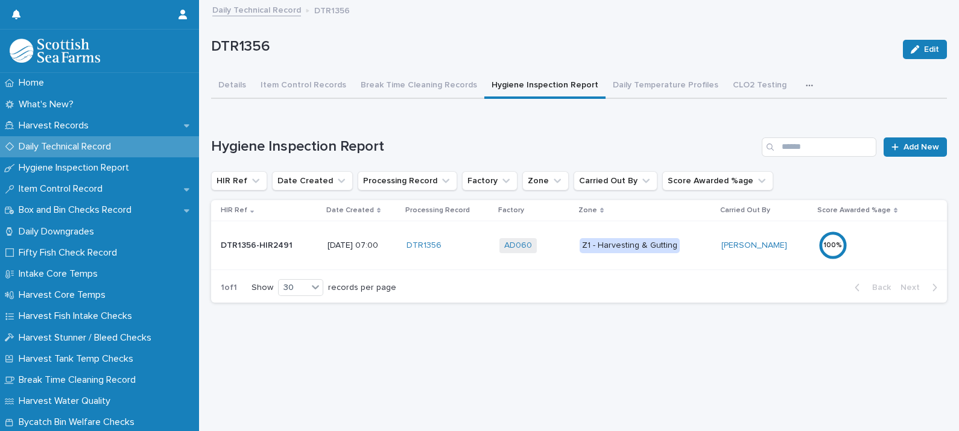
click at [698, 259] on td "Z1 - Harvesting & Gutting" at bounding box center [646, 245] width 142 height 49
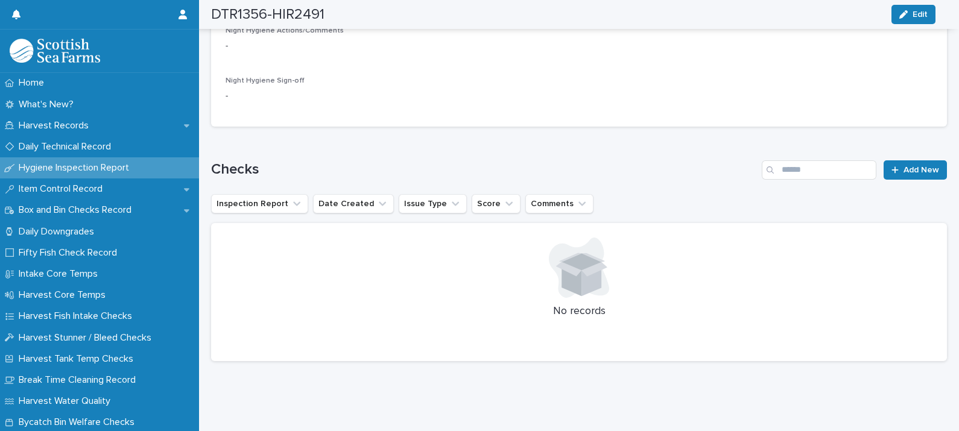
scroll to position [558, 0]
click at [900, 160] on link "Add New" at bounding box center [914, 169] width 63 height 19
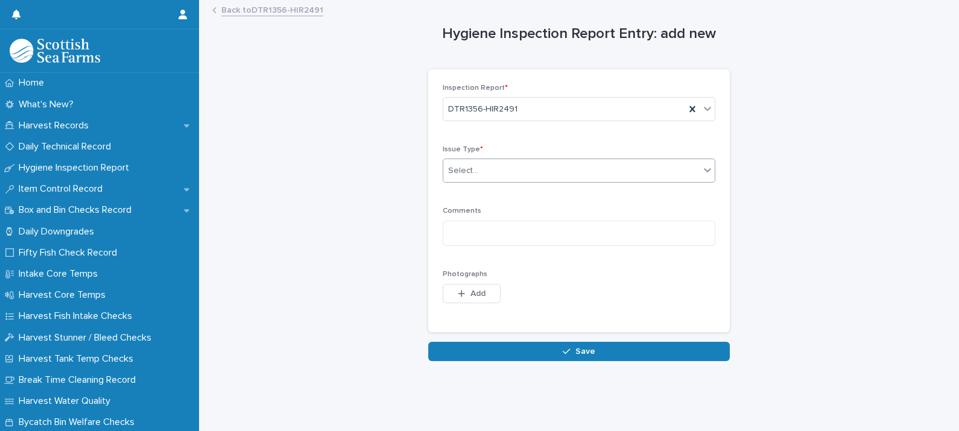
click at [494, 162] on div "Select..." at bounding box center [571, 171] width 256 height 20
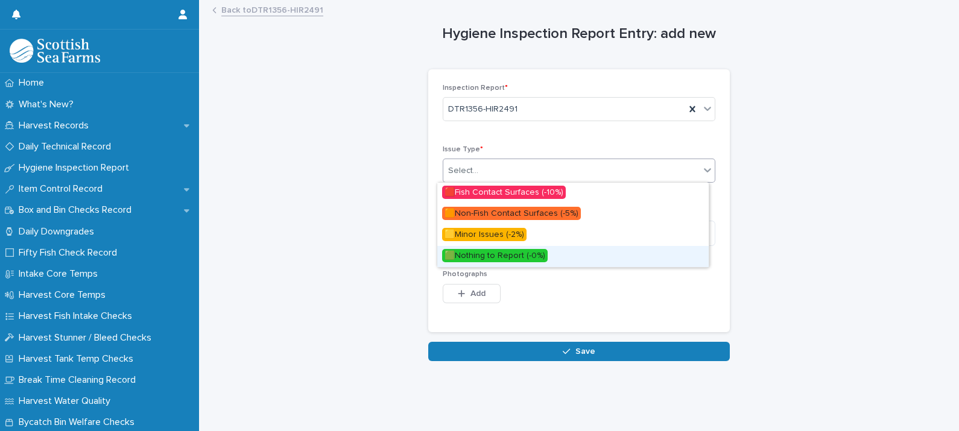
click at [503, 253] on span "🟩Nothing to Report (-0%)" at bounding box center [495, 255] width 106 height 13
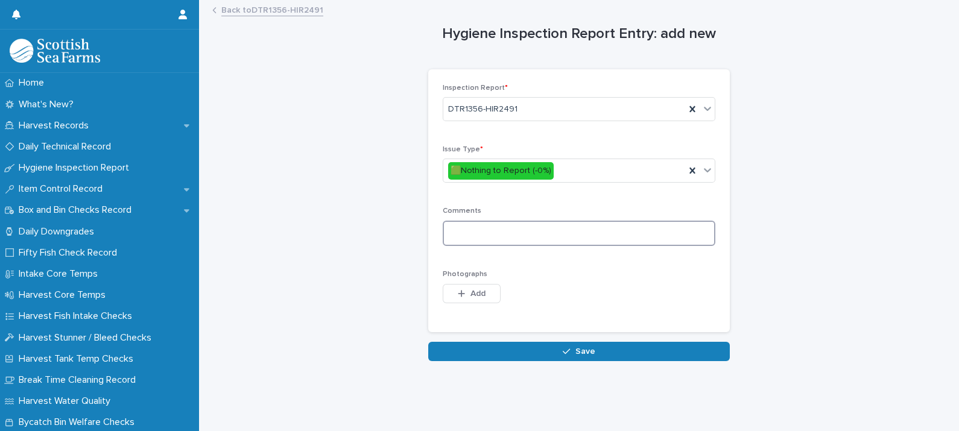
click at [496, 235] on textarea at bounding box center [579, 234] width 273 height 26
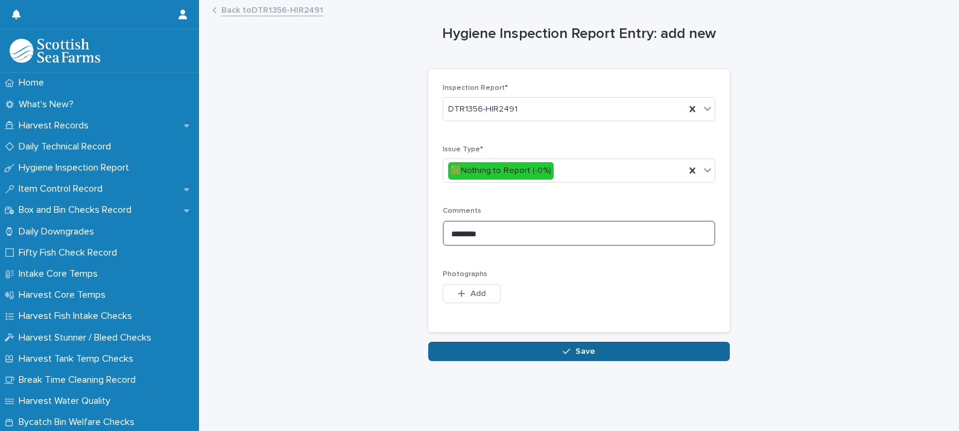
type textarea "********"
click at [575, 348] on span "Save" at bounding box center [585, 351] width 20 height 8
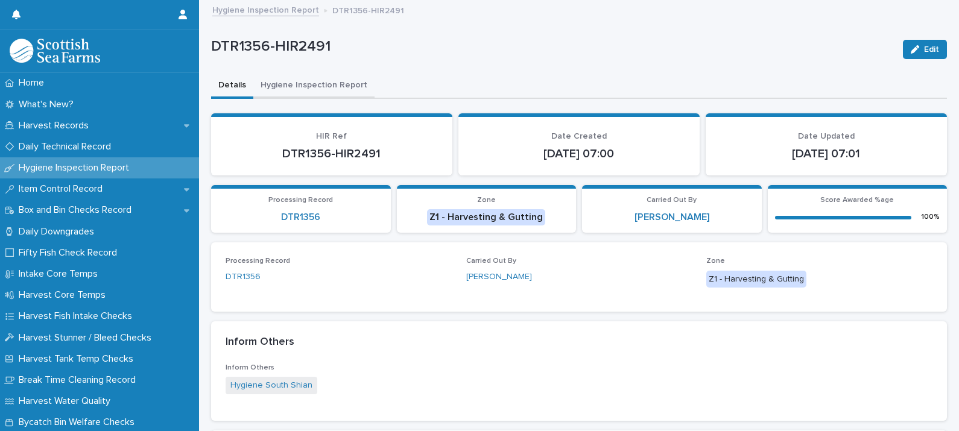
click at [300, 86] on button "Hygiene Inspection Report" at bounding box center [313, 86] width 121 height 25
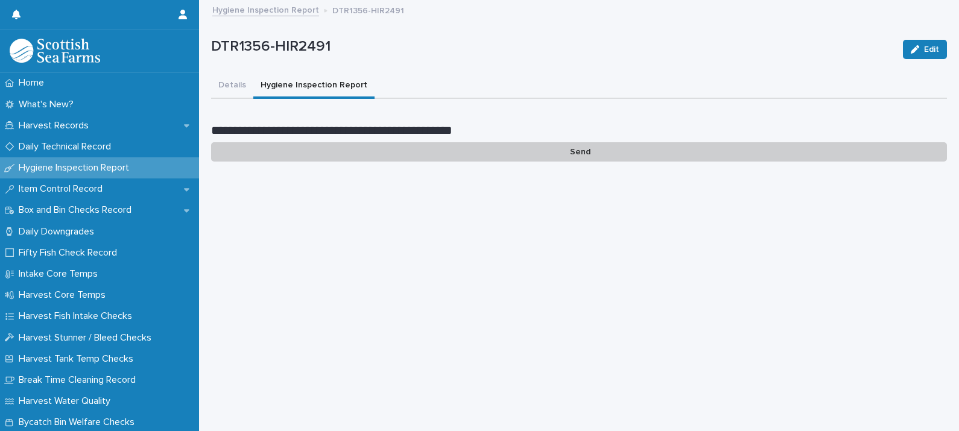
click at [572, 150] on p "Send" at bounding box center [579, 152] width 736 height 20
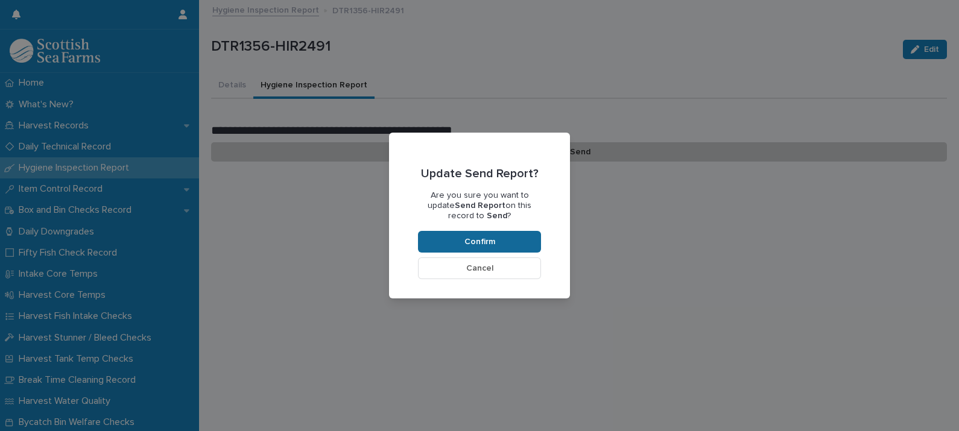
click at [496, 241] on button "Confirm" at bounding box center [479, 242] width 123 height 22
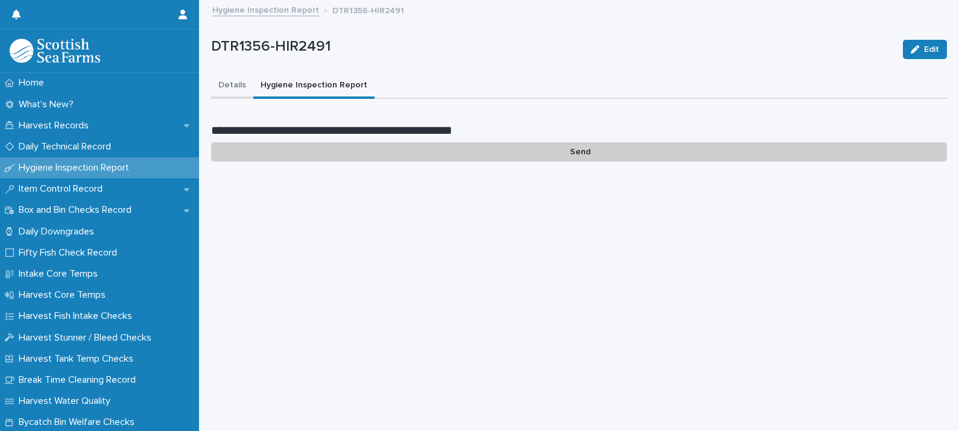
click at [226, 83] on button "Details" at bounding box center [232, 86] width 42 height 25
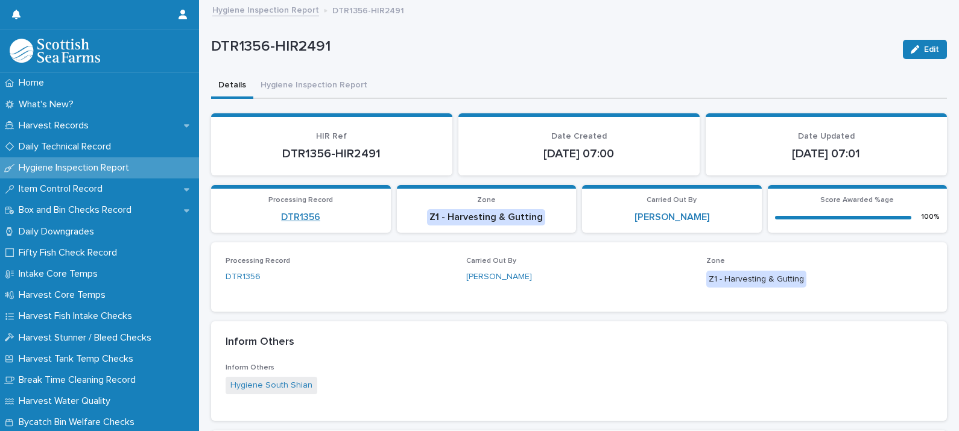
click at [286, 217] on link "DTR1356" at bounding box center [300, 217] width 39 height 11
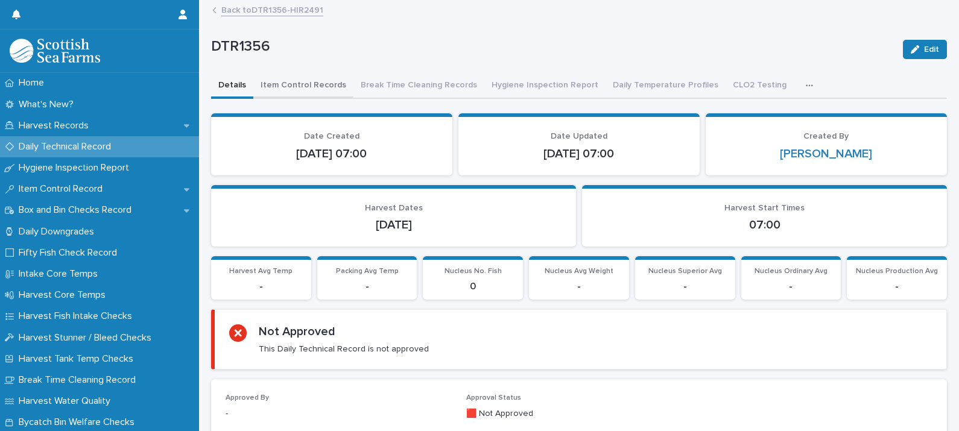
click at [302, 86] on button "Item Control Records" at bounding box center [303, 86] width 100 height 25
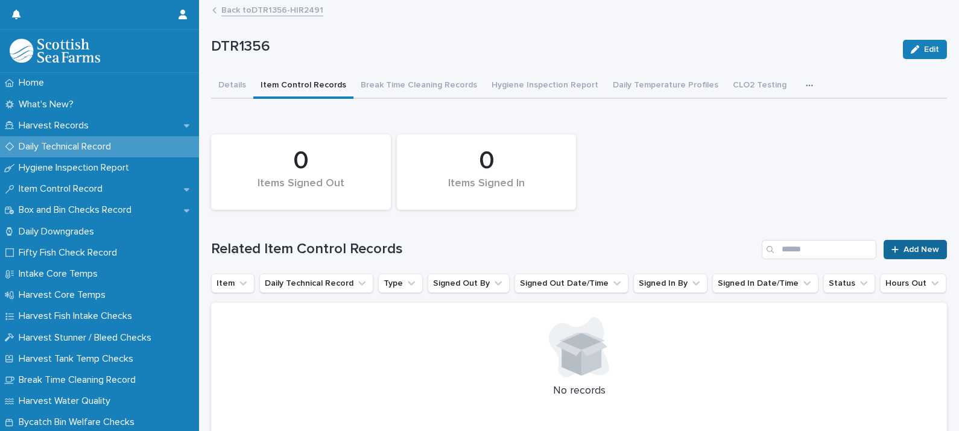
click at [891, 250] on div at bounding box center [897, 249] width 12 height 8
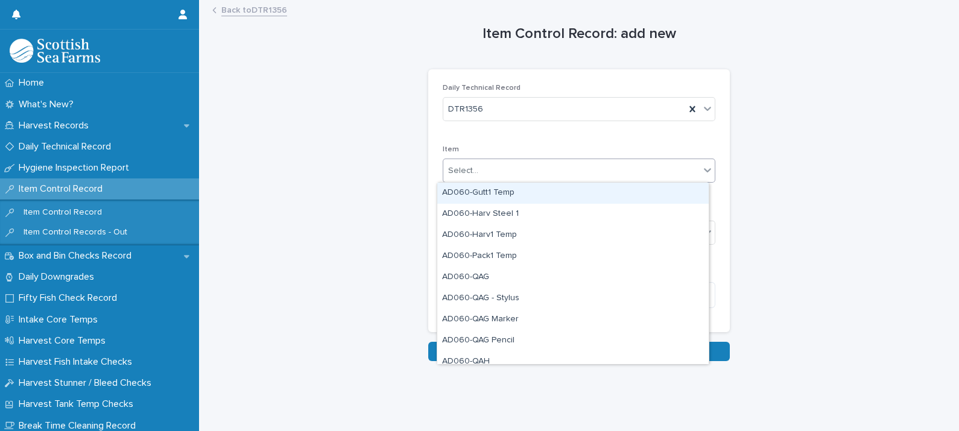
click at [453, 168] on div "Select..." at bounding box center [463, 171] width 30 height 13
click at [486, 194] on div "AD060-Gutt1 Temp" at bounding box center [572, 193] width 271 height 21
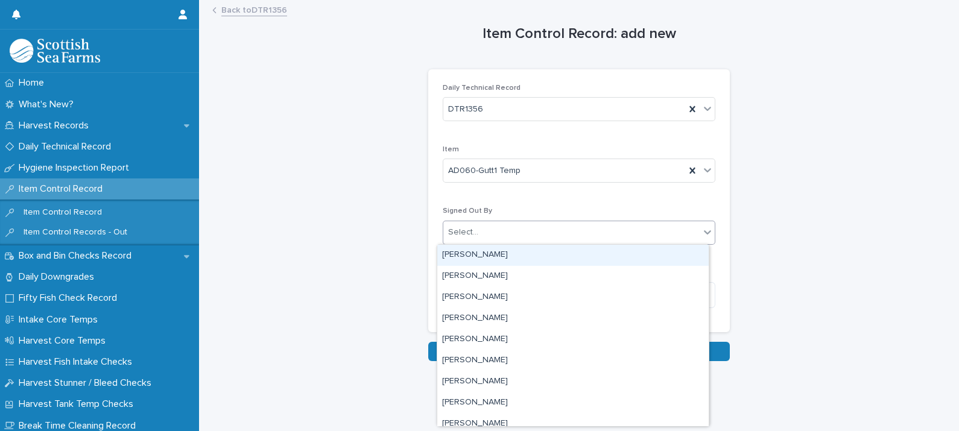
click at [495, 229] on div "Select..." at bounding box center [571, 233] width 256 height 20
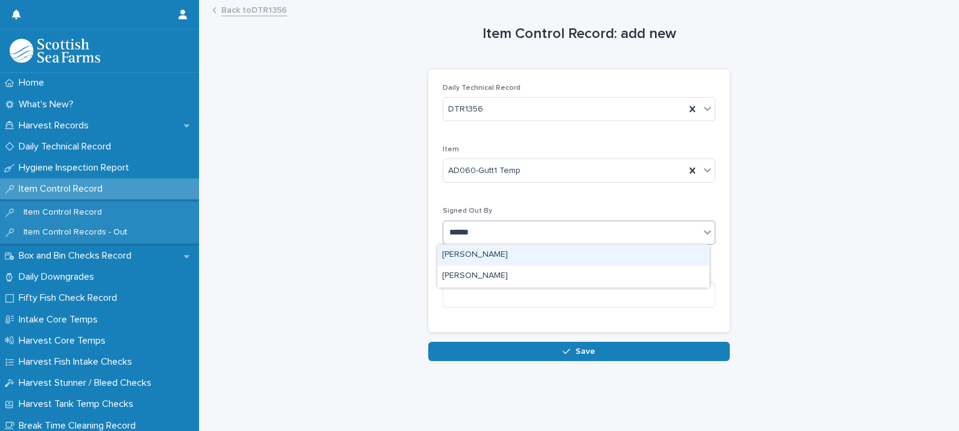
type input "*******"
click at [494, 254] on div "[PERSON_NAME]" at bounding box center [572, 255] width 271 height 21
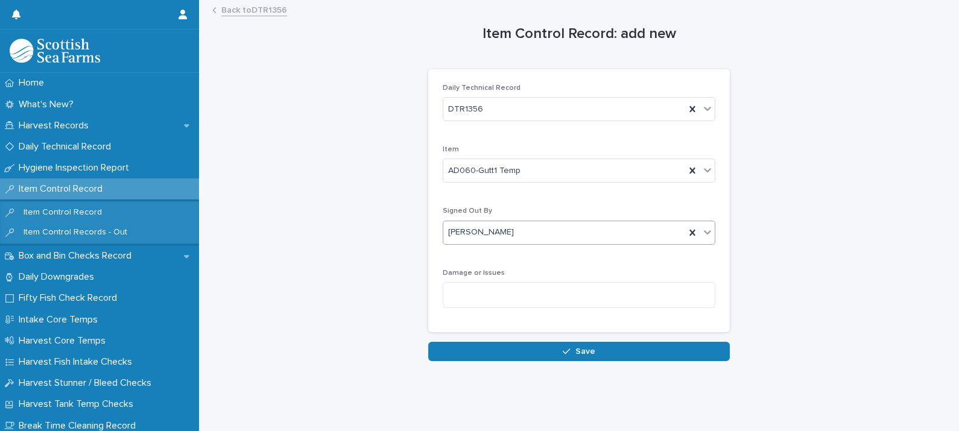
click at [580, 345] on button "Save" at bounding box center [579, 351] width 302 height 19
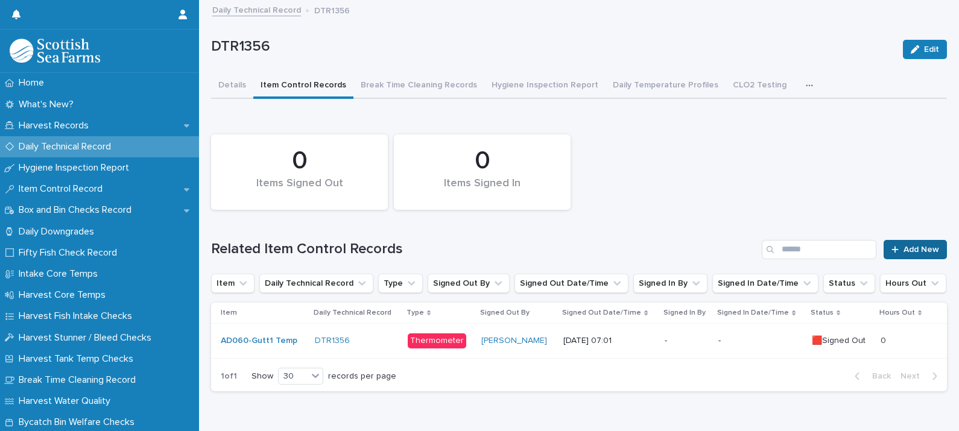
click at [903, 251] on span "Add New" at bounding box center [921, 249] width 36 height 8
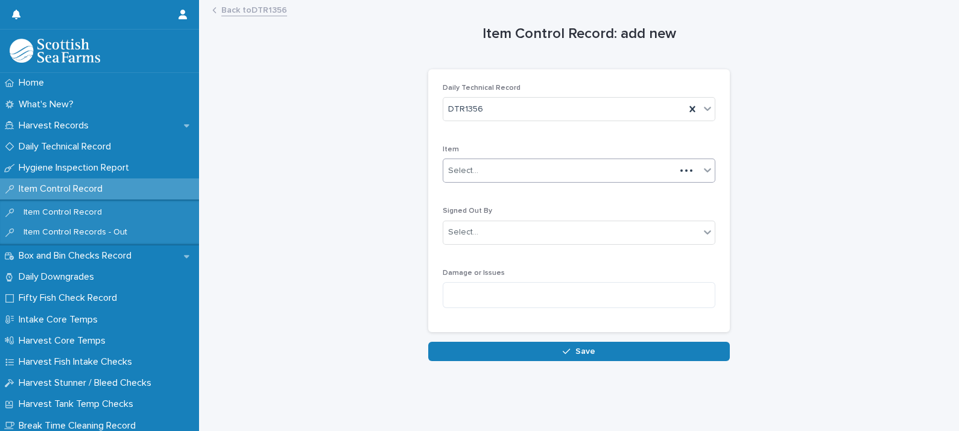
click at [479, 180] on div "Select..." at bounding box center [579, 171] width 273 height 24
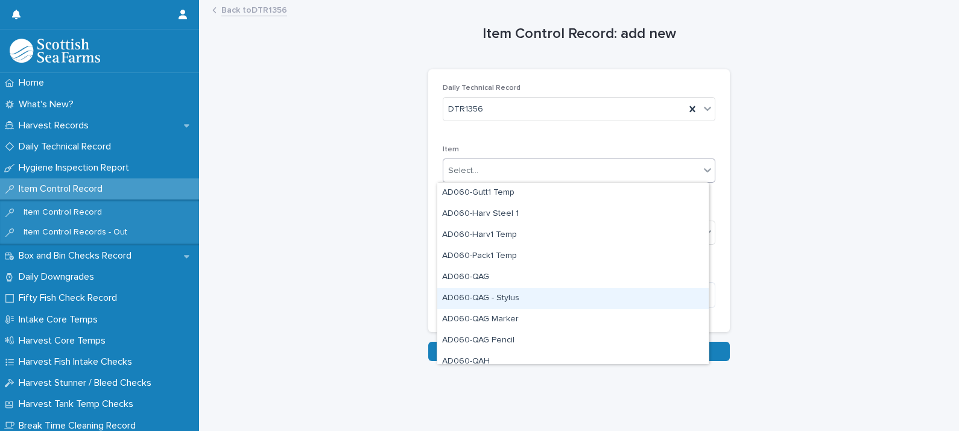
click at [513, 295] on div "AD060-QAG - Stylus" at bounding box center [572, 298] width 271 height 21
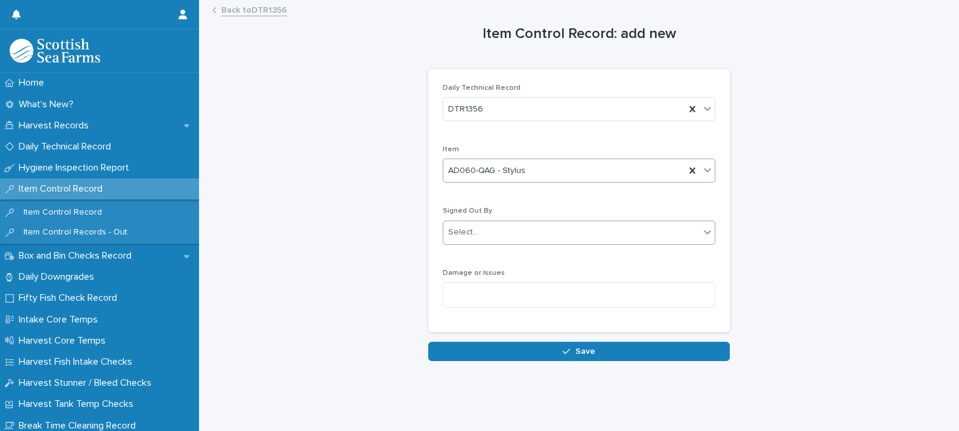
click at [478, 223] on div "Select..." at bounding box center [571, 233] width 256 height 20
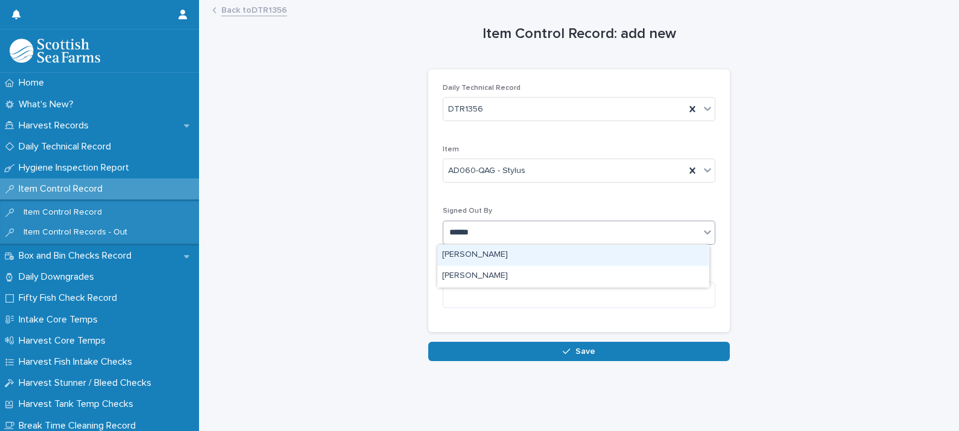
type input "*******"
click at [488, 250] on div "[PERSON_NAME]" at bounding box center [572, 255] width 271 height 21
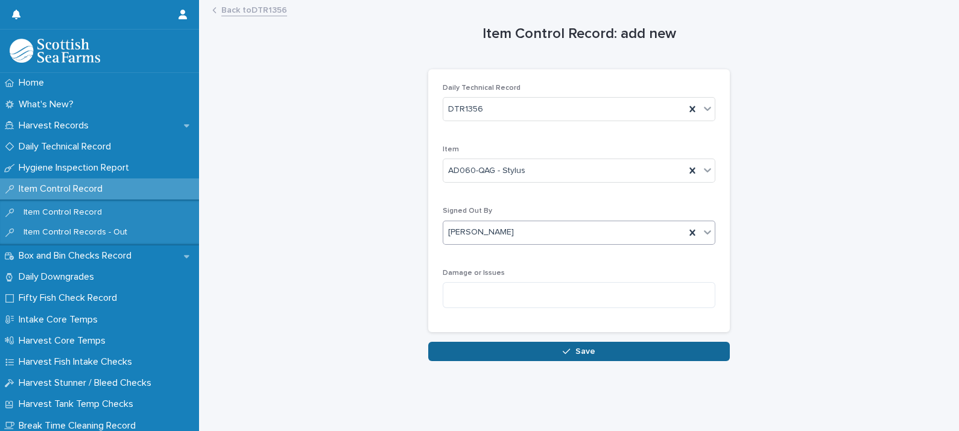
click at [576, 350] on span "Save" at bounding box center [585, 351] width 20 height 8
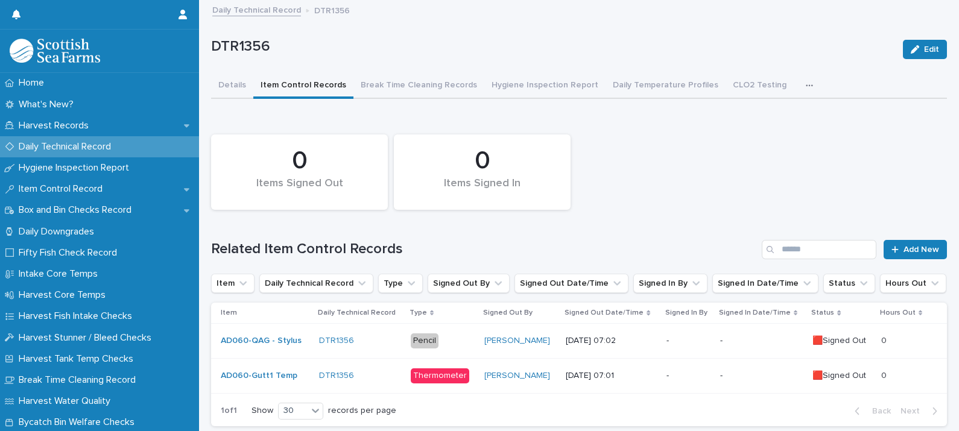
click at [232, 83] on button "Details" at bounding box center [232, 86] width 42 height 25
